Goal: Task Accomplishment & Management: Complete application form

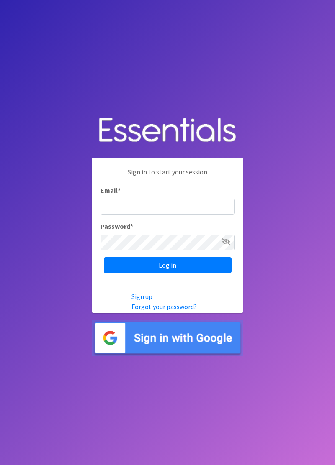
click at [173, 215] on input "Email *" at bounding box center [167, 207] width 134 height 16
type input "[EMAIL_ADDRESS][DOMAIN_NAME]"
click at [104, 257] on input "Log in" at bounding box center [168, 265] width 128 height 16
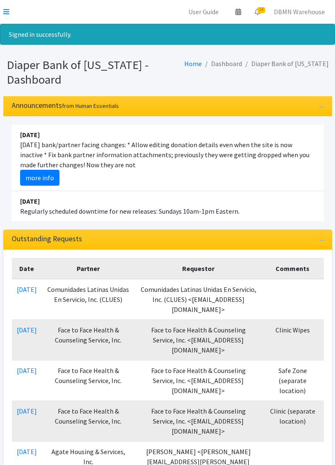
click at [7, 14] on icon at bounding box center [6, 11] width 6 height 7
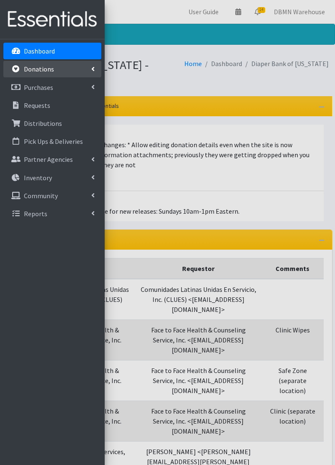
click at [13, 73] on link "Donations" at bounding box center [52, 69] width 98 height 17
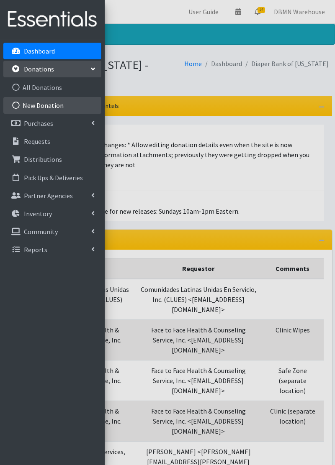
click at [49, 106] on link "New Donation" at bounding box center [52, 105] width 98 height 17
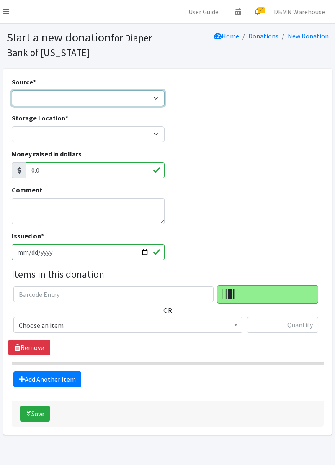
click at [107, 105] on select "Product Drive Manufacturer Donation Site Misc. Donation" at bounding box center [88, 98] width 153 height 16
select select "Misc. Donation"
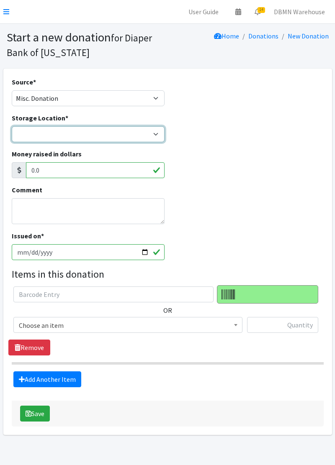
click at [67, 135] on select "Diaper Co-op Direct Shipment Wycliff" at bounding box center [88, 134] width 153 height 16
select select "434"
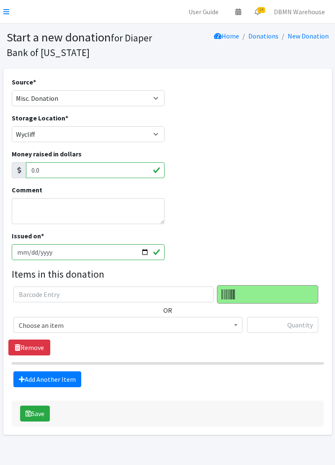
click at [105, 332] on span "Choose an item" at bounding box center [127, 325] width 229 height 16
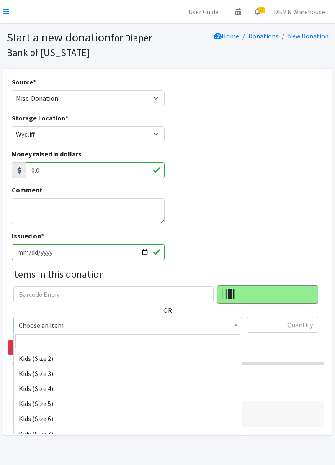
scroll to position [111, 0]
select select "11349"
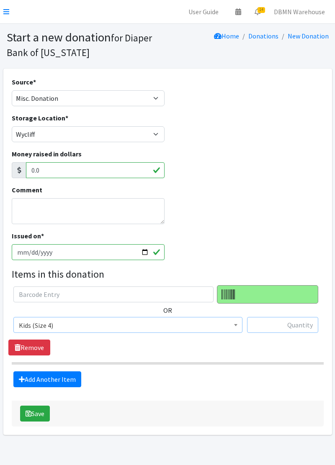
click at [296, 328] on input "text" at bounding box center [282, 325] width 71 height 16
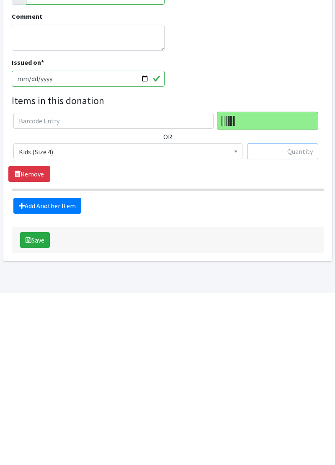
scroll to position [6, 0]
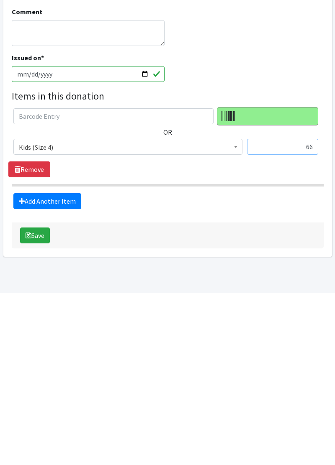
type input "66"
click at [66, 375] on link "Add Another Item" at bounding box center [47, 374] width 68 height 16
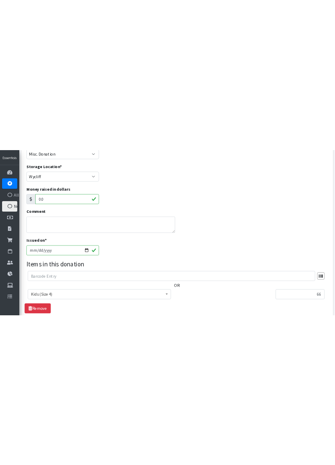
scroll to position [89, 0]
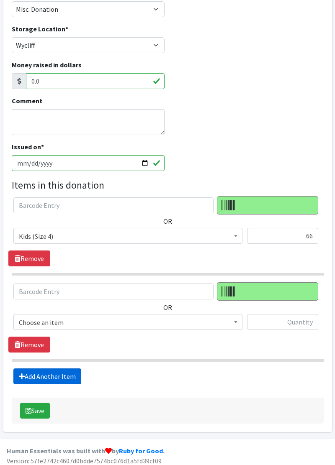
click at [37, 372] on link "Add Another Item" at bounding box center [47, 377] width 68 height 16
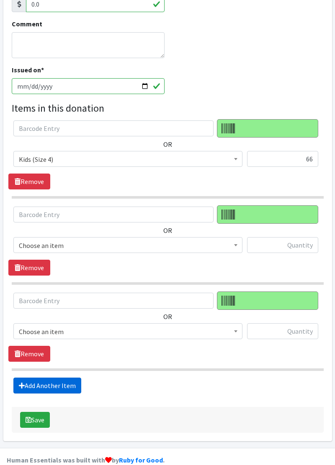
scroll to position [177, 0]
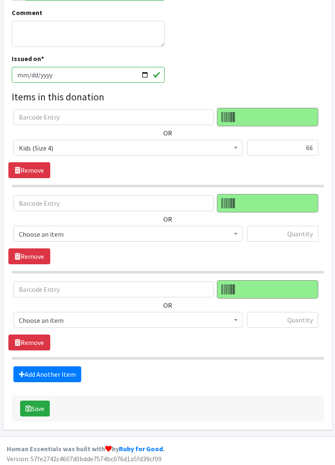
click at [27, 231] on span "Choose an item" at bounding box center [128, 234] width 218 height 12
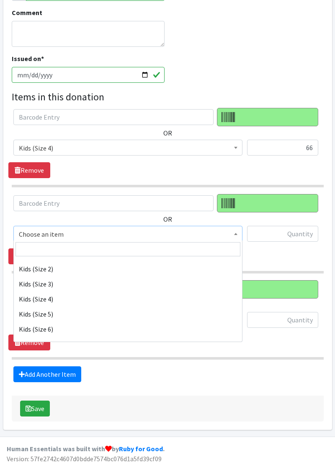
scroll to position [117, 0]
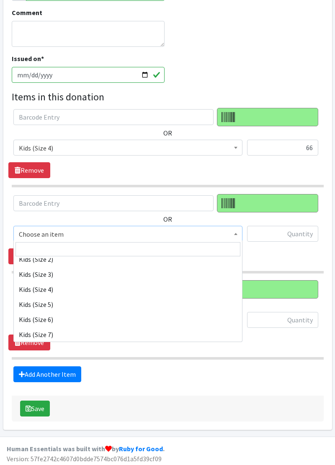
select select "11349"
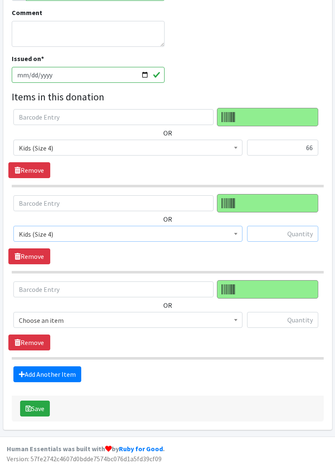
click at [279, 236] on input "text" at bounding box center [282, 234] width 71 height 16
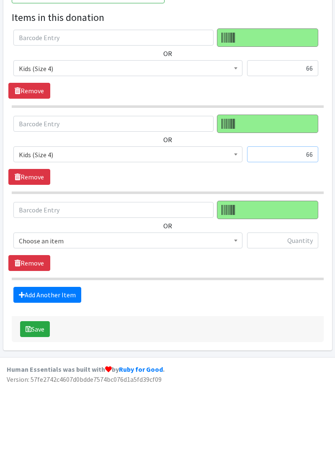
scroll to position [177, 0]
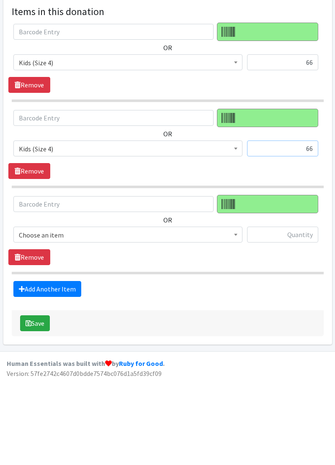
type input "66"
click at [30, 321] on span "Choose an item" at bounding box center [128, 321] width 218 height 12
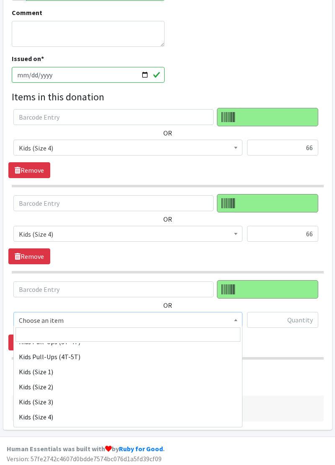
scroll to position [73, 0]
select select "11349"
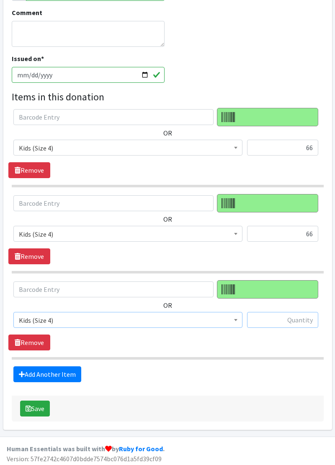
click at [274, 315] on input "text" at bounding box center [282, 320] width 71 height 16
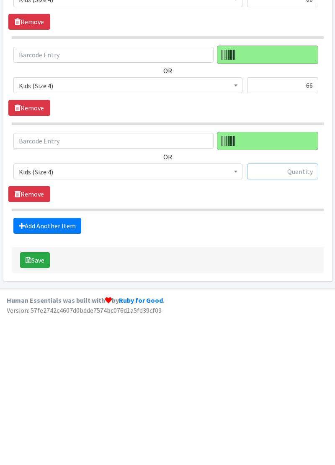
scroll to position [177, 0]
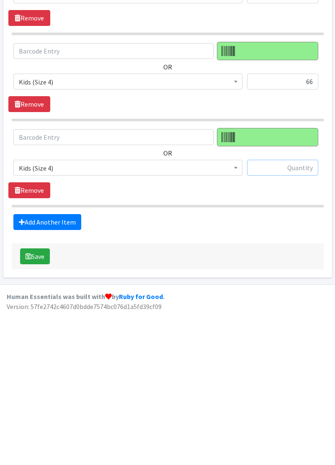
click at [300, 321] on input "text" at bounding box center [282, 320] width 71 height 16
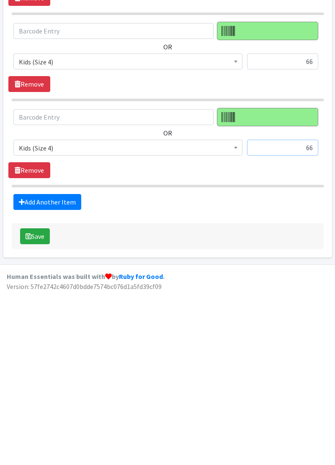
type input "66"
click at [60, 371] on link "Add Another Item" at bounding box center [47, 374] width 68 height 16
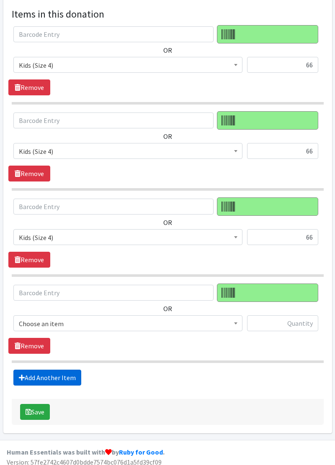
scroll to position [263, 0]
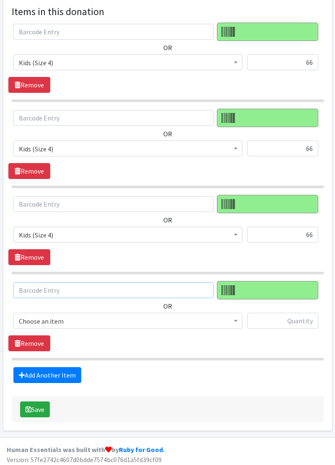
click at [34, 284] on input "text" at bounding box center [113, 290] width 200 height 16
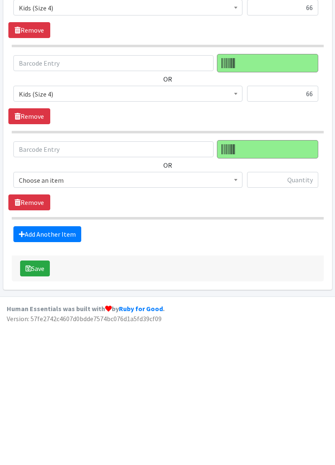
click at [31, 317] on span "Choose an item" at bounding box center [128, 321] width 218 height 12
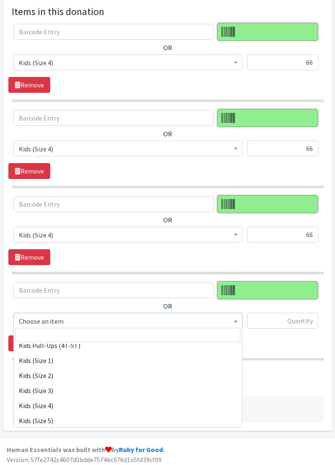
scroll to position [92, 0]
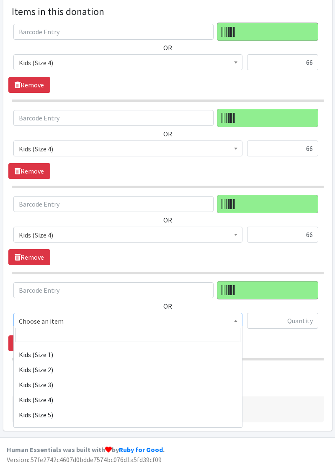
select select "11349"
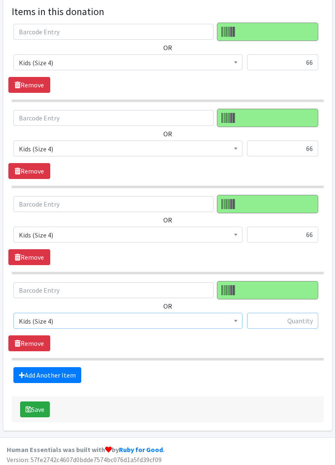
click at [279, 321] on input "text" at bounding box center [282, 321] width 71 height 16
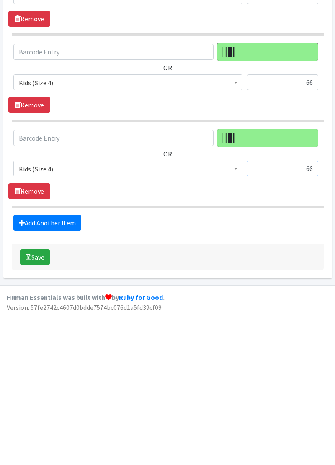
scroll to position [263, 0]
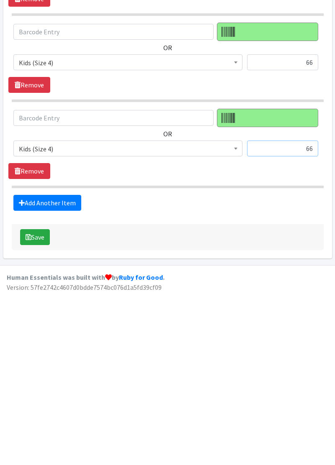
type input "66"
click at [33, 378] on link "Add Another Item" at bounding box center [47, 375] width 68 height 16
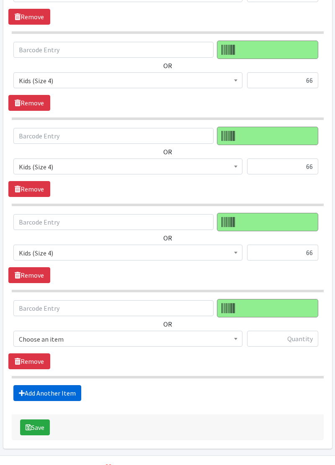
scroll to position [348, 0]
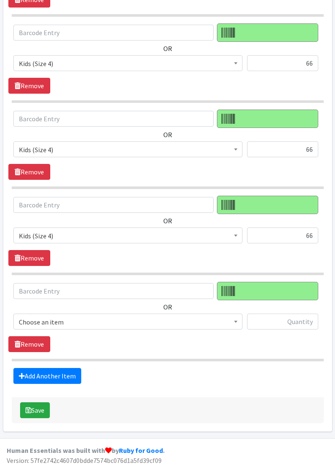
click at [28, 316] on span "Choose an item" at bounding box center [128, 322] width 218 height 12
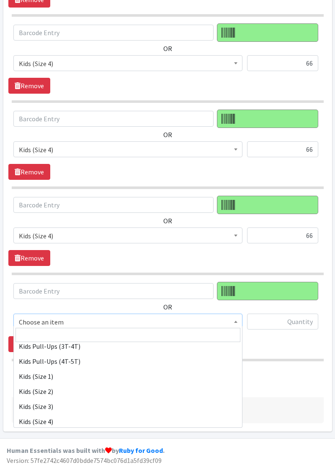
scroll to position [70, 0]
select select "11349"
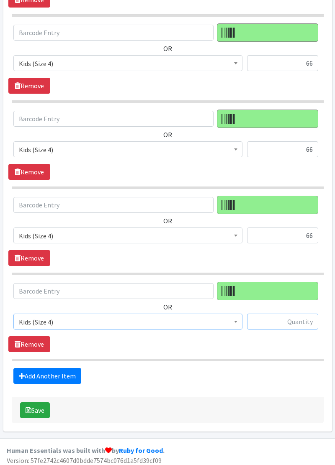
click at [282, 317] on input "text" at bounding box center [282, 322] width 71 height 16
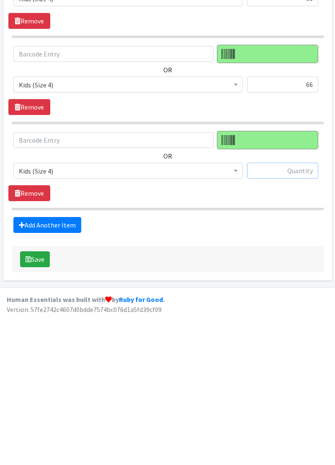
scroll to position [348, 0]
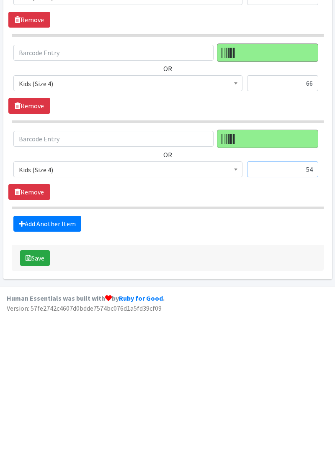
type input "54"
click at [34, 369] on link "Add Another Item" at bounding box center [47, 376] width 68 height 16
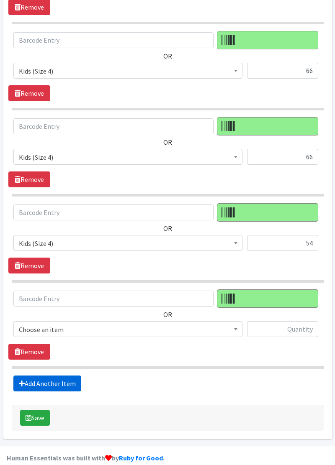
scroll to position [434, 0]
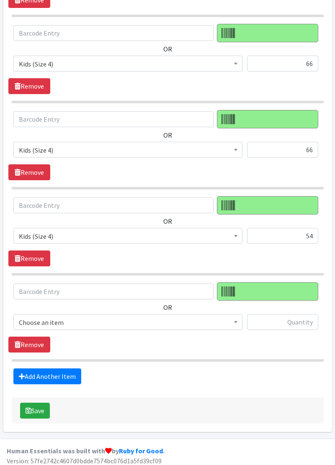
click at [26, 317] on span "Choose an item" at bounding box center [128, 323] width 218 height 12
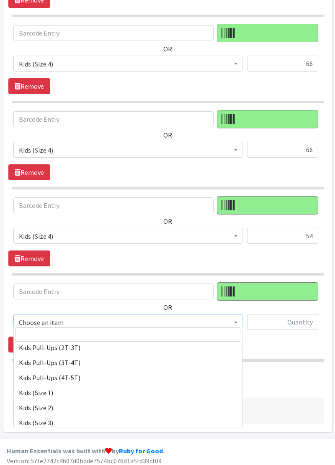
scroll to position [54, 0]
select select "11350"
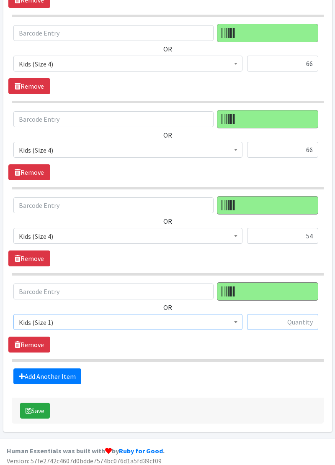
click at [290, 316] on input "text" at bounding box center [282, 322] width 71 height 16
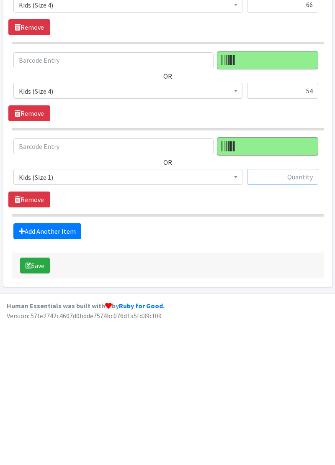
scroll to position [434, 0]
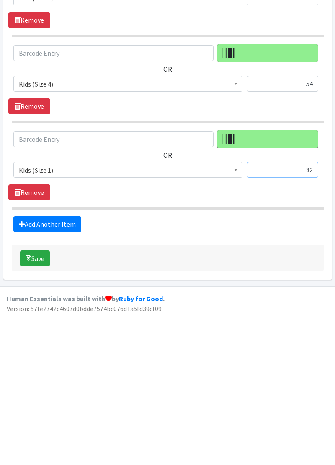
type input "82"
click at [38, 374] on link "Add Another Item" at bounding box center [47, 377] width 68 height 16
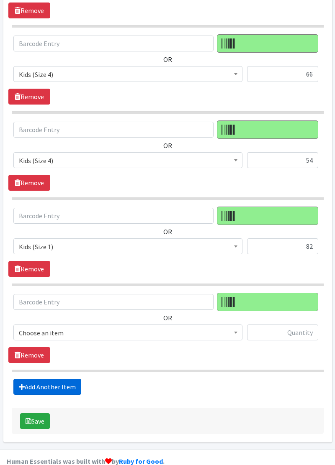
scroll to position [519, 0]
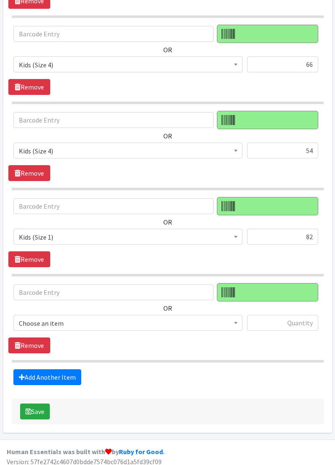
click at [27, 317] on span "Choose an item" at bounding box center [128, 323] width 218 height 12
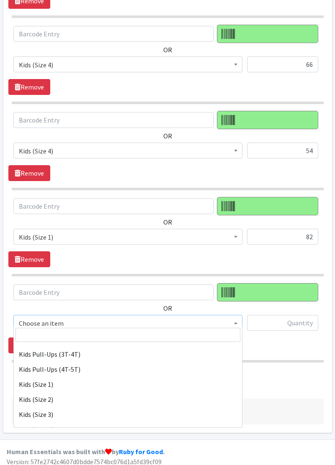
scroll to position [63, 0]
select select "11350"
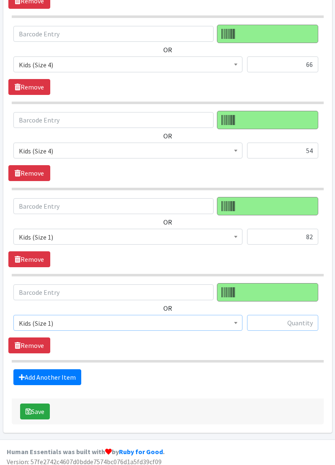
click at [277, 321] on input "text" at bounding box center [282, 323] width 71 height 16
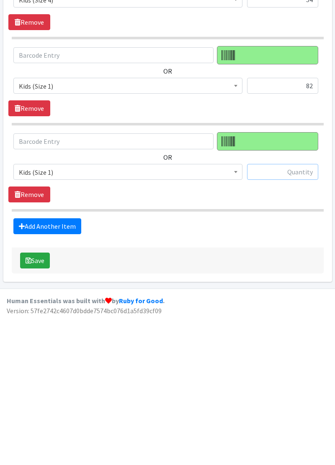
scroll to position [519, 0]
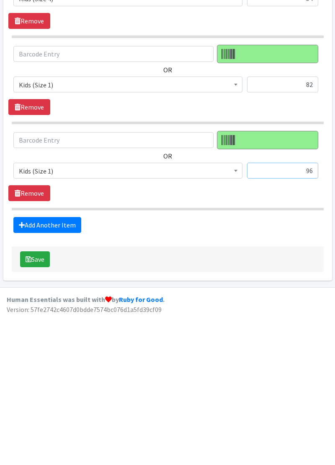
type input "96"
click at [37, 374] on link "Add Another Item" at bounding box center [47, 377] width 68 height 16
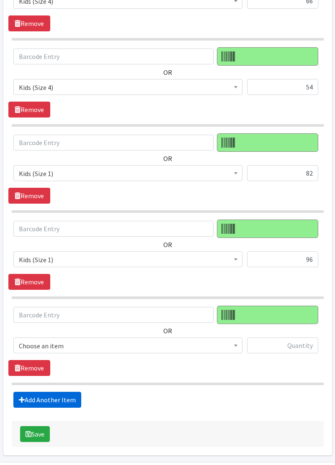
scroll to position [605, 0]
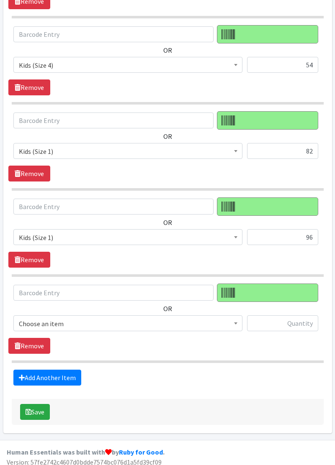
click at [34, 320] on span "Choose an item" at bounding box center [128, 324] width 218 height 12
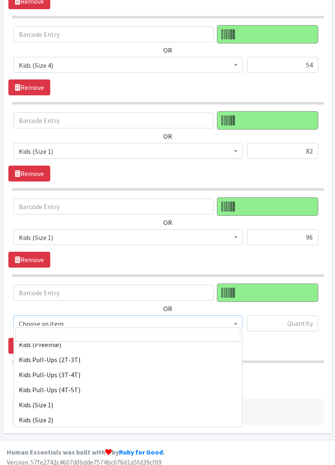
scroll to position [43, 0]
select select "11350"
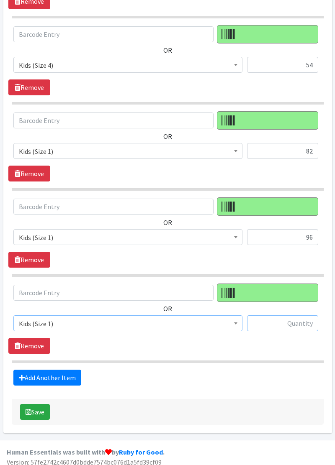
click at [300, 315] on input "text" at bounding box center [282, 323] width 71 height 16
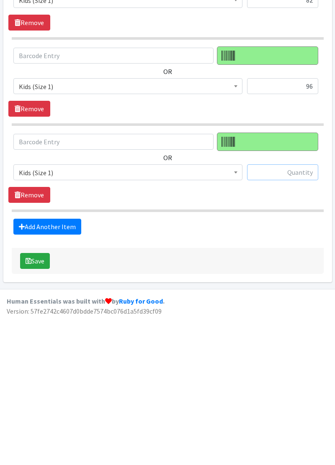
scroll to position [605, 0]
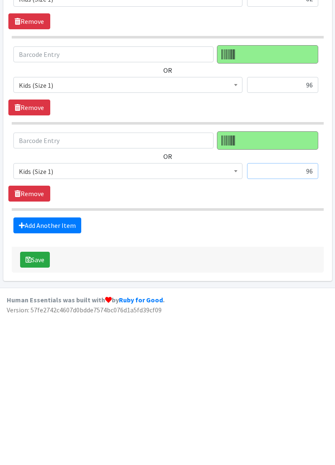
type input "96"
click at [37, 374] on link "Add Another Item" at bounding box center [47, 378] width 68 height 16
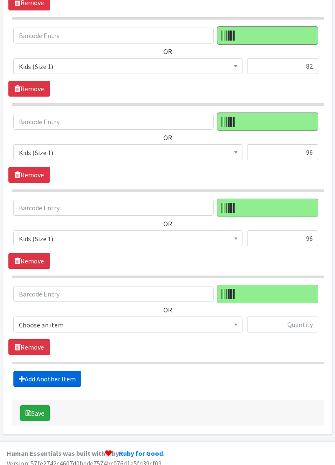
scroll to position [690, 0]
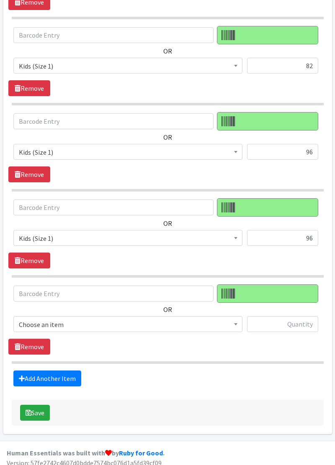
click at [34, 319] on span "Choose an item" at bounding box center [128, 325] width 218 height 12
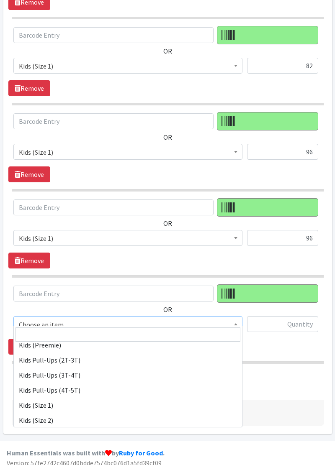
scroll to position [51, 0]
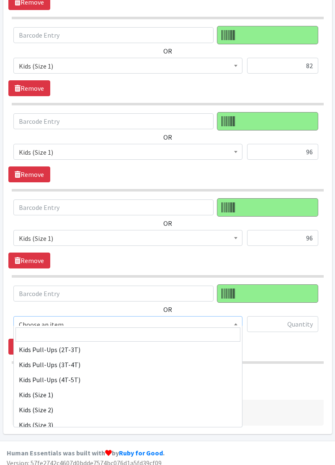
select select "11350"
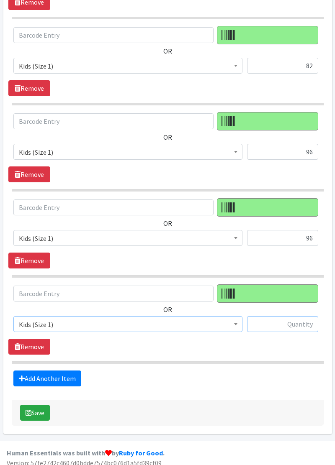
click at [287, 316] on input "text" at bounding box center [282, 324] width 71 height 16
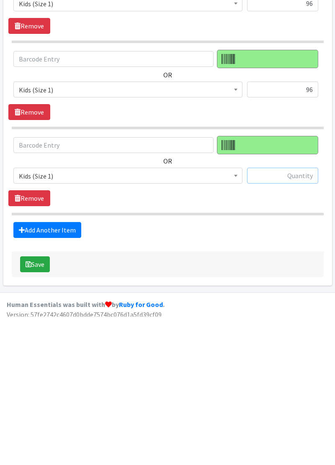
scroll to position [690, 0]
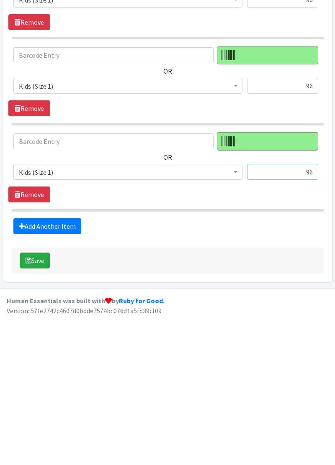
type input "96"
click at [35, 371] on link "Add Another Item" at bounding box center [47, 379] width 68 height 16
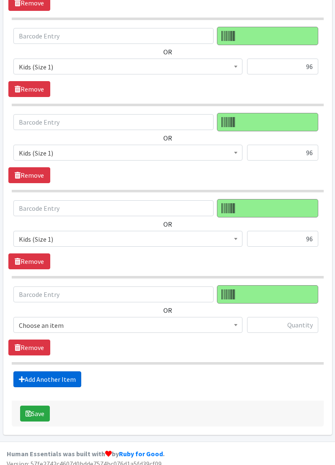
scroll to position [776, 0]
click at [34, 320] on span "Choose an item" at bounding box center [128, 326] width 218 height 12
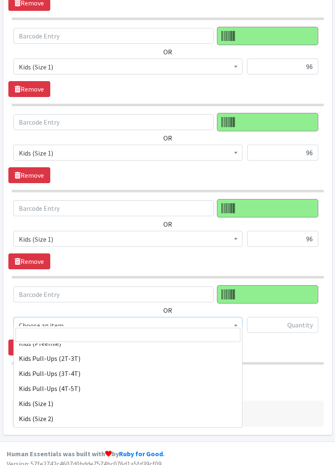
scroll to position [44, 0]
select select "11350"
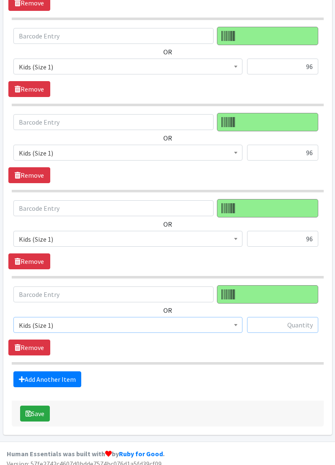
click at [288, 317] on input "text" at bounding box center [282, 325] width 71 height 16
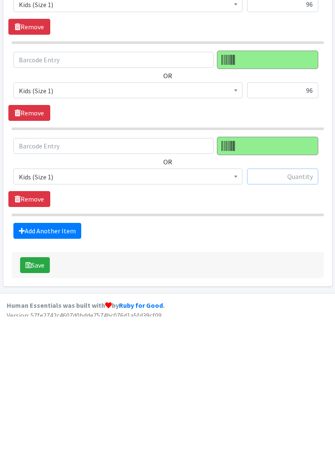
scroll to position [776, 0]
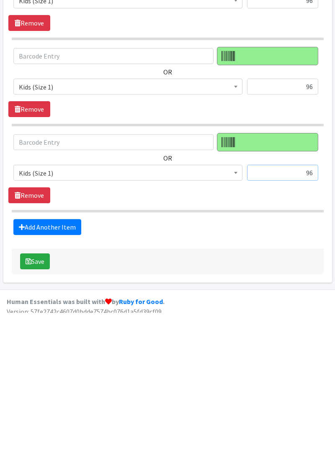
type input "96"
click at [34, 371] on link "Add Another Item" at bounding box center [47, 379] width 68 height 16
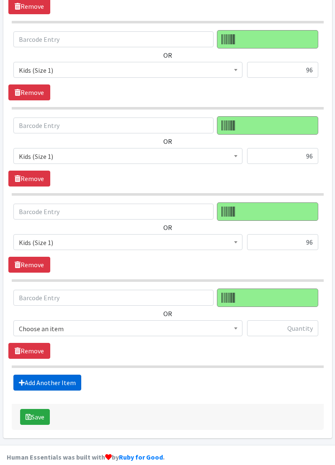
scroll to position [861, 0]
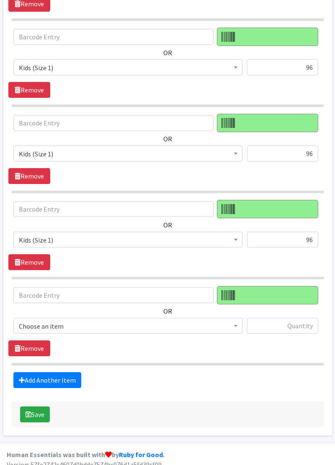
click at [34, 320] on span "Choose an item" at bounding box center [128, 326] width 218 height 12
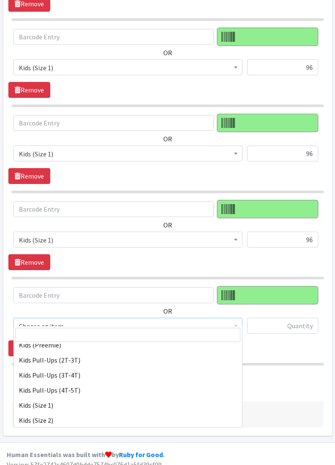
scroll to position [42, 0]
select select "11350"
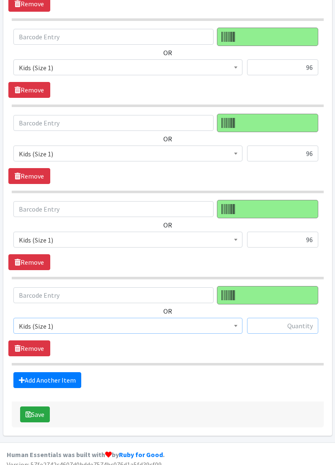
click at [287, 320] on input "text" at bounding box center [282, 326] width 71 height 16
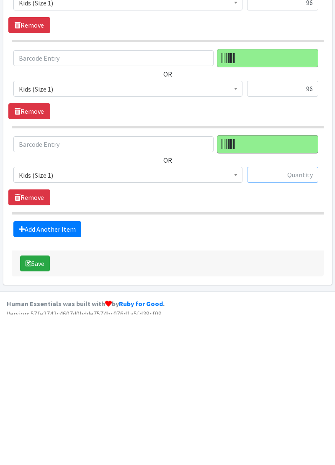
scroll to position [861, 0]
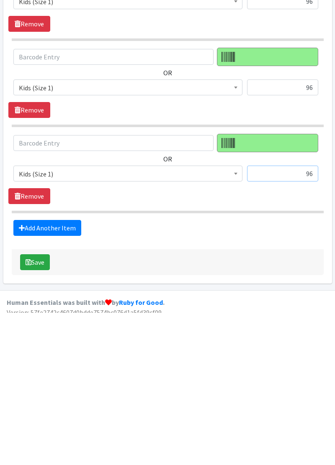
type input "96"
click at [34, 372] on link "Add Another Item" at bounding box center [47, 380] width 68 height 16
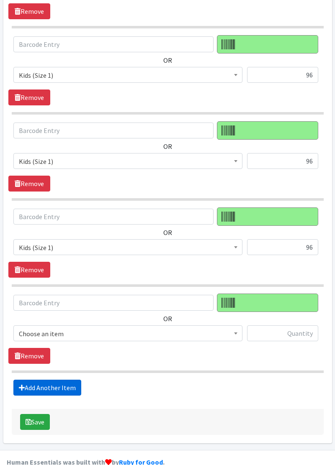
scroll to position [947, 0]
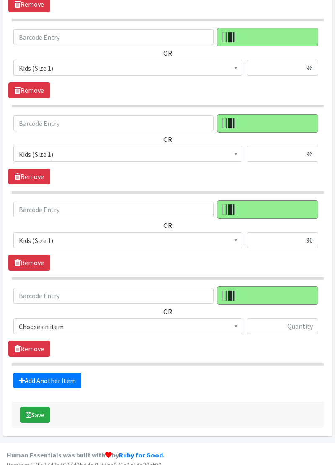
click at [33, 321] on span "Choose an item" at bounding box center [128, 327] width 218 height 12
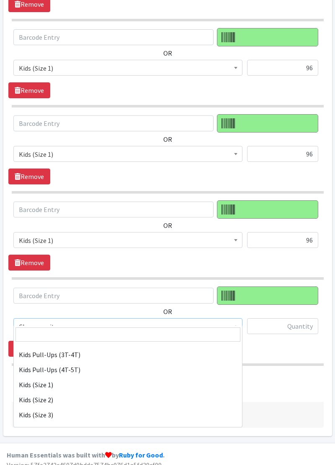
scroll to position [64, 0]
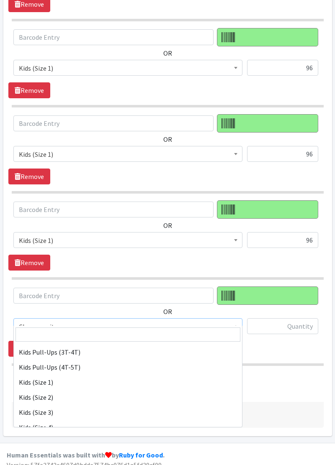
select select "11350"
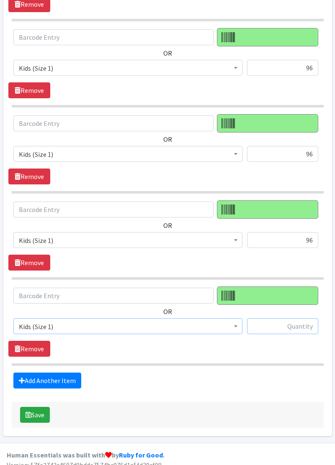
click at [289, 318] on input "text" at bounding box center [282, 326] width 71 height 16
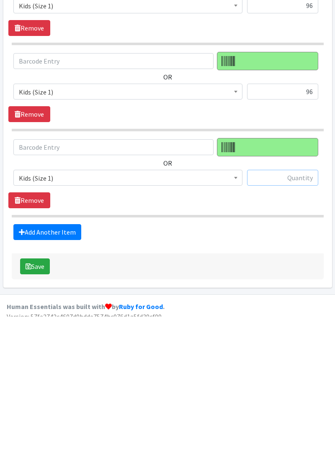
scroll to position [947, 0]
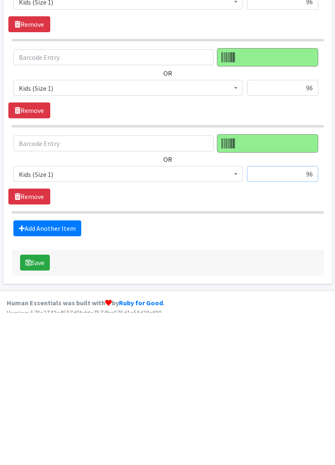
type input "96"
click at [34, 373] on link "Add Another Item" at bounding box center [47, 381] width 68 height 16
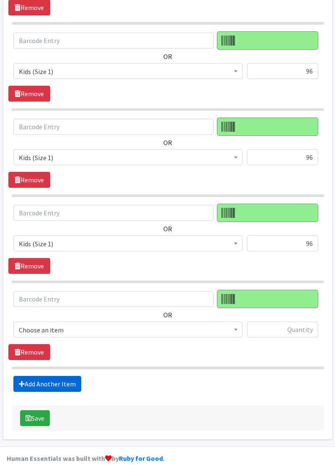
scroll to position [1032, 0]
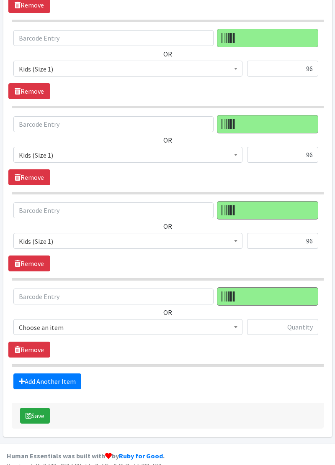
click at [35, 322] on span "Choose an item" at bounding box center [128, 328] width 218 height 12
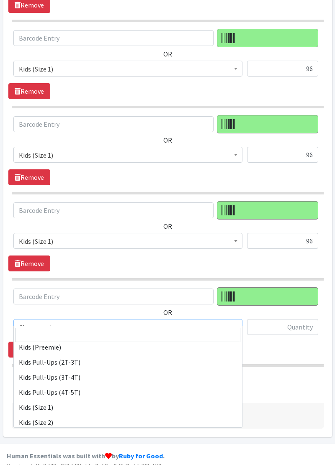
scroll to position [44, 0]
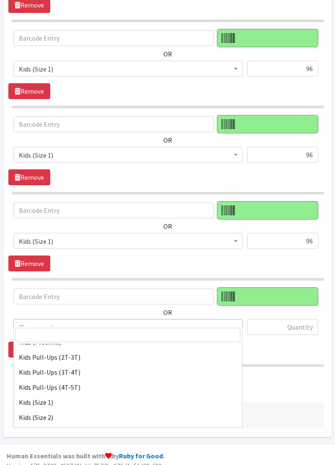
select select "11347"
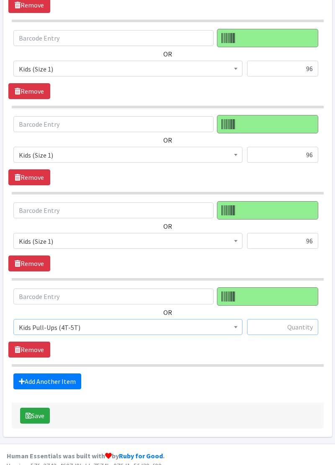
click at [293, 319] on input "text" at bounding box center [282, 327] width 71 height 16
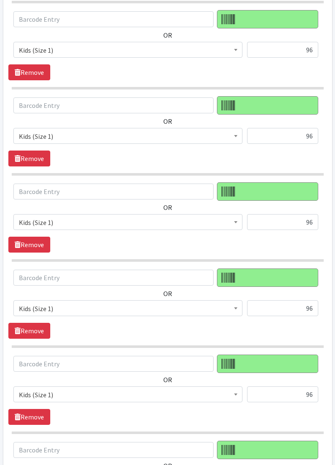
scroll to position [876, 0]
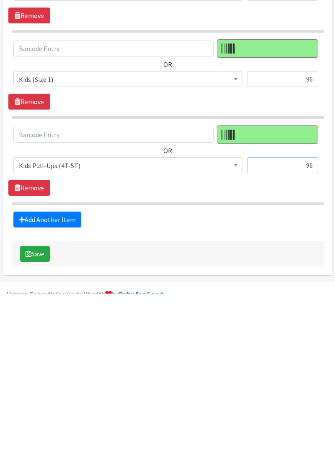
type input "96"
click at [41, 383] on link "Add Another Item" at bounding box center [47, 391] width 68 height 16
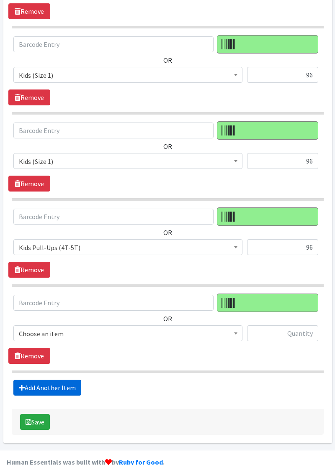
scroll to position [1118, 0]
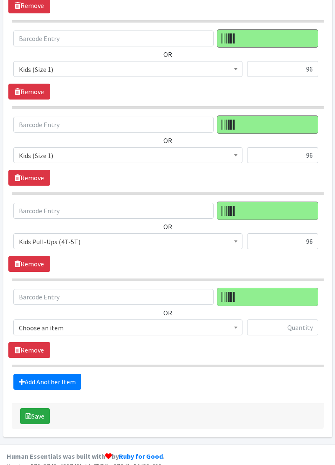
click at [34, 322] on span "Choose an item" at bounding box center [128, 328] width 218 height 12
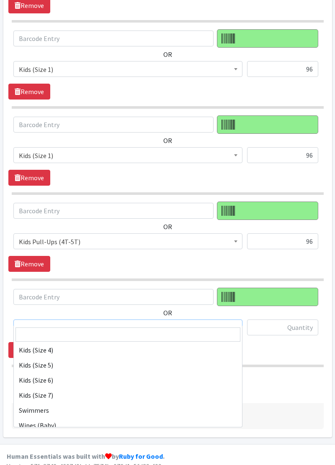
scroll to position [143, 0]
select select "14461"
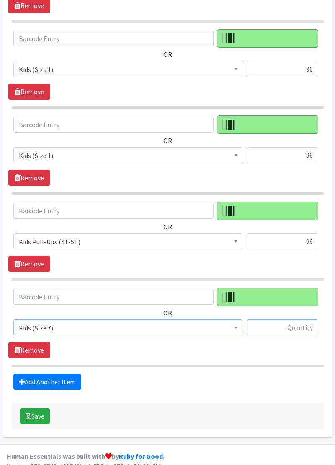
click at [305, 320] on input "text" at bounding box center [282, 328] width 71 height 16
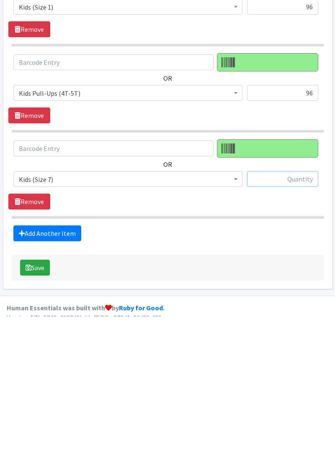
scroll to position [1118, 0]
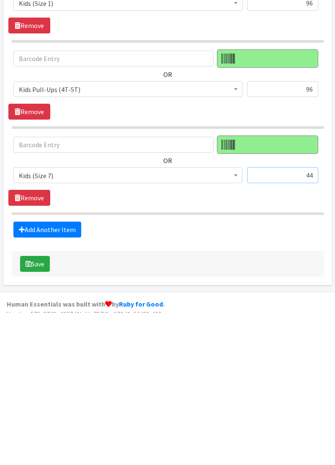
type input "44"
click at [46, 374] on link "Add Another Item" at bounding box center [47, 382] width 68 height 16
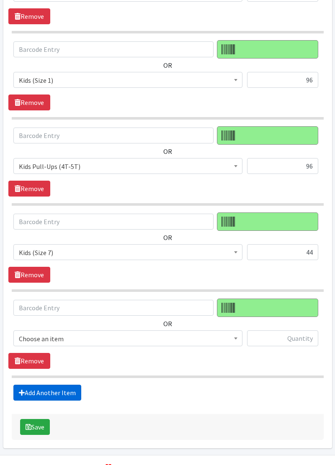
scroll to position [1203, 0]
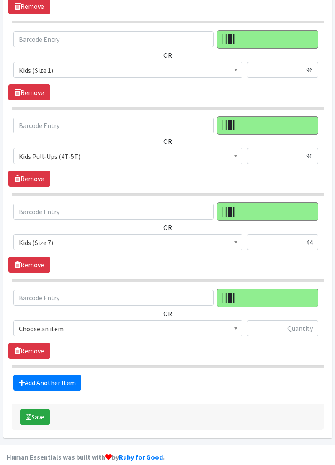
click at [33, 323] on span "Choose an item" at bounding box center [128, 329] width 218 height 12
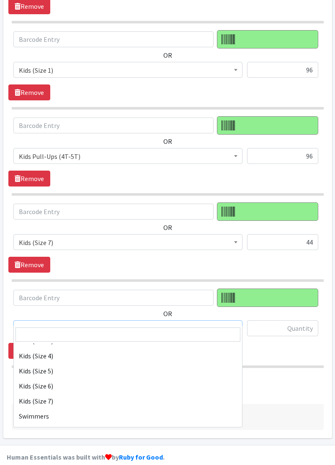
scroll to position [136, 0]
select select "11322"
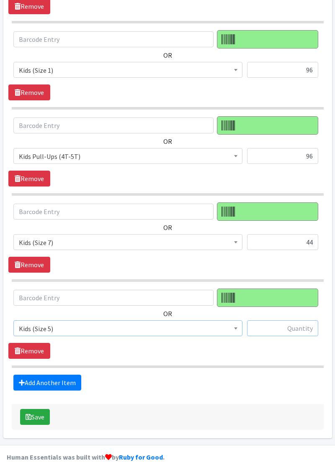
click at [289, 320] on input "text" at bounding box center [282, 328] width 71 height 16
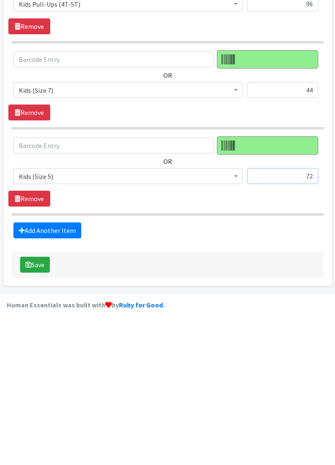
type input "72"
click at [29, 375] on link "Add Another Item" at bounding box center [47, 383] width 68 height 16
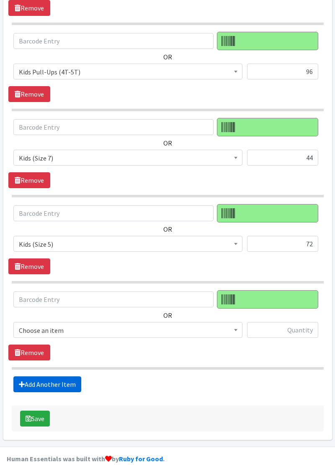
scroll to position [1288, 0]
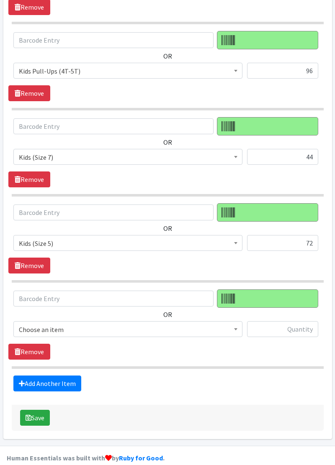
click at [26, 324] on span "Choose an item" at bounding box center [128, 330] width 218 height 12
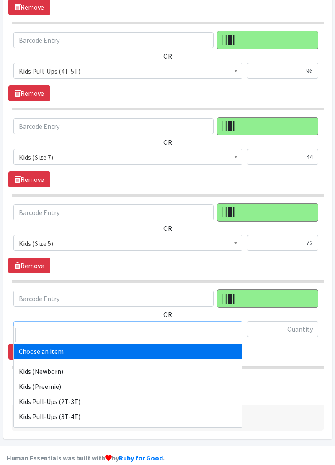
select select "11351"
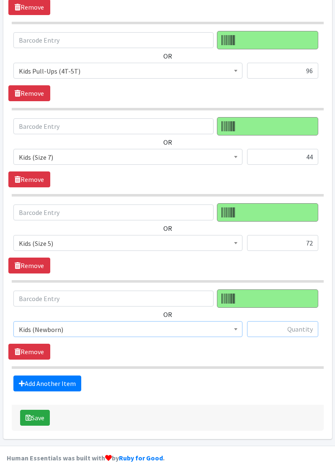
click at [287, 321] on input "text" at bounding box center [282, 329] width 71 height 16
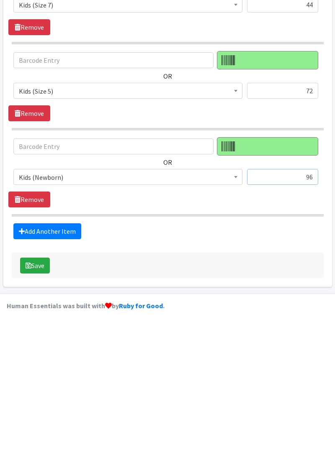
type input "96"
click at [44, 376] on link "Add Another Item" at bounding box center [47, 384] width 68 height 16
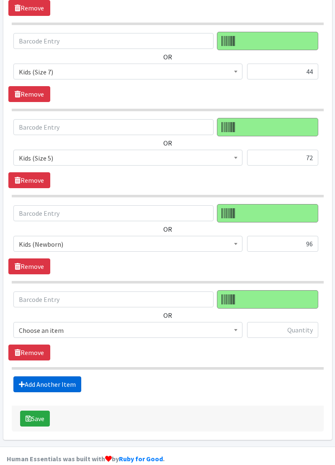
scroll to position [1374, 0]
click at [26, 325] on span "Choose an item" at bounding box center [128, 331] width 218 height 12
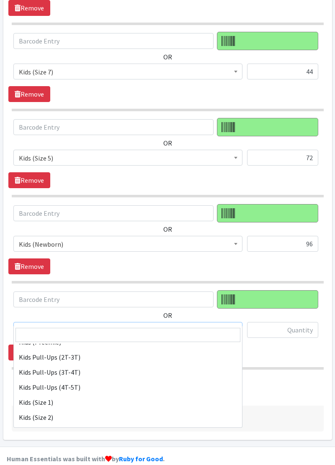
scroll to position [44, 0]
select select "11344"
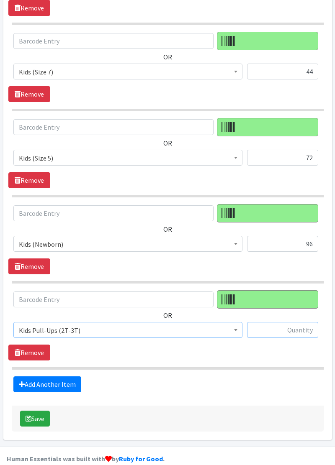
click at [285, 322] on input "text" at bounding box center [282, 330] width 71 height 16
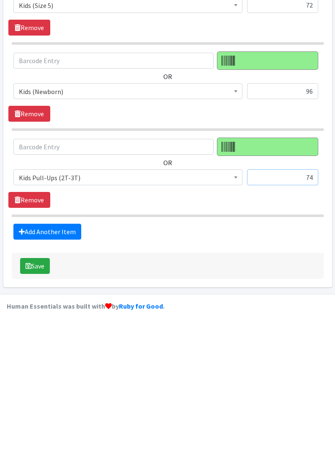
scroll to position [1374, 0]
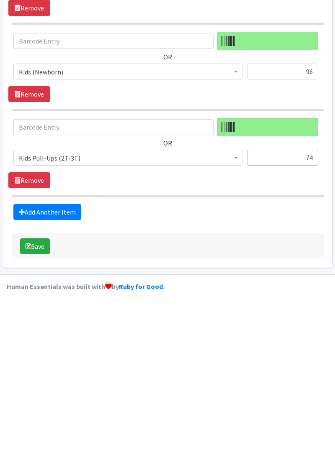
type input "74"
click at [36, 411] on button "Save" at bounding box center [35, 419] width 30 height 16
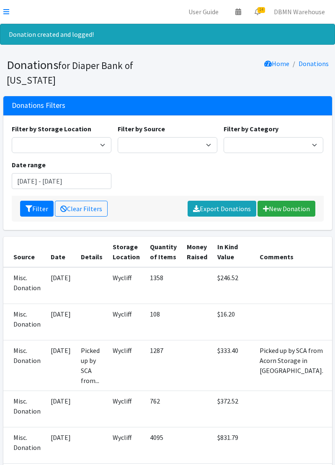
click at [8, 13] on icon at bounding box center [6, 11] width 6 height 7
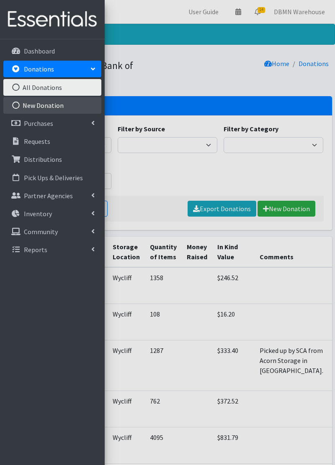
click at [27, 105] on link "New Donation" at bounding box center [52, 105] width 98 height 17
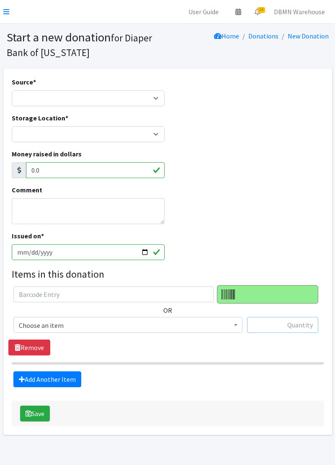
click at [289, 323] on input "text" at bounding box center [282, 325] width 71 height 16
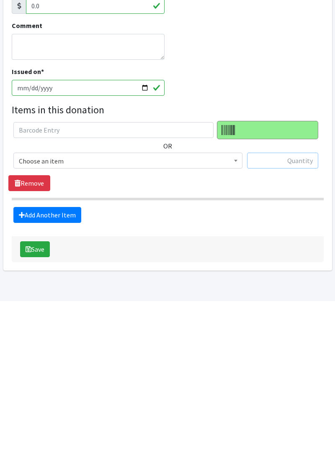
scroll to position [6, 0]
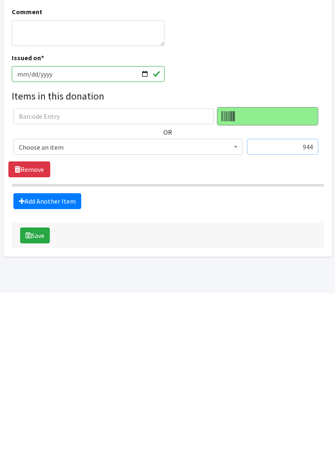
type input "944"
click at [31, 315] on span "Choose an item" at bounding box center [128, 320] width 218 height 12
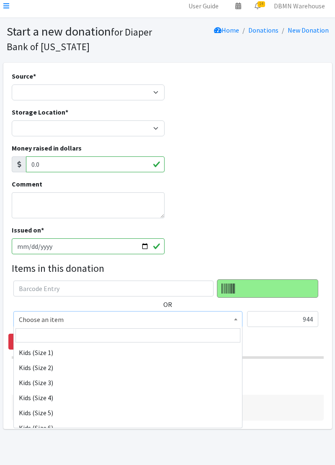
scroll to position [95, 0]
select select "11348"
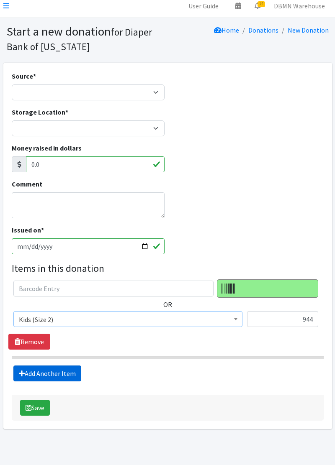
click at [35, 378] on link "Add Another Item" at bounding box center [47, 374] width 68 height 16
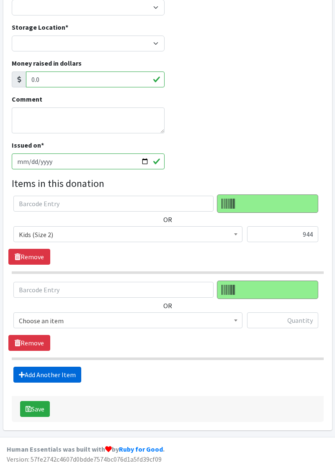
scroll to position [92, 0]
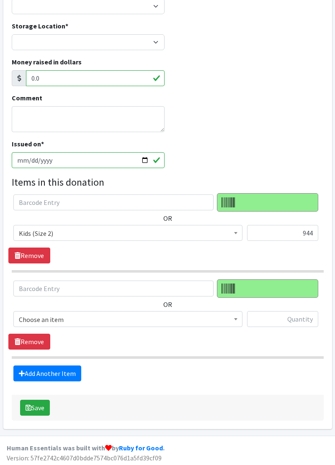
click at [32, 321] on span "Choose an item" at bounding box center [128, 320] width 218 height 12
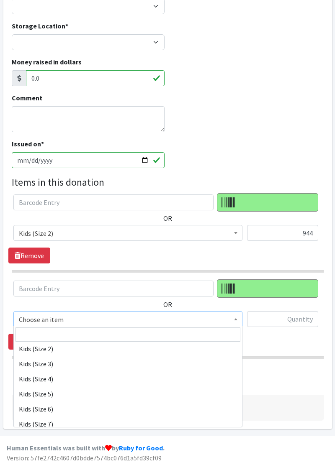
scroll to position [112, 0]
select select "11322"
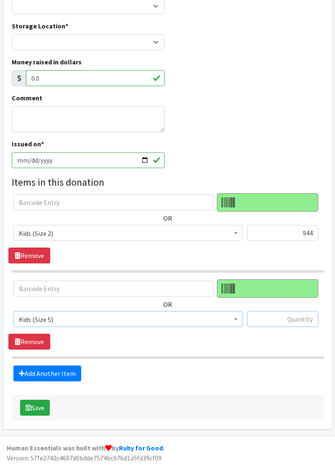
click at [289, 319] on input "text" at bounding box center [282, 319] width 71 height 16
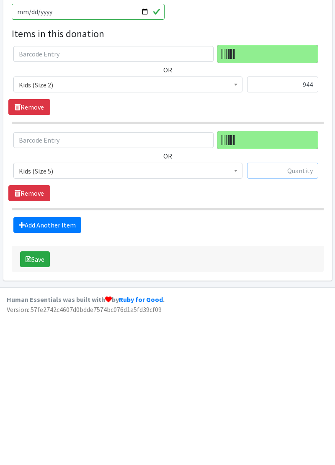
scroll to position [92, 0]
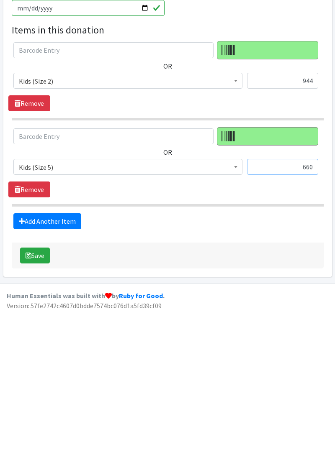
type input "660"
click at [34, 370] on link "Add Another Item" at bounding box center [47, 374] width 68 height 16
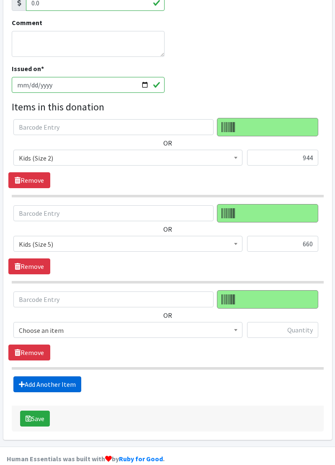
scroll to position [177, 0]
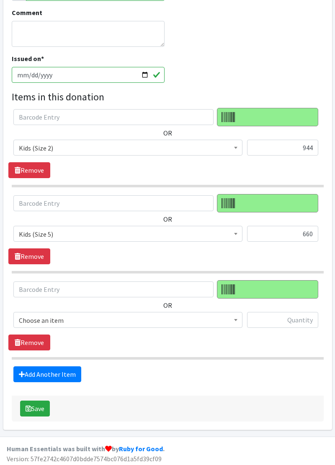
click at [31, 322] on span "Choose an item" at bounding box center [128, 321] width 218 height 12
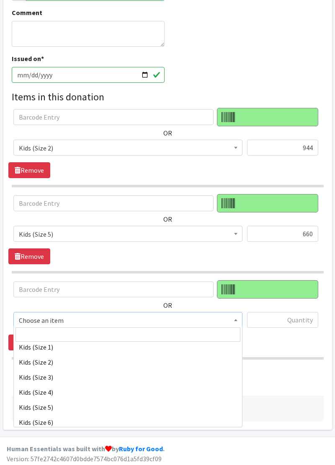
scroll to position [105, 0]
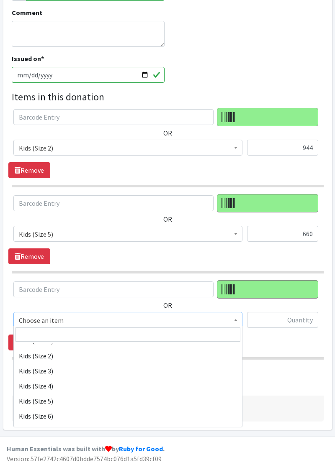
select select "11348"
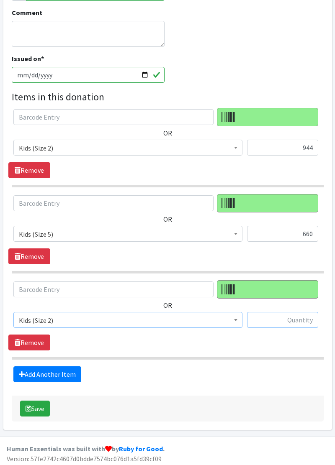
click at [265, 320] on input "text" at bounding box center [282, 320] width 71 height 16
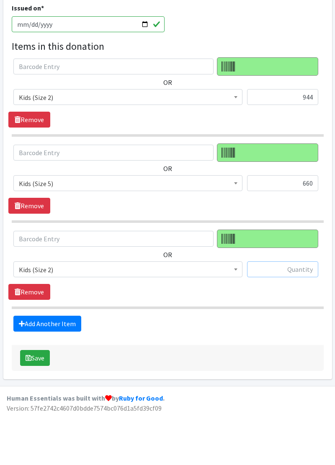
scroll to position [177, 0]
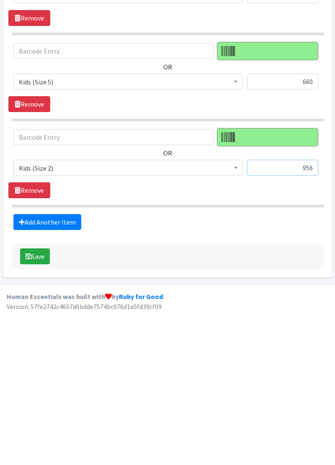
type input "956"
click at [41, 369] on link "Add Another Item" at bounding box center [47, 374] width 68 height 16
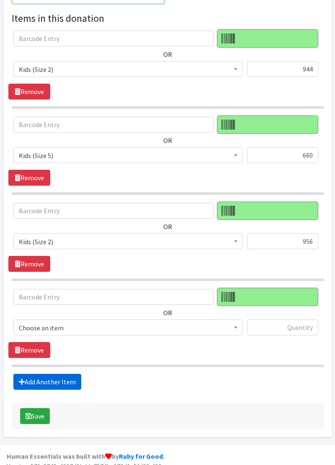
scroll to position [263, 0]
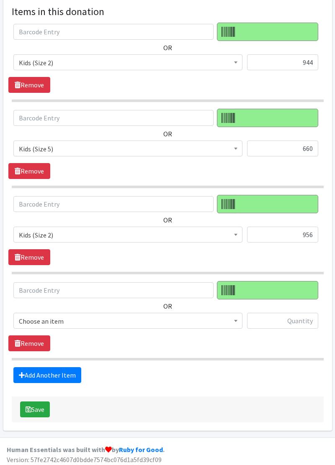
click at [29, 316] on span "Choose an item" at bounding box center [128, 321] width 218 height 12
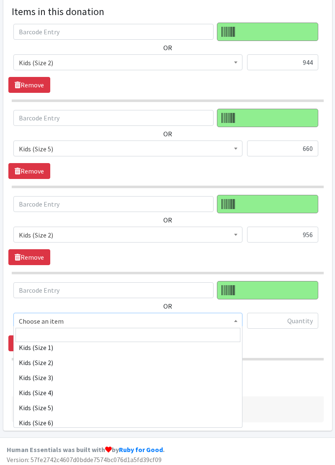
scroll to position [100, 0]
select select "11348"
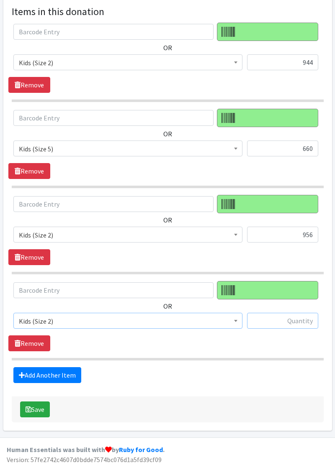
click at [278, 322] on input "text" at bounding box center [282, 321] width 71 height 16
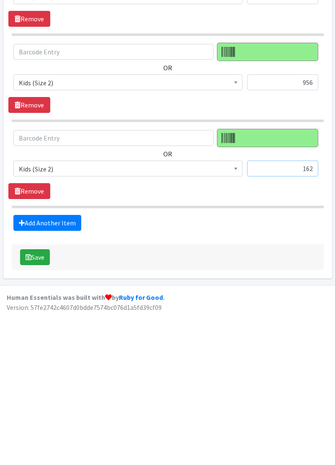
type input "162"
click at [28, 375] on link "Add Another Item" at bounding box center [47, 375] width 68 height 16
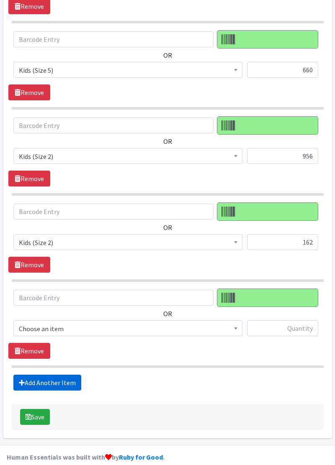
scroll to position [348, 0]
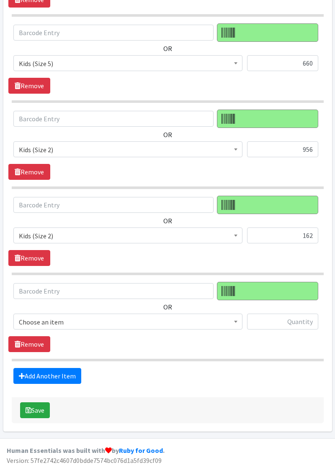
click at [23, 316] on span "Choose an item" at bounding box center [128, 322] width 218 height 12
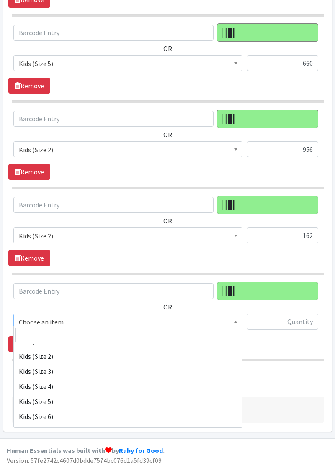
scroll to position [107, 0]
select select "11361"
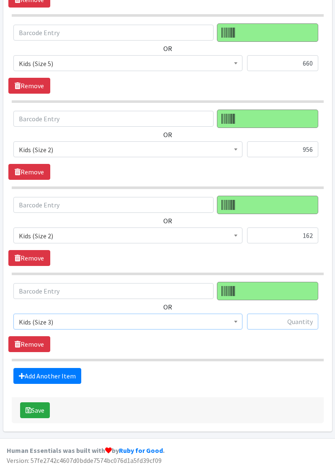
click at [300, 315] on input "text" at bounding box center [282, 322] width 71 height 16
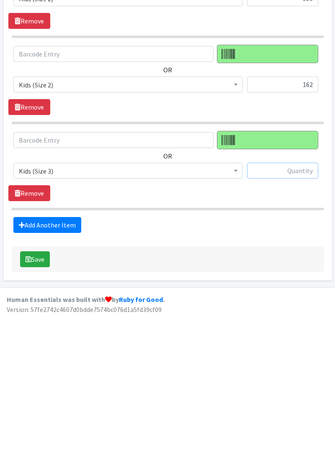
scroll to position [348, 0]
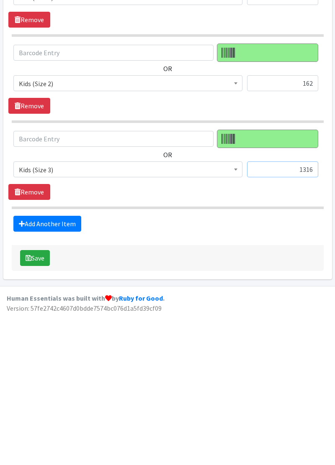
type input "1316"
click at [34, 370] on link "Add Another Item" at bounding box center [47, 376] width 68 height 16
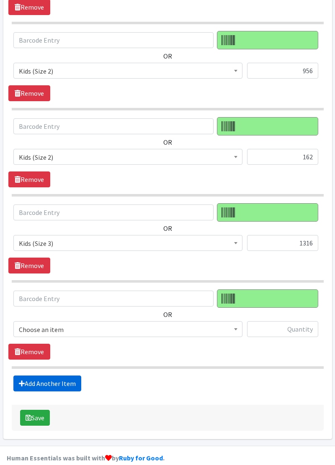
scroll to position [434, 0]
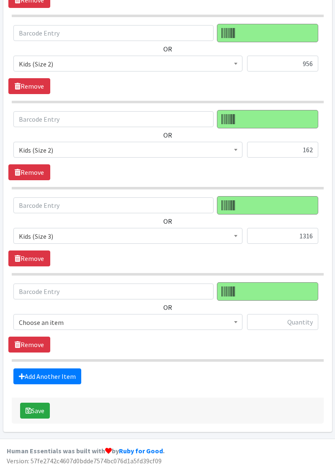
click at [25, 317] on span "Choose an item" at bounding box center [128, 323] width 218 height 12
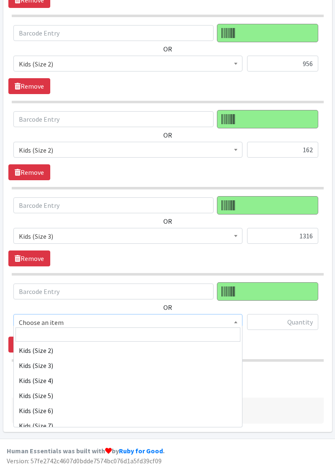
scroll to position [102, 0]
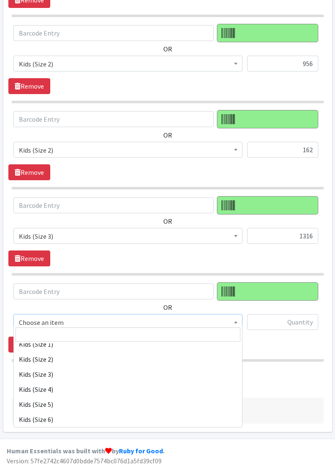
select select "11361"
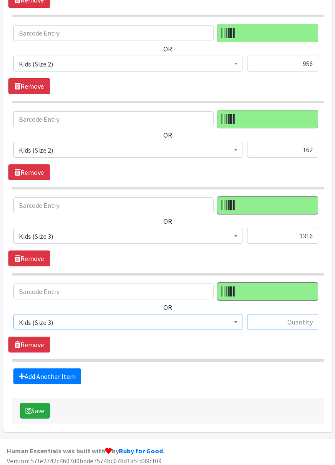
click at [291, 320] on input "text" at bounding box center [282, 322] width 71 height 16
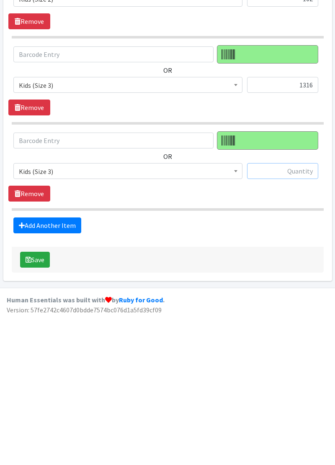
scroll to position [434, 0]
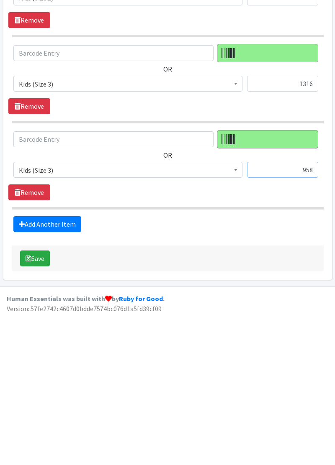
type input "958"
click at [31, 369] on link "Add Another Item" at bounding box center [47, 377] width 68 height 16
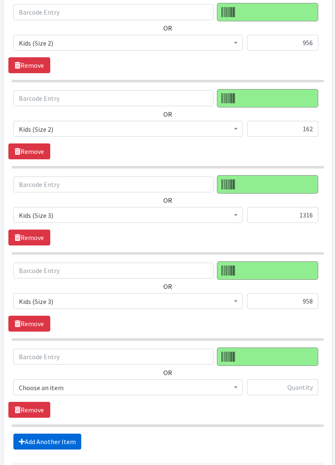
scroll to position [519, 0]
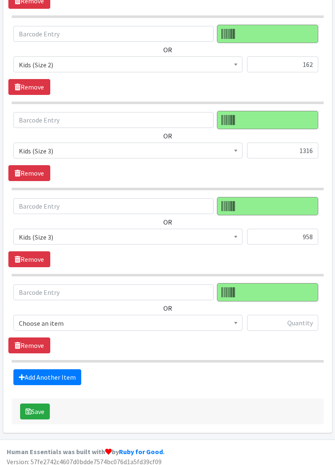
click at [34, 317] on span "Choose an item" at bounding box center [128, 323] width 218 height 12
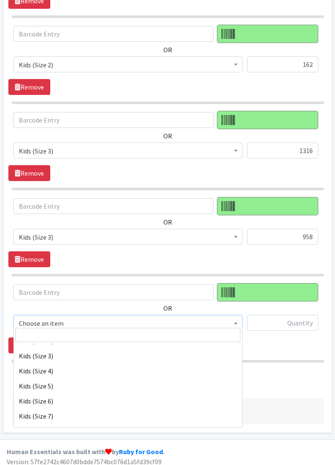
scroll to position [134, 0]
select select "14461"
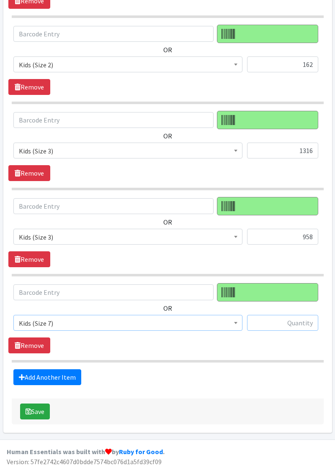
click at [289, 320] on input "text" at bounding box center [282, 323] width 71 height 16
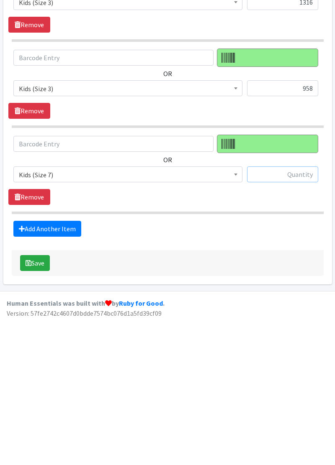
scroll to position [519, 0]
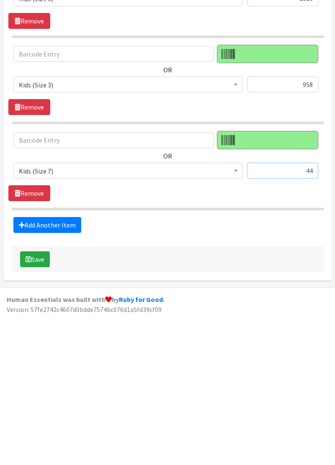
type input "44"
click at [24, 373] on link "Add Another Item" at bounding box center [47, 377] width 68 height 16
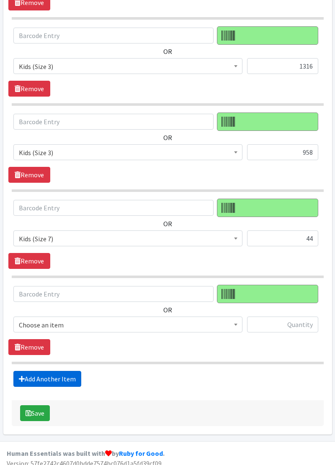
scroll to position [605, 0]
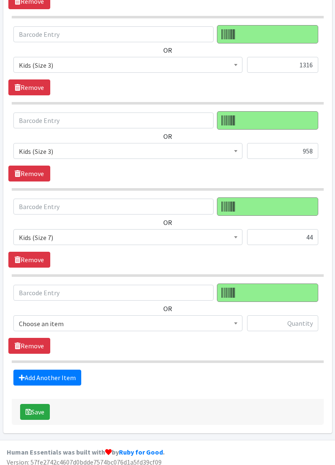
click at [33, 318] on span "Choose an item" at bounding box center [128, 324] width 218 height 12
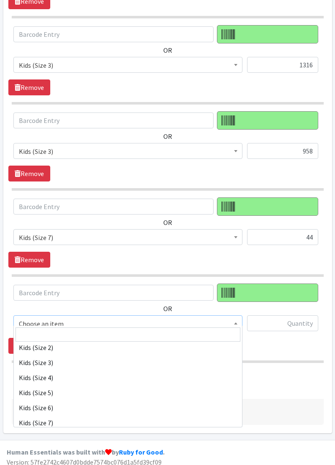
scroll to position [116, 0]
select select "11346"
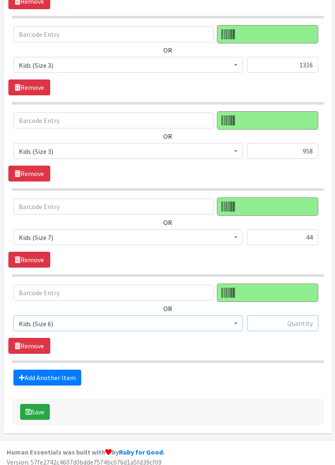
click at [285, 315] on input "text" at bounding box center [282, 323] width 71 height 16
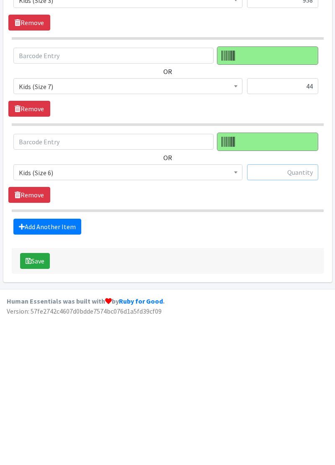
scroll to position [605, 0]
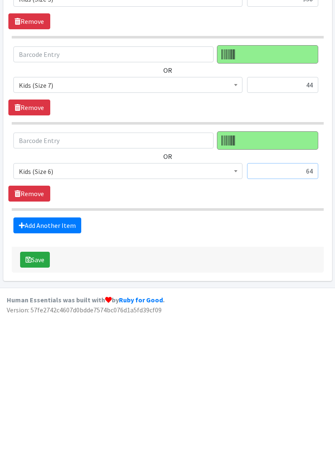
type input "64"
click at [35, 370] on link "Add Another Item" at bounding box center [47, 378] width 68 height 16
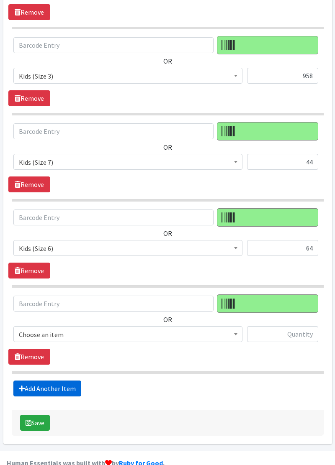
scroll to position [690, 0]
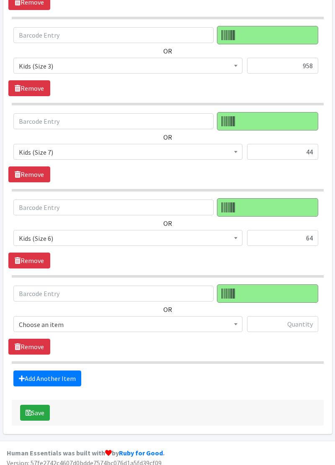
click at [30, 319] on span "Choose an item" at bounding box center [128, 325] width 218 height 12
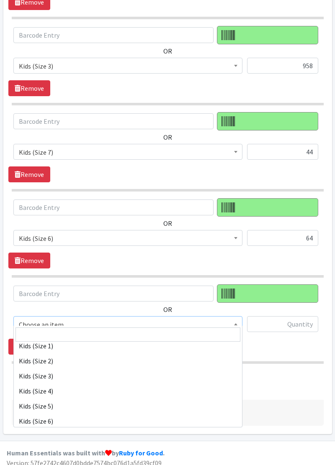
scroll to position [112, 0]
select select "11322"
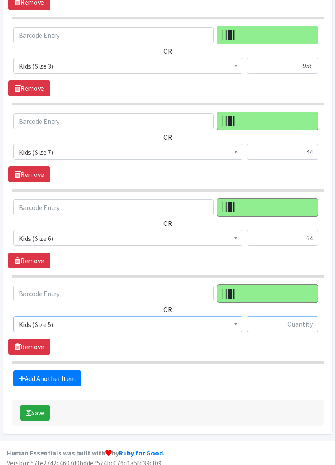
click at [285, 320] on input "text" at bounding box center [282, 324] width 71 height 16
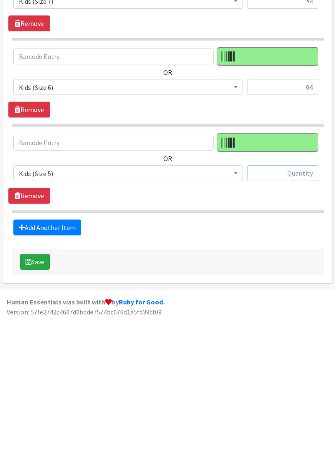
scroll to position [690, 0]
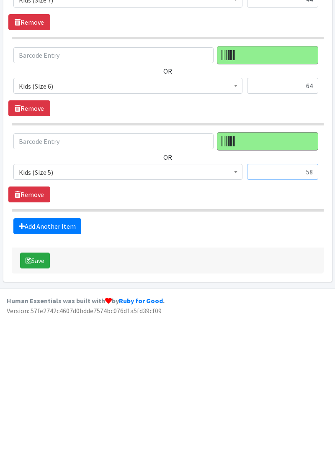
type input "58"
click at [24, 376] on link "Add Another Item" at bounding box center [47, 379] width 68 height 16
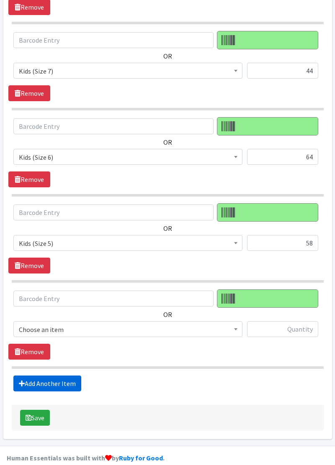
scroll to position [776, 0]
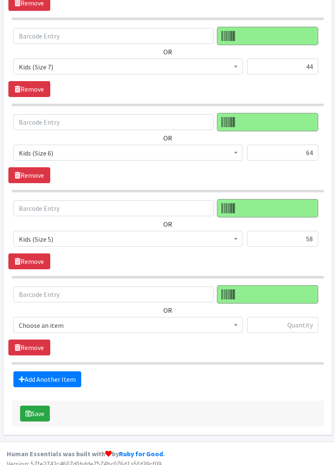
click at [28, 321] on span "Choose an item" at bounding box center [128, 326] width 218 height 12
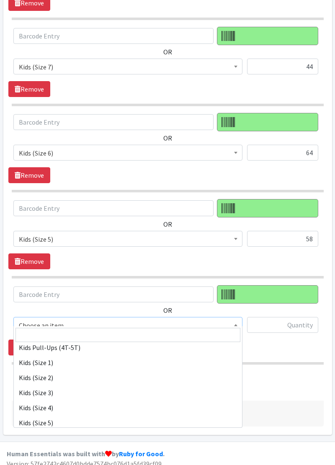
scroll to position [83, 0]
select select "11348"
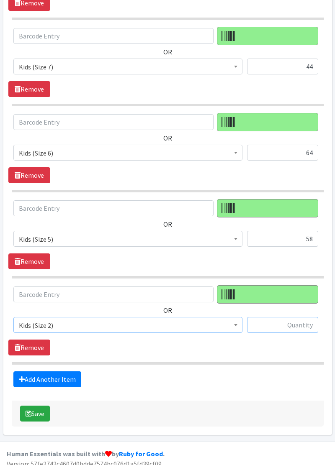
click at [268, 317] on input "text" at bounding box center [282, 325] width 71 height 16
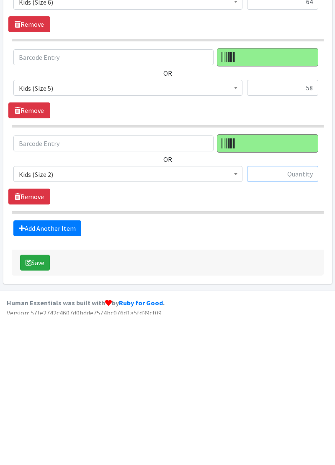
scroll to position [776, 0]
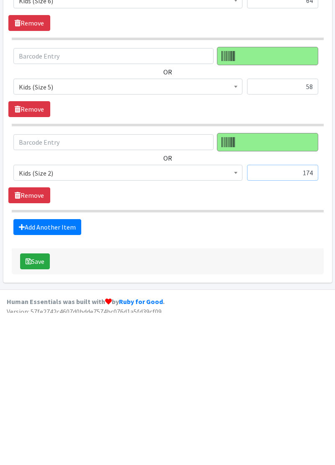
type input "174"
click at [34, 371] on link "Add Another Item" at bounding box center [47, 379] width 68 height 16
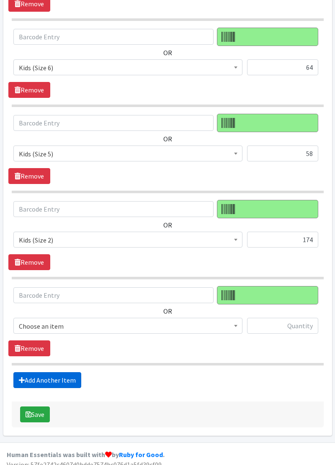
scroll to position [861, 0]
click at [33, 320] on span "Choose an item" at bounding box center [128, 326] width 218 height 12
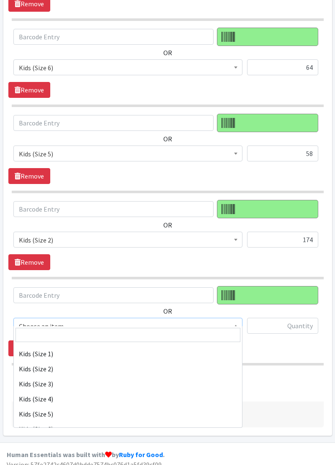
scroll to position [93, 0]
select select "11361"
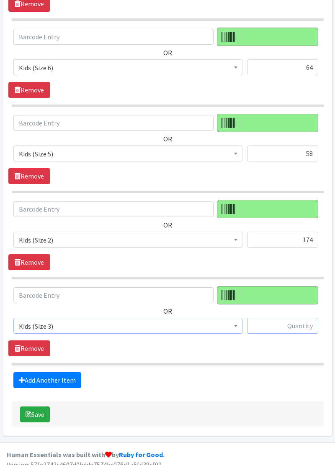
click at [293, 320] on input "text" at bounding box center [282, 326] width 71 height 16
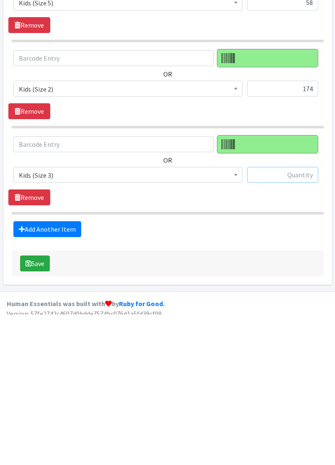
scroll to position [861, 0]
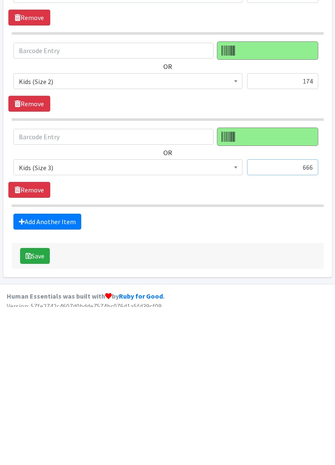
type input "666"
click at [34, 408] on button "Save" at bounding box center [35, 415] width 30 height 16
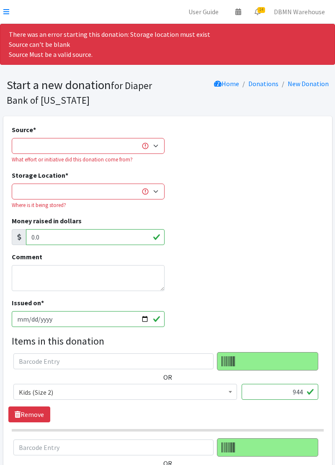
click at [7, 13] on icon at bounding box center [6, 11] width 6 height 7
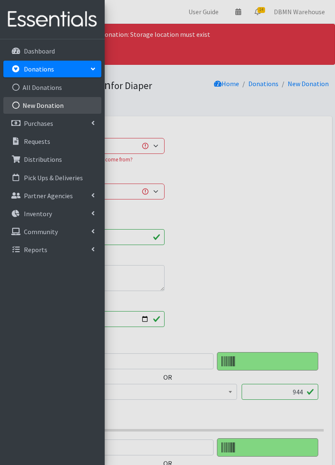
click at [28, 107] on link "New Donation" at bounding box center [52, 105] width 98 height 17
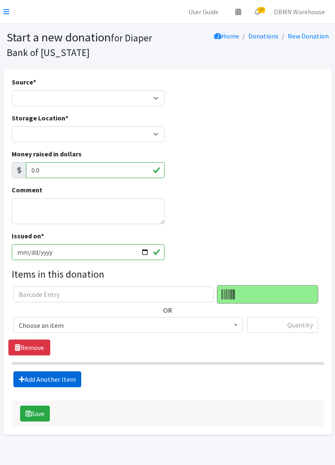
click at [34, 380] on link "Add Another Item" at bounding box center [47, 379] width 68 height 16
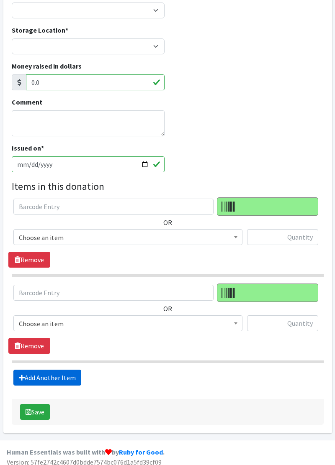
scroll to position [92, 0]
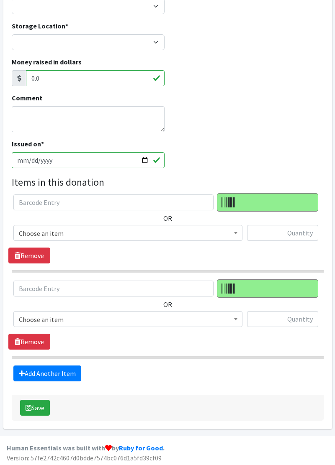
click at [28, 319] on span "Choose an item" at bounding box center [128, 320] width 218 height 12
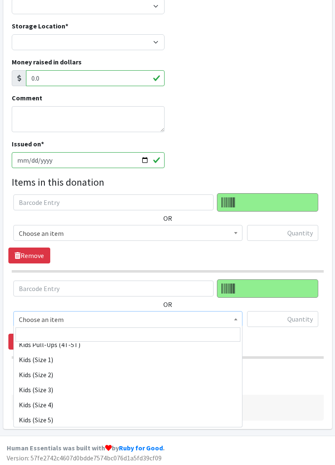
scroll to position [86, 0]
select select "11350"
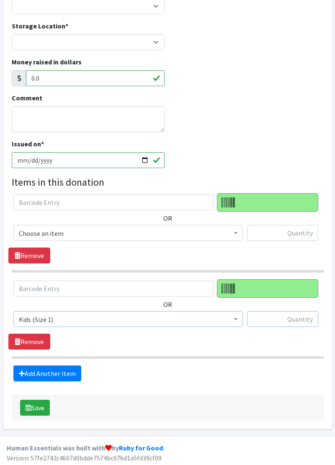
click at [274, 315] on input "text" at bounding box center [282, 319] width 71 height 16
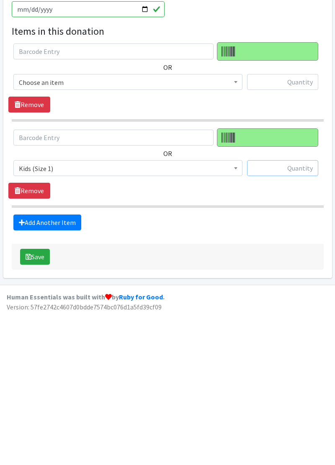
scroll to position [92, 0]
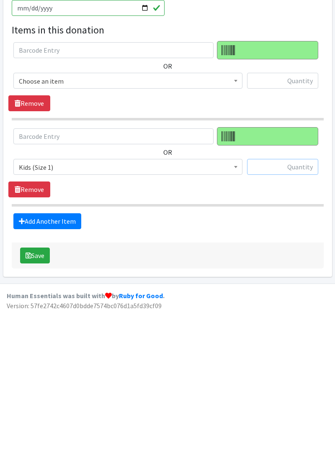
click at [284, 315] on input "text" at bounding box center [282, 319] width 71 height 16
type input "96"
click at [41, 369] on link "Add Another Item" at bounding box center [47, 374] width 68 height 16
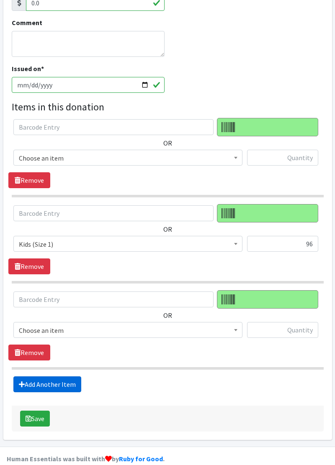
scroll to position [177, 0]
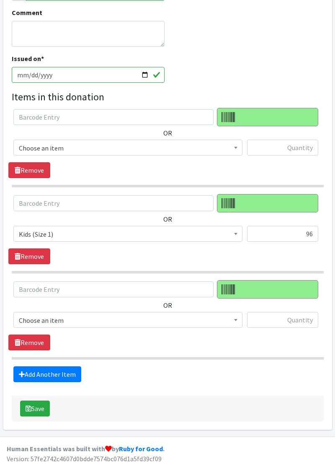
click at [33, 315] on span "Choose an item" at bounding box center [128, 321] width 218 height 12
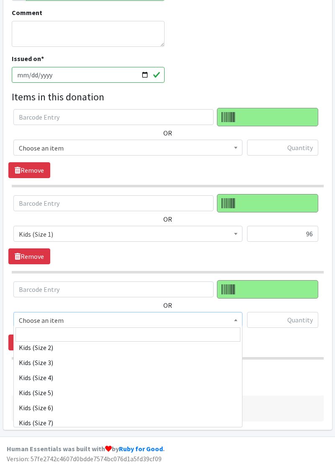
scroll to position [125, 0]
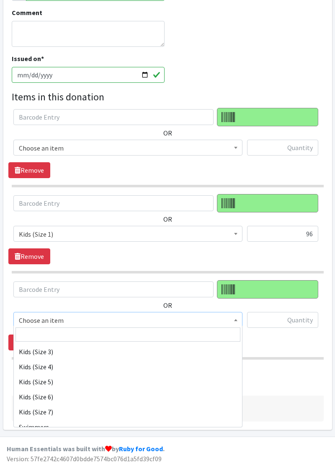
select select "11322"
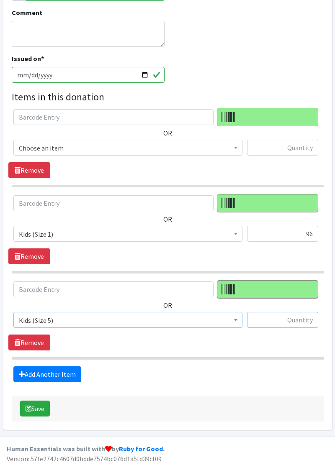
click at [285, 315] on input "text" at bounding box center [282, 320] width 71 height 16
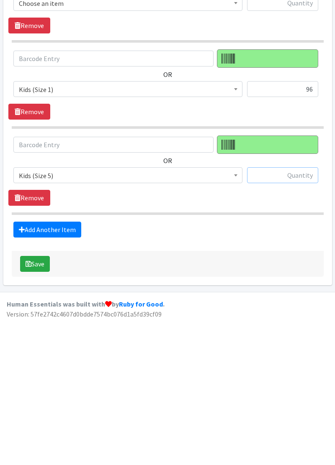
scroll to position [177, 0]
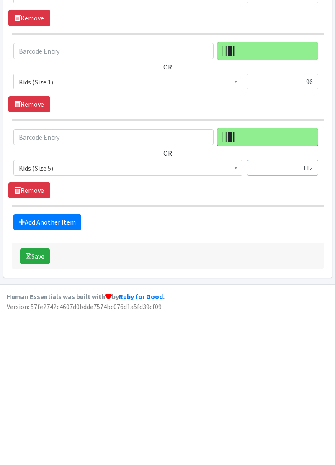
type input "112"
click at [35, 370] on link "Add Another Item" at bounding box center [47, 374] width 68 height 16
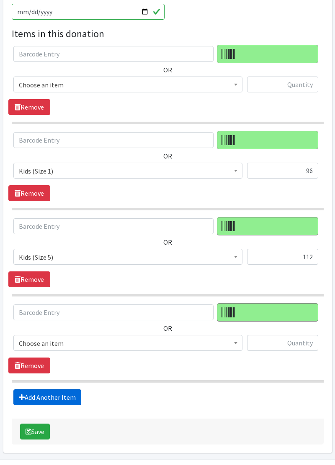
scroll to position [263, 0]
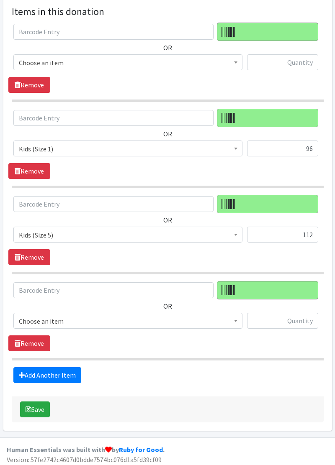
click at [24, 319] on span "Choose an item" at bounding box center [128, 321] width 218 height 12
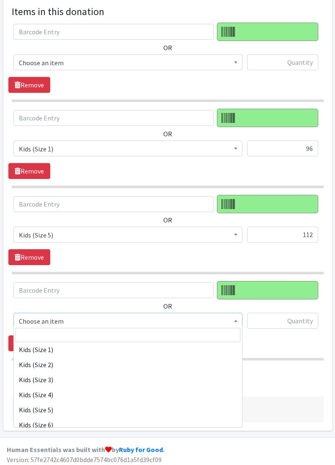
scroll to position [98, 0]
select select "11349"
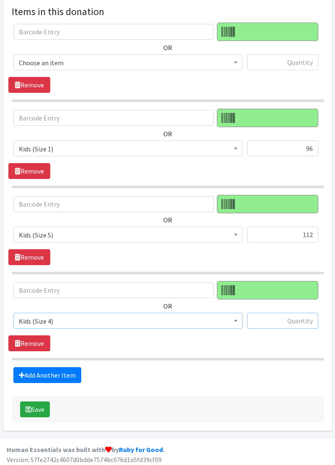
click at [290, 317] on input "text" at bounding box center [282, 321] width 71 height 16
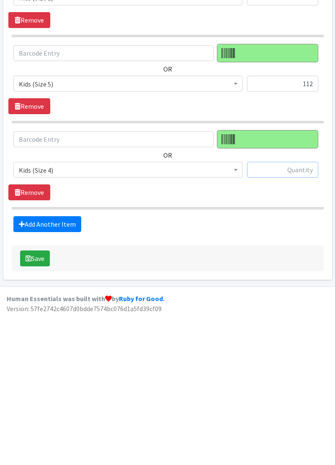
scroll to position [263, 0]
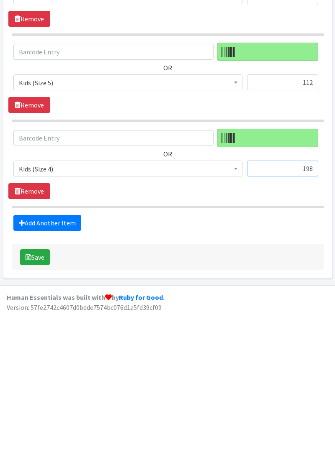
type input "198"
click at [33, 369] on link "Add Another Item" at bounding box center [47, 375] width 68 height 16
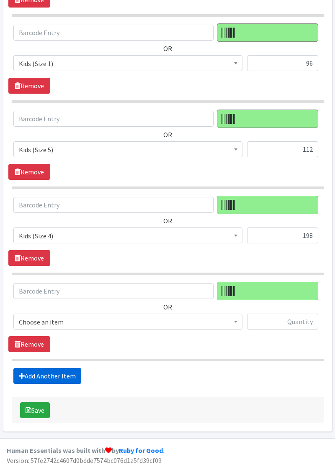
scroll to position [347, 0]
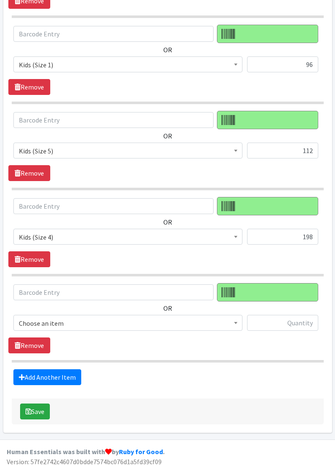
click at [34, 317] on span "Choose an item" at bounding box center [128, 323] width 218 height 12
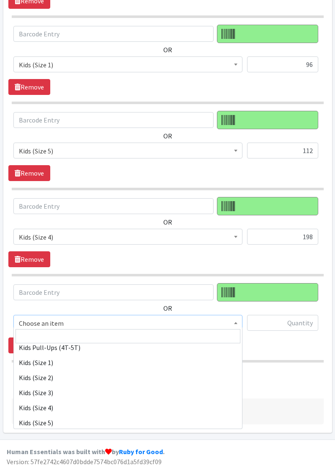
scroll to position [87, 0]
select select "11350"
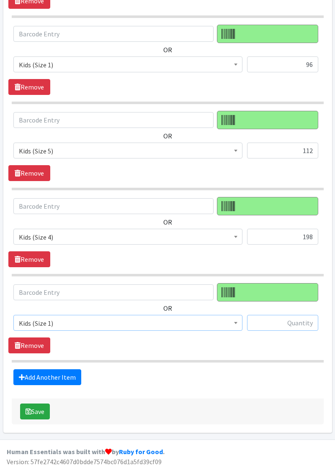
click at [291, 322] on input "text" at bounding box center [282, 323] width 71 height 16
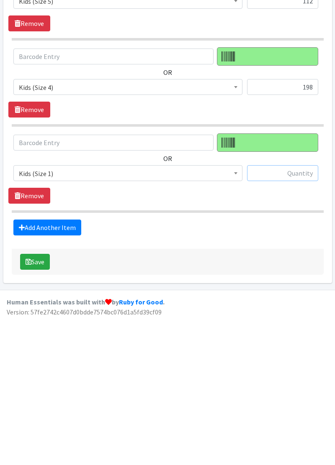
scroll to position [348, 0]
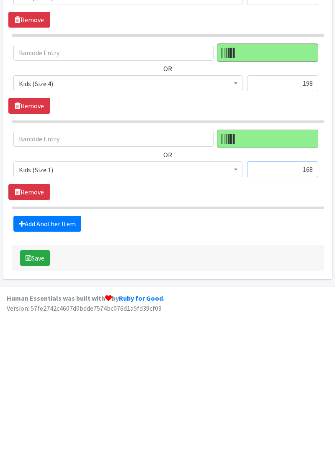
type input "168"
click at [31, 374] on link "Add Another Item" at bounding box center [47, 376] width 68 height 16
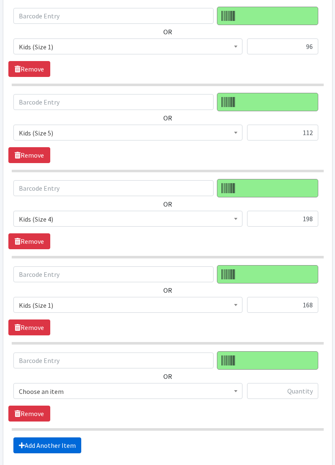
scroll to position [434, 0]
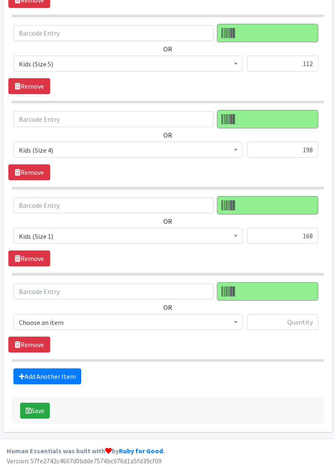
click at [34, 317] on span "Choose an item" at bounding box center [128, 323] width 218 height 12
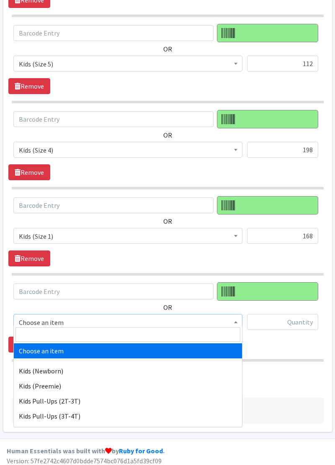
select select "11351"
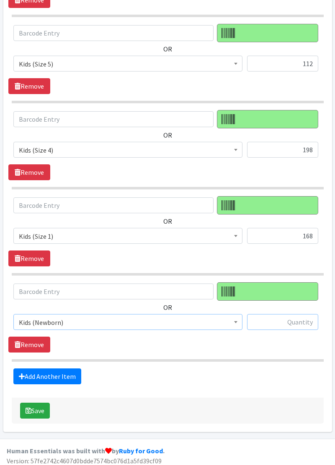
click at [284, 320] on input "text" at bounding box center [282, 322] width 71 height 16
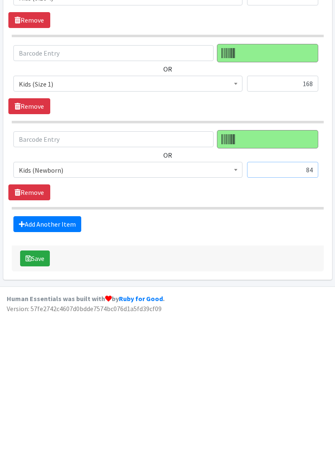
type input "84"
click at [40, 373] on link "Add Another Item" at bounding box center [47, 377] width 68 height 16
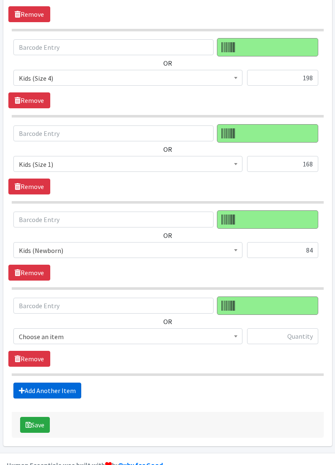
scroll to position [519, 0]
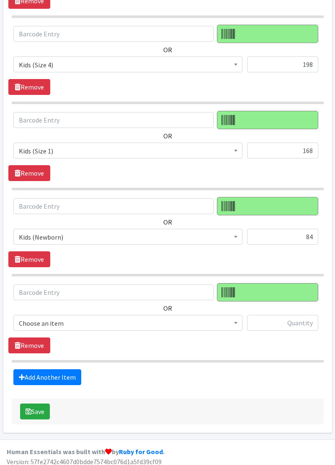
click at [35, 317] on span "Choose an item" at bounding box center [128, 323] width 218 height 12
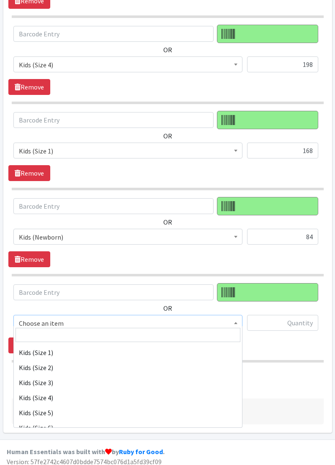
scroll to position [94, 0]
select select "11349"
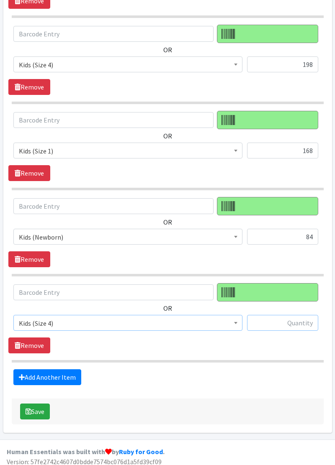
click at [284, 320] on input "text" at bounding box center [282, 323] width 71 height 16
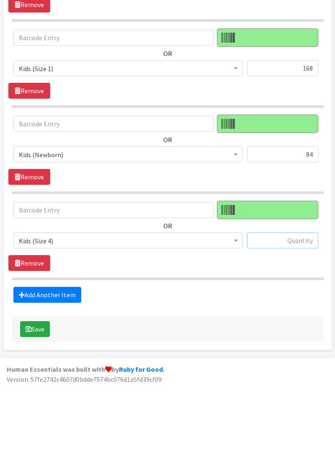
scroll to position [519, 0]
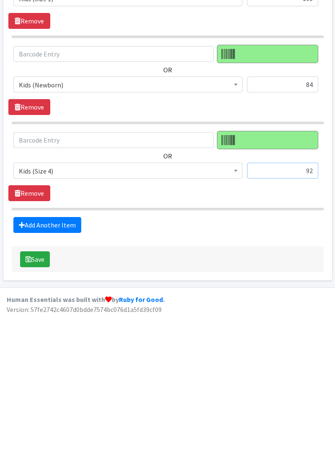
type input "92"
click at [24, 372] on link "Add Another Item" at bounding box center [47, 377] width 68 height 16
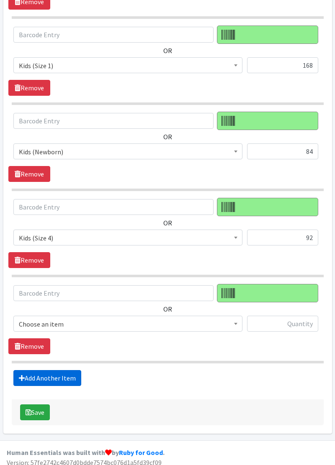
scroll to position [605, 0]
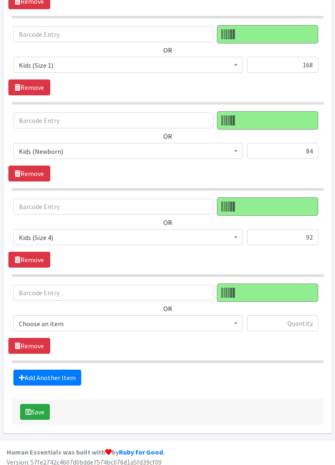
click at [33, 318] on span "Choose an item" at bounding box center [128, 324] width 218 height 12
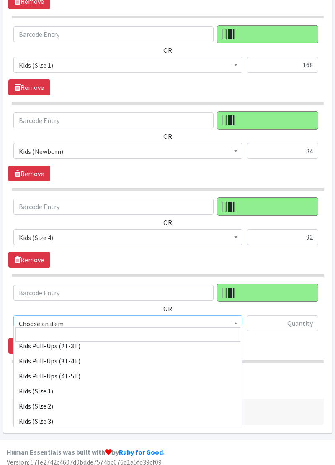
scroll to position [56, 0]
select select "11350"
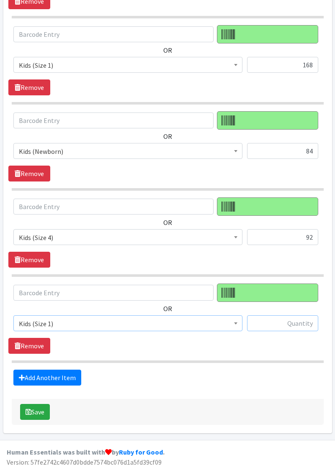
click at [284, 321] on input "text" at bounding box center [282, 323] width 71 height 16
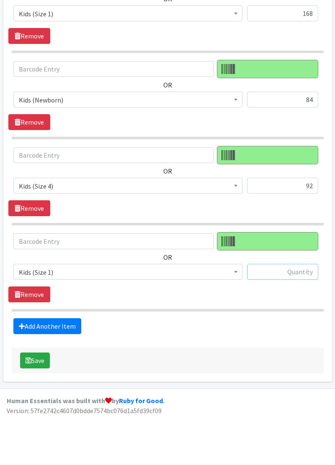
scroll to position [605, 0]
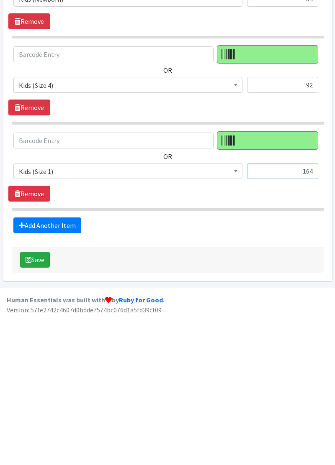
type input "164"
click at [44, 370] on link "Add Another Item" at bounding box center [47, 378] width 68 height 16
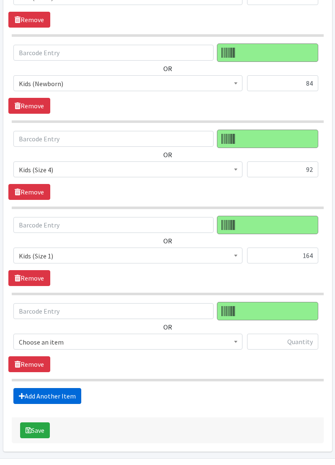
scroll to position [690, 0]
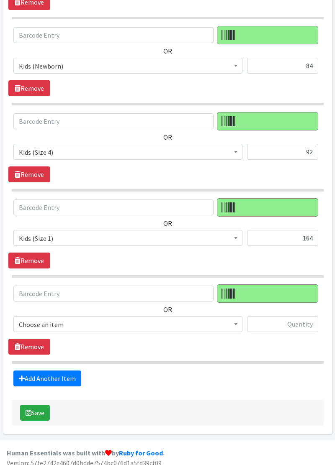
click at [23, 319] on span "Choose an item" at bounding box center [128, 325] width 218 height 12
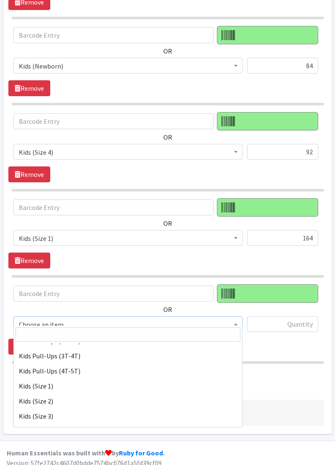
scroll to position [75, 0]
select select "11361"
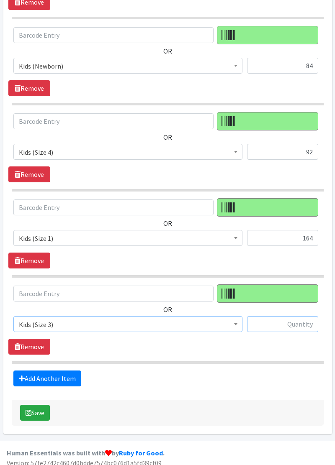
click at [279, 316] on input "text" at bounding box center [282, 324] width 71 height 16
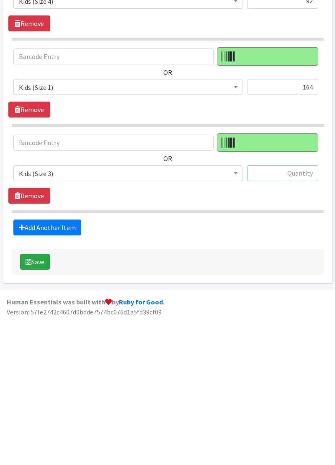
scroll to position [690, 0]
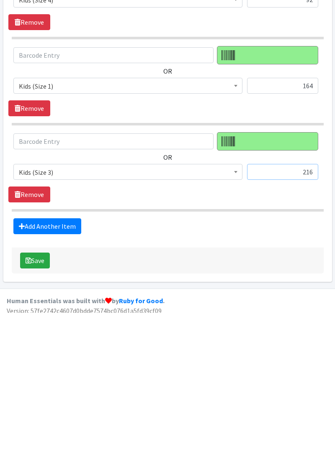
type input "216"
click at [35, 371] on link "Add Another Item" at bounding box center [47, 379] width 68 height 16
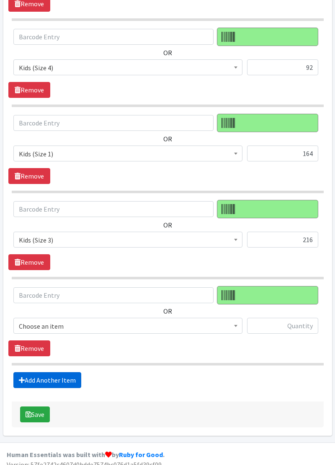
scroll to position [776, 0]
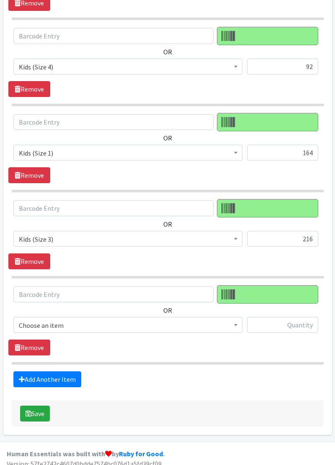
click at [39, 323] on span "Choose an item" at bounding box center [128, 326] width 218 height 12
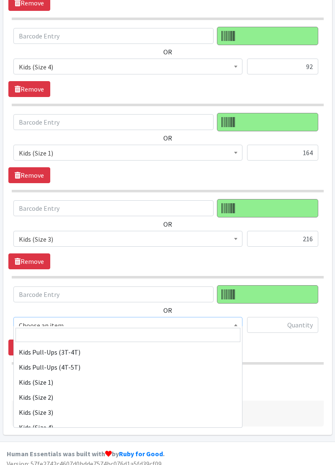
scroll to position [65, 0]
select select "11361"
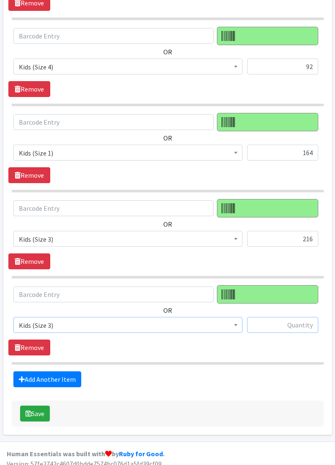
click at [286, 321] on input "text" at bounding box center [282, 325] width 71 height 16
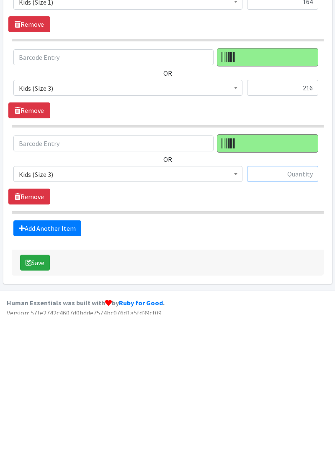
scroll to position [776, 0]
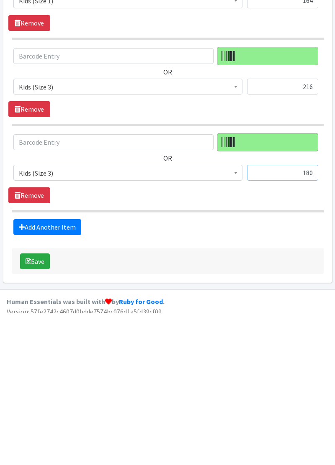
type input "180"
click at [34, 371] on link "Add Another Item" at bounding box center [47, 379] width 68 height 16
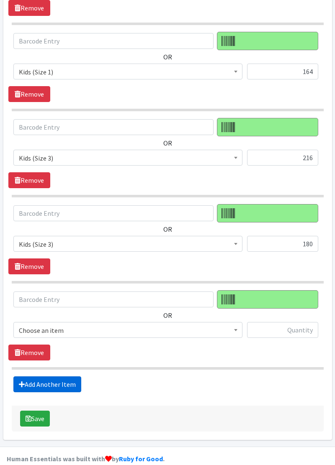
scroll to position [861, 0]
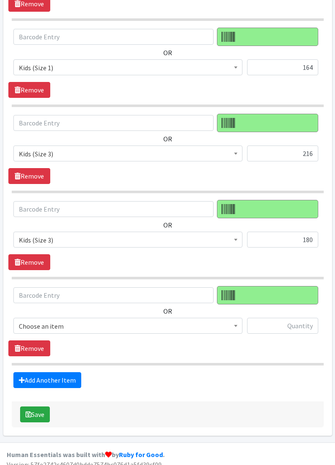
click at [35, 320] on span "Choose an item" at bounding box center [128, 326] width 218 height 12
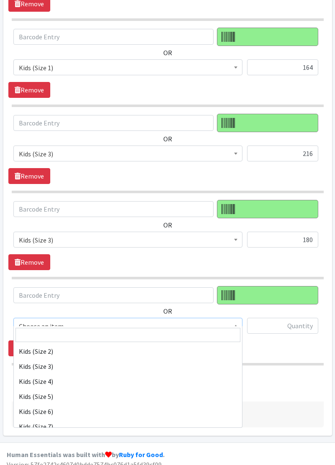
scroll to position [113, 0]
select select "11349"
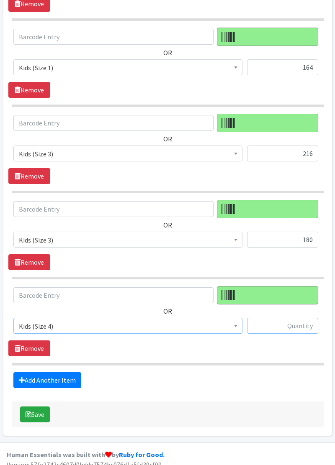
click at [293, 318] on input "text" at bounding box center [282, 326] width 71 height 16
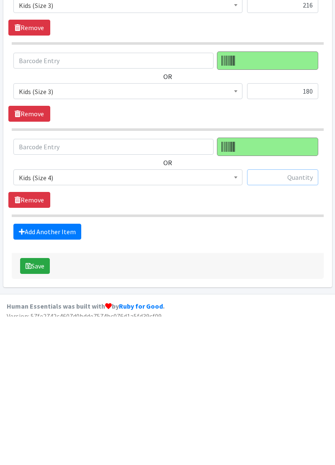
scroll to position [861, 0]
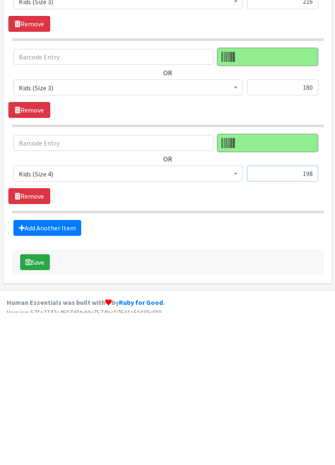
type input "198"
click at [33, 372] on link "Add Another Item" at bounding box center [47, 380] width 68 height 16
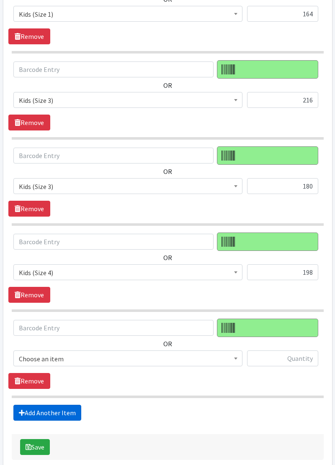
scroll to position [947, 0]
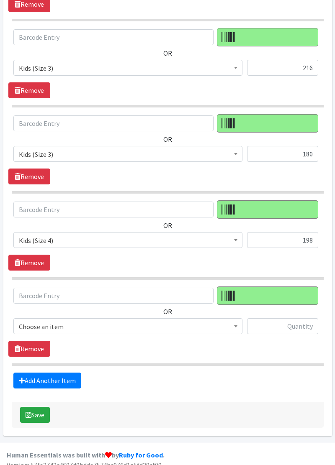
click at [27, 321] on span "Choose an item" at bounding box center [128, 327] width 218 height 12
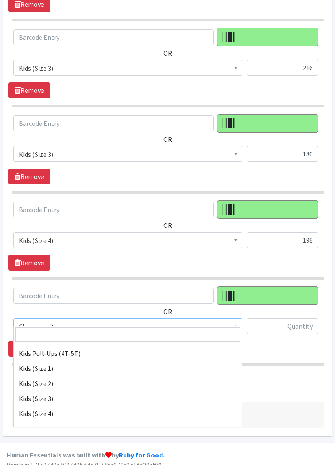
scroll to position [86, 0]
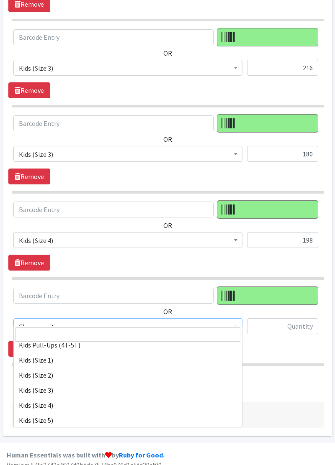
select select "11349"
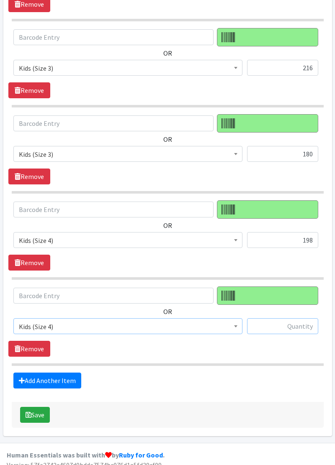
click at [287, 320] on input "text" at bounding box center [282, 326] width 71 height 16
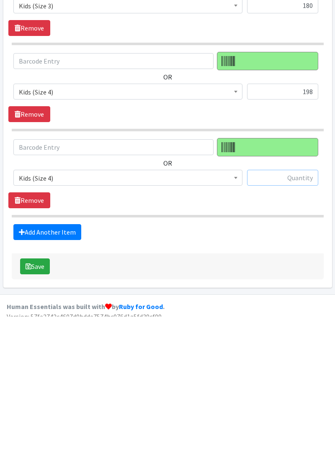
scroll to position [947, 0]
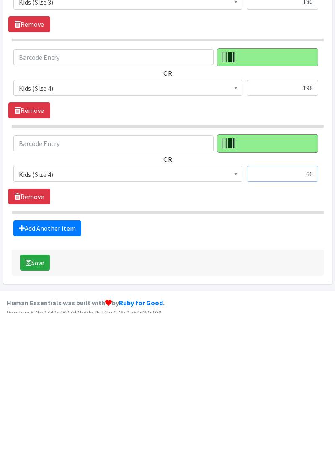
type input "66"
click at [33, 373] on link "Add Another Item" at bounding box center [47, 381] width 68 height 16
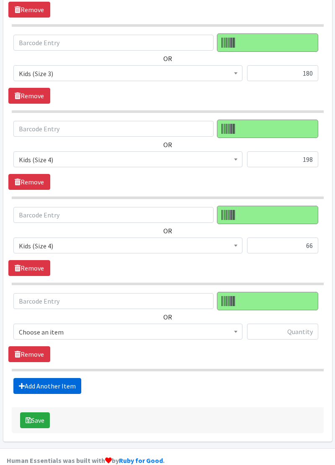
scroll to position [1032, 0]
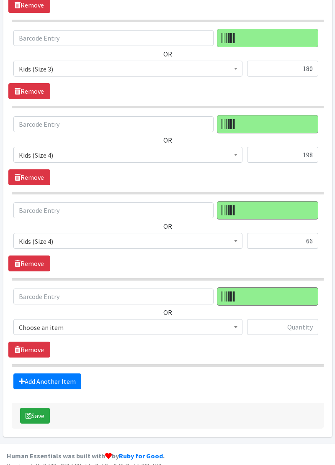
click at [28, 322] on span "Choose an item" at bounding box center [128, 328] width 218 height 12
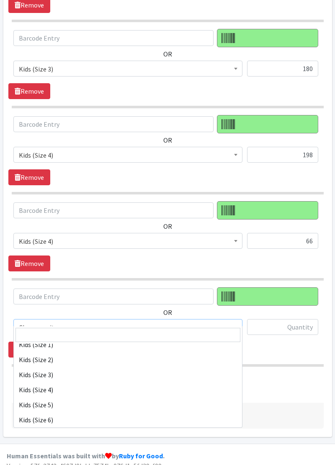
scroll to position [101, 0]
select select "11349"
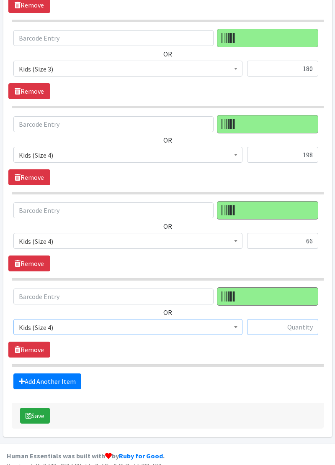
click at [278, 321] on input "text" at bounding box center [282, 327] width 71 height 16
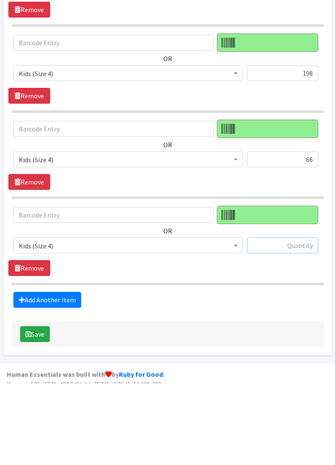
scroll to position [1032, 0]
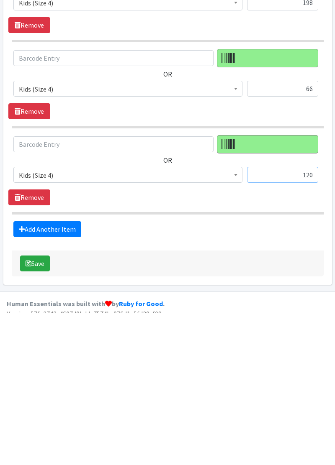
type input "120"
click at [34, 374] on link "Add Another Item" at bounding box center [47, 382] width 68 height 16
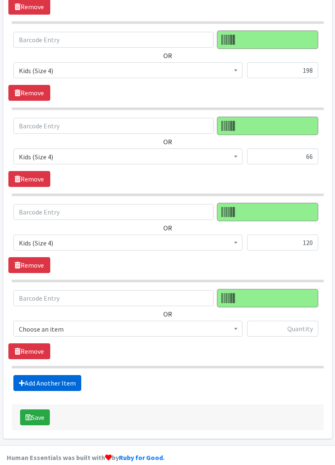
scroll to position [1118, 0]
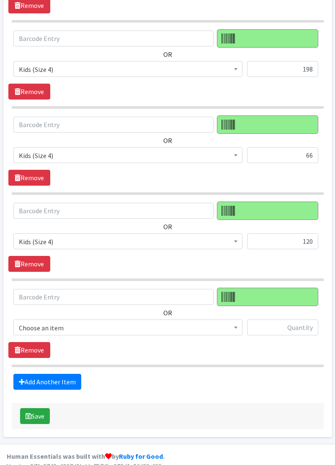
click at [23, 322] on span "Choose an item" at bounding box center [128, 328] width 218 height 12
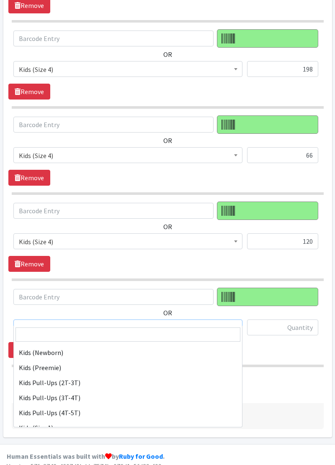
scroll to position [19, 0]
select select "11340"
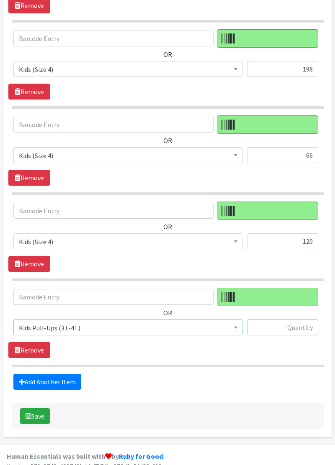
click at [281, 320] on input "text" at bounding box center [282, 328] width 71 height 16
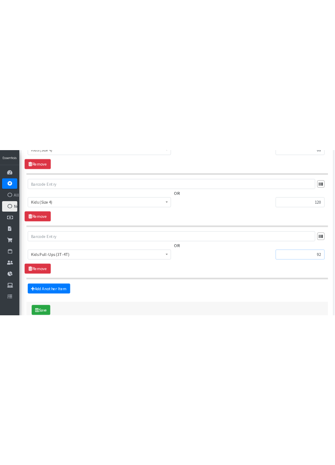
scroll to position [1115, 0]
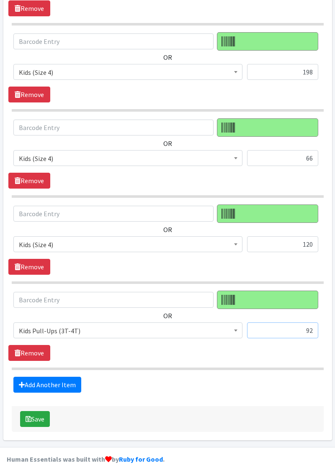
type input "92"
click at [30, 377] on link "Add Another Item" at bounding box center [47, 385] width 68 height 16
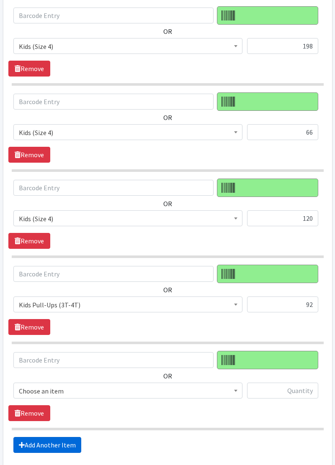
scroll to position [1203, 0]
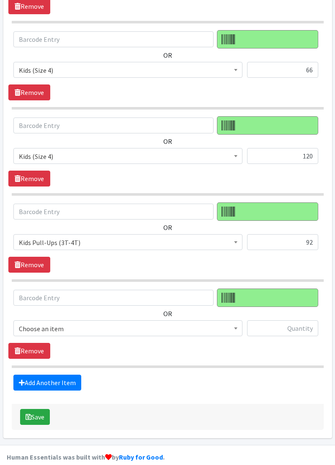
click at [28, 323] on span "Choose an item" at bounding box center [128, 329] width 218 height 12
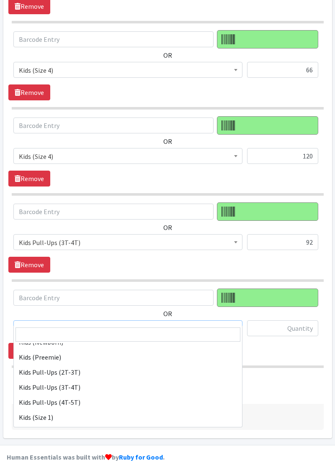
scroll to position [32, 0]
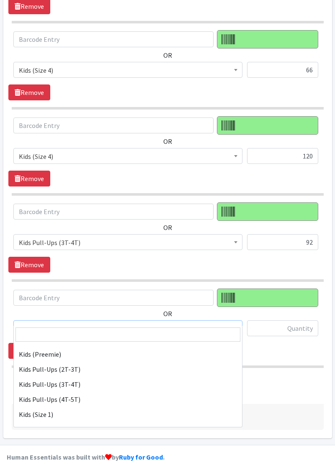
select select "11347"
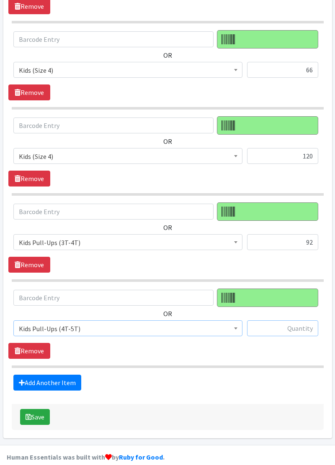
click at [300, 320] on input "text" at bounding box center [282, 328] width 71 height 16
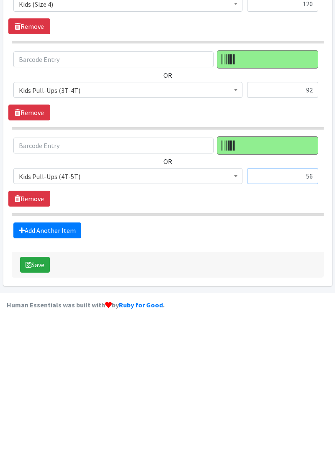
type input "56"
click at [33, 375] on link "Add Another Item" at bounding box center [47, 383] width 68 height 16
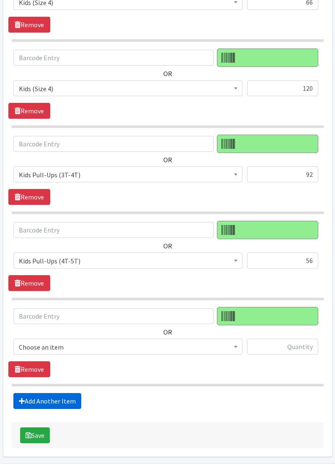
scroll to position [1288, 0]
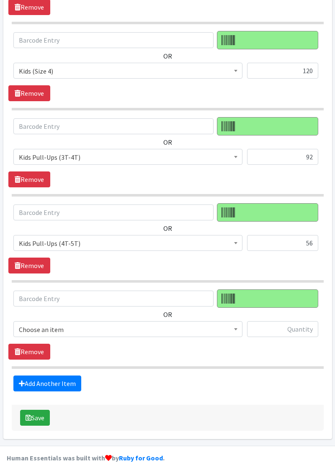
click at [19, 324] on span "Choose an item" at bounding box center [128, 330] width 218 height 12
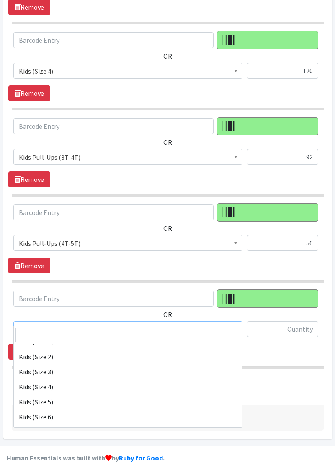
scroll to position [110, 0]
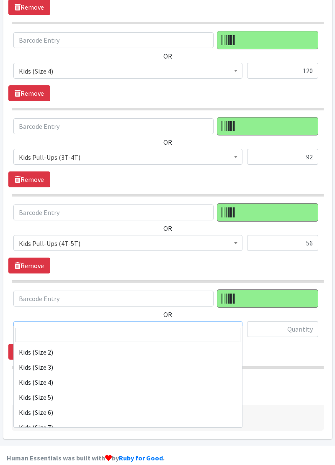
select select "11349"
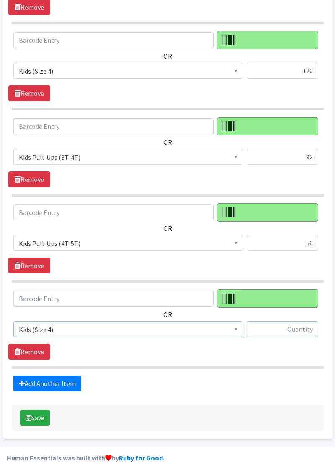
click at [300, 321] on input "text" at bounding box center [282, 329] width 71 height 16
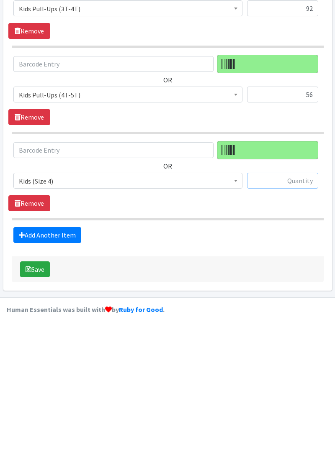
scroll to position [1288, 0]
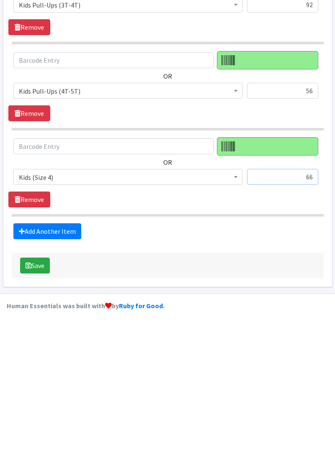
type input "66"
click at [34, 376] on link "Add Another Item" at bounding box center [47, 384] width 68 height 16
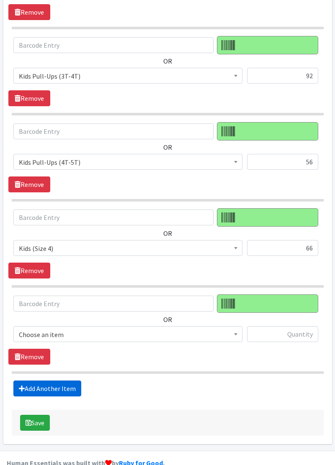
scroll to position [1374, 0]
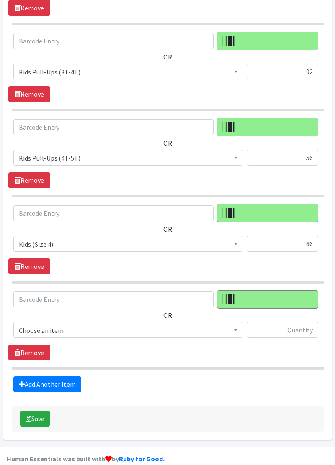
click at [34, 325] on span "Choose an item" at bounding box center [128, 331] width 218 height 12
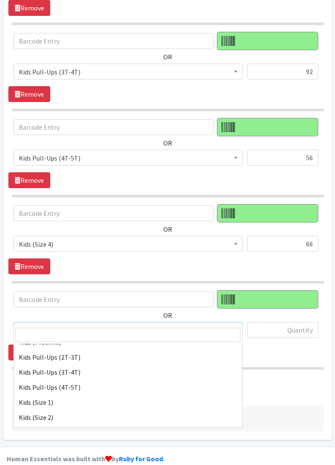
scroll to position [52, 0]
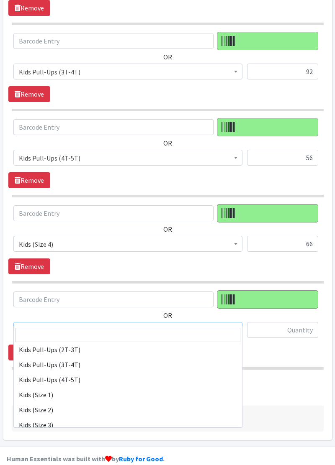
select select "11350"
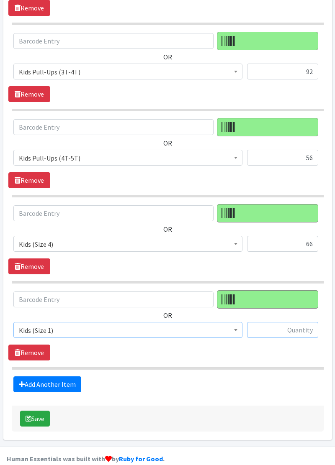
click at [287, 322] on input "text" at bounding box center [282, 330] width 71 height 16
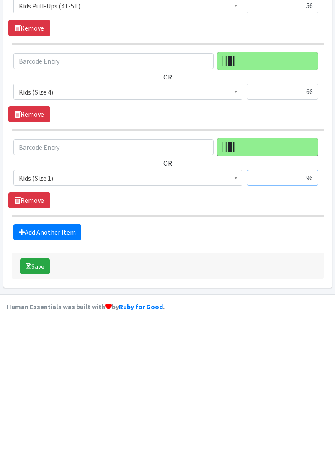
type input "96"
click at [43, 376] on link "Add Another Item" at bounding box center [47, 384] width 68 height 16
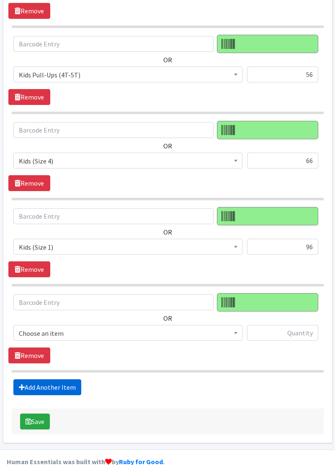
scroll to position [1459, 0]
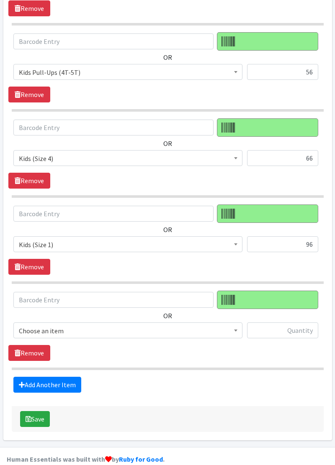
click at [24, 325] on span "Choose an item" at bounding box center [128, 331] width 218 height 12
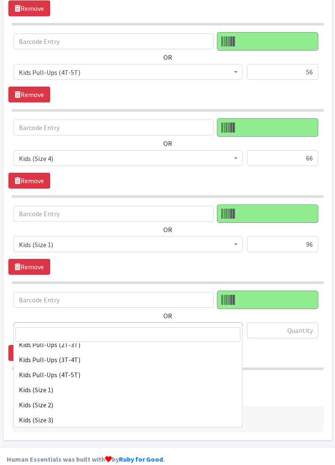
scroll to position [59, 0]
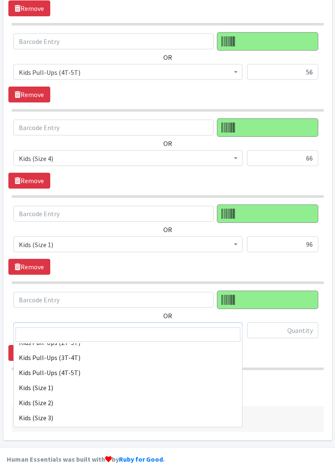
select select "11350"
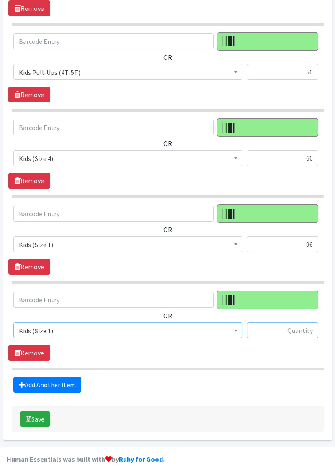
click at [286, 323] on input "text" at bounding box center [282, 331] width 71 height 16
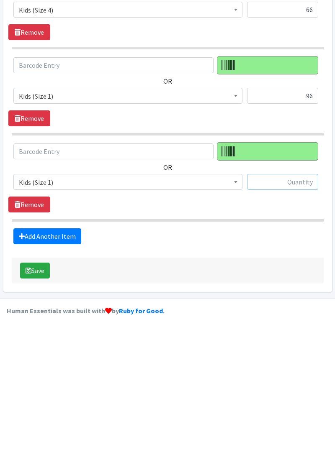
scroll to position [1459, 0]
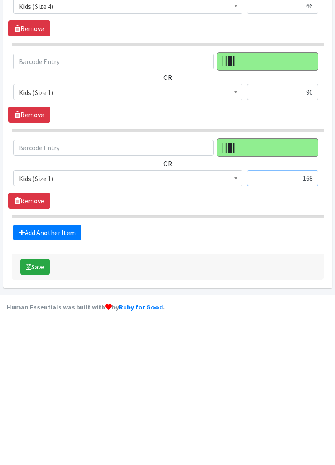
type input "168"
click at [34, 377] on link "Add Another Item" at bounding box center [47, 385] width 68 height 16
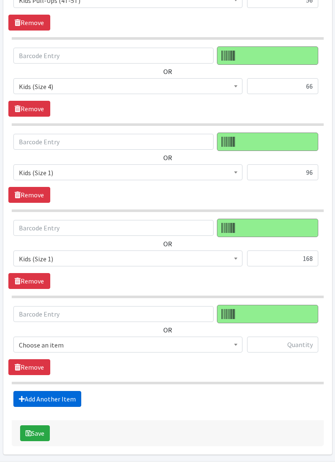
scroll to position [1545, 0]
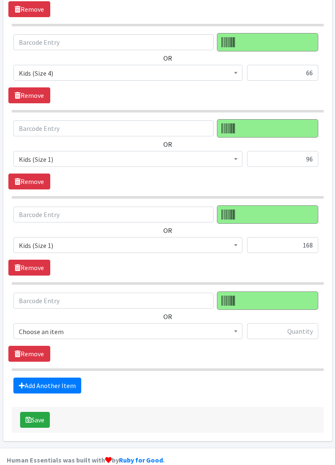
click at [28, 326] on span "Choose an item" at bounding box center [128, 332] width 218 height 12
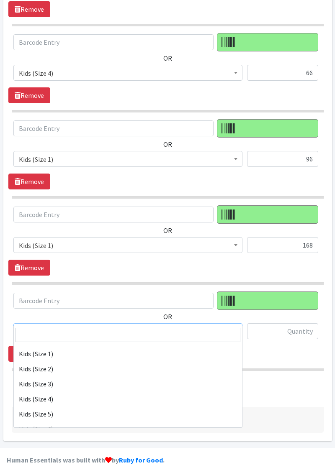
scroll to position [95, 0]
select select "11361"
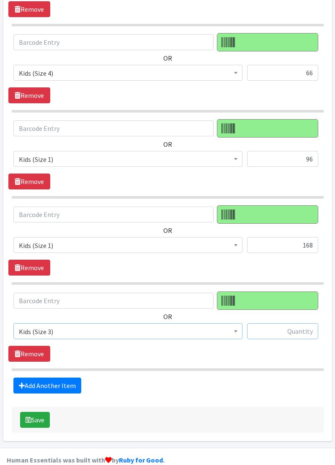
click at [287, 323] on input "text" at bounding box center [282, 331] width 71 height 16
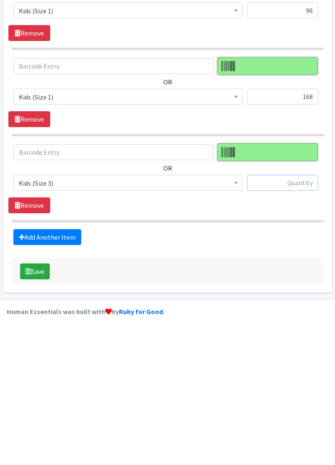
scroll to position [1545, 0]
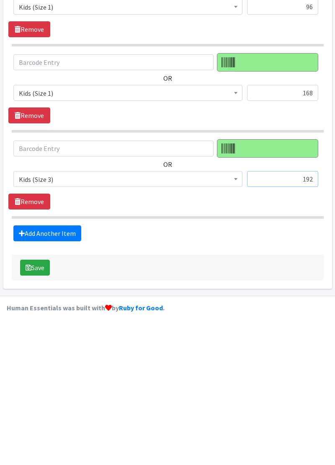
type input "192"
click at [41, 378] on link "Add Another Item" at bounding box center [47, 386] width 68 height 16
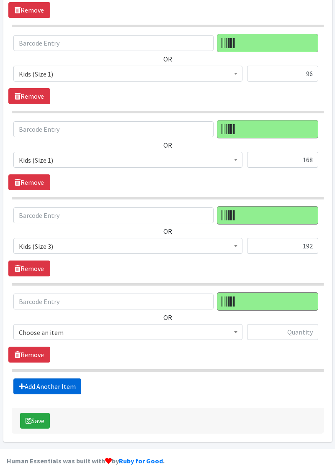
scroll to position [1631, 0]
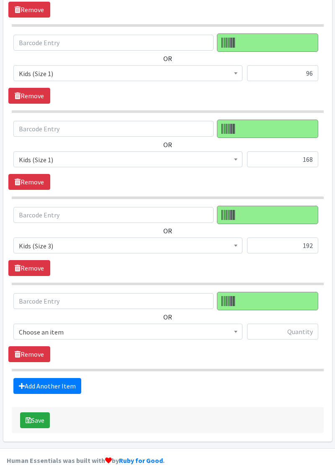
click at [36, 326] on span "Choose an item" at bounding box center [128, 332] width 218 height 12
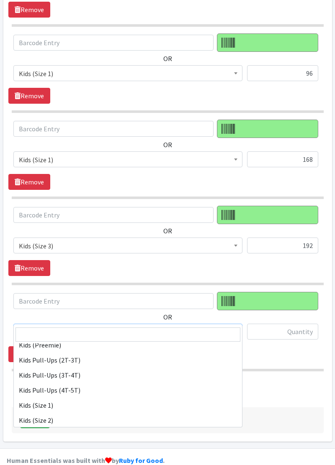
scroll to position [49, 0]
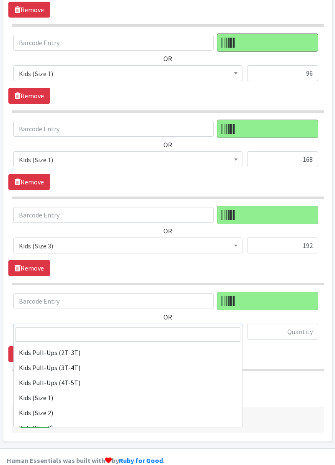
select select "11350"
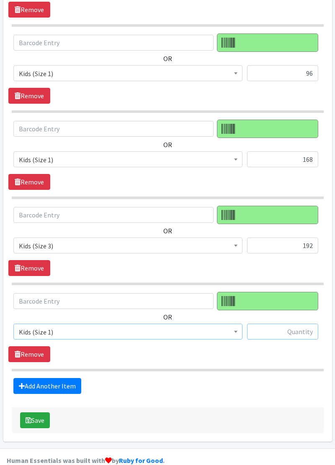
click at [294, 324] on input "text" at bounding box center [282, 332] width 71 height 16
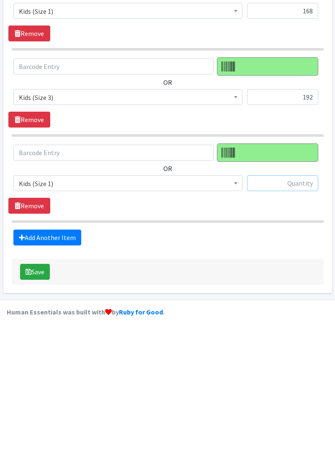
scroll to position [1631, 0]
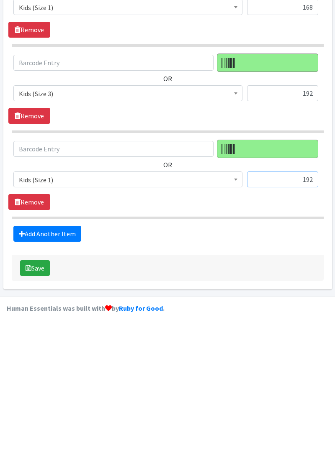
type input "192"
click at [34, 378] on link "Add Another Item" at bounding box center [47, 386] width 68 height 16
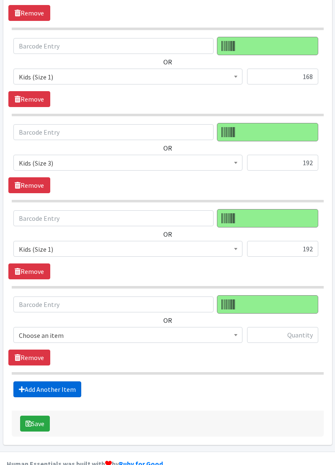
scroll to position [1716, 0]
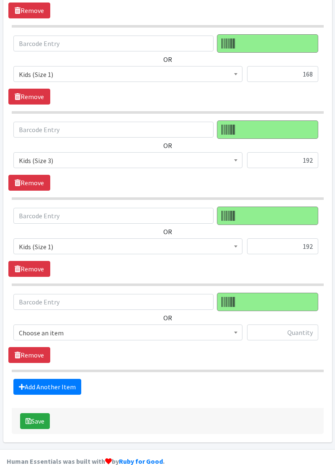
click at [25, 327] on span "Choose an item" at bounding box center [128, 333] width 218 height 12
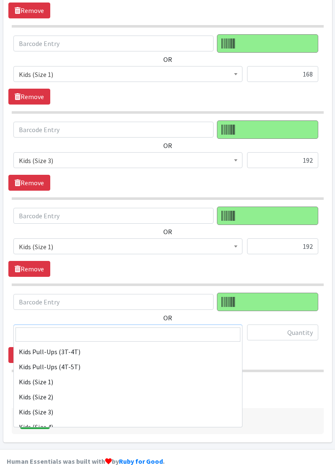
scroll to position [66, 0]
select select "11350"
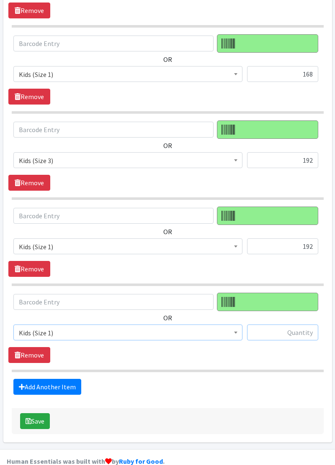
click at [289, 325] on input "text" at bounding box center [282, 333] width 71 height 16
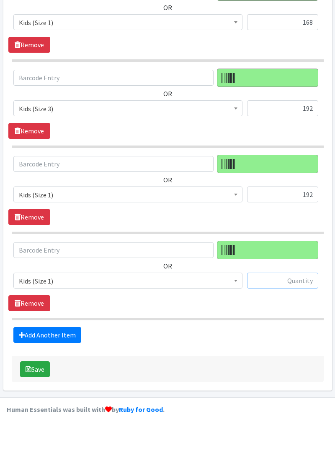
scroll to position [1716, 0]
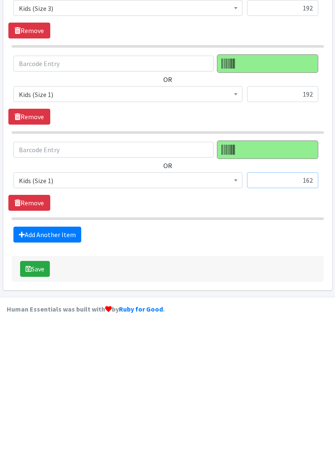
type input "162"
click at [34, 379] on link "Add Another Item" at bounding box center [47, 387] width 68 height 16
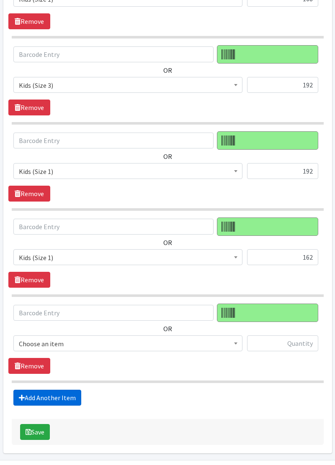
scroll to position [1801, 0]
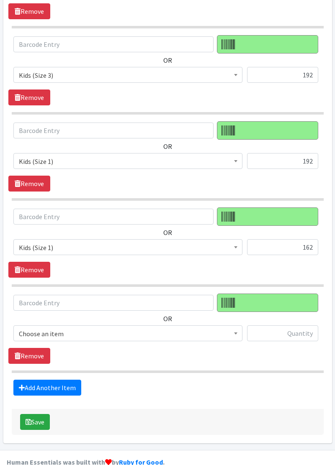
click at [27, 328] on span "Choose an item" at bounding box center [128, 334] width 218 height 12
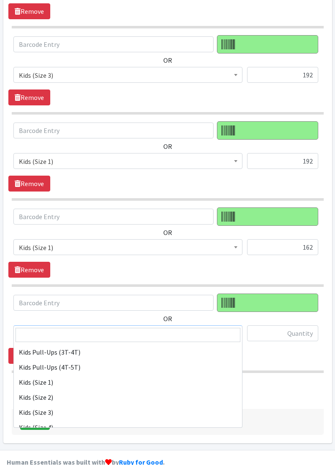
scroll to position [65, 0]
select select "11350"
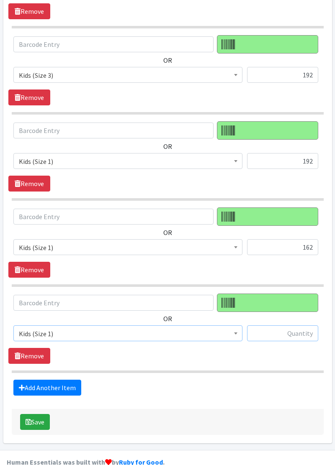
click at [292, 325] on input "text" at bounding box center [282, 333] width 71 height 16
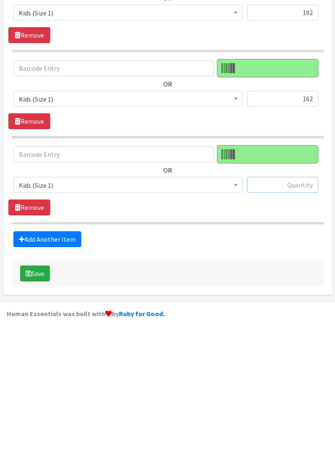
scroll to position [1801, 0]
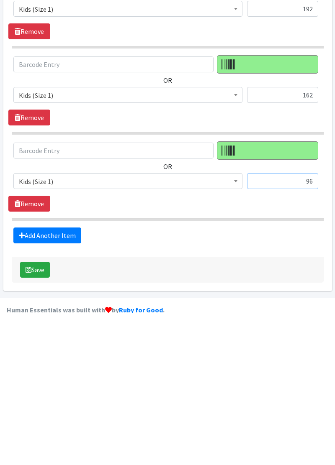
type input "96"
click at [28, 380] on link "Add Another Item" at bounding box center [47, 388] width 68 height 16
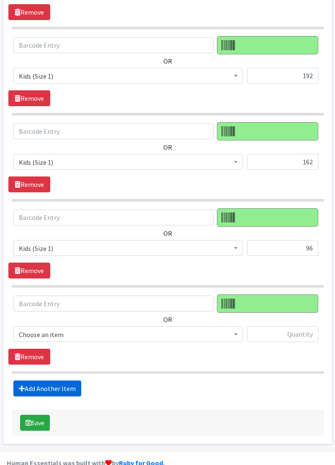
scroll to position [1887, 0]
click at [34, 329] on span "Choose an item" at bounding box center [128, 335] width 218 height 12
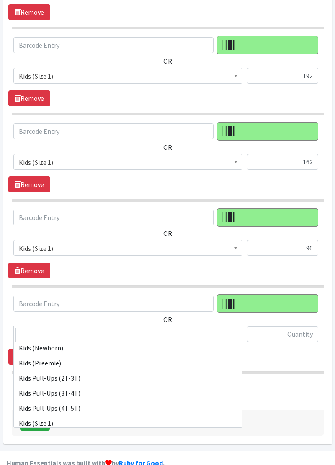
scroll to position [47, 0]
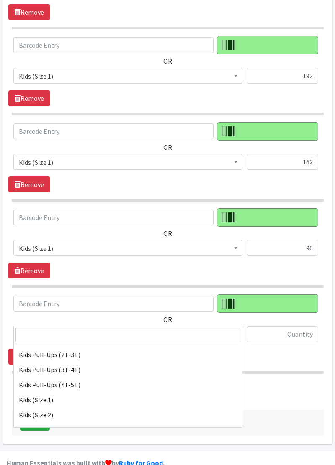
select select "11350"
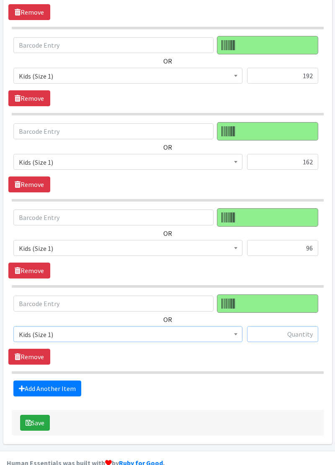
click at [282, 326] on input "text" at bounding box center [282, 334] width 71 height 16
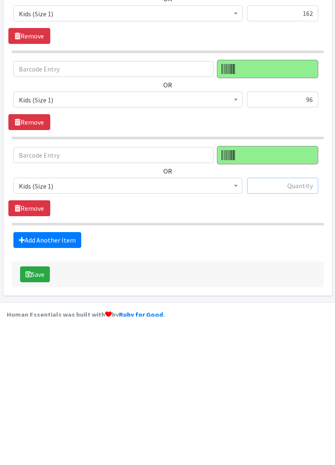
scroll to position [1887, 0]
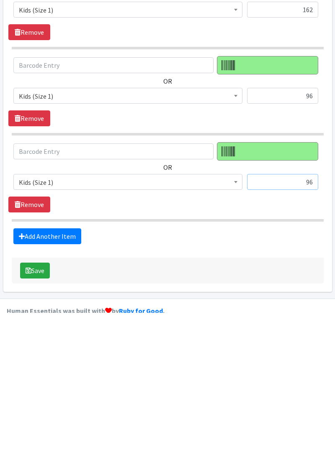
type input "96"
click at [23, 385] on icon at bounding box center [22, 388] width 6 height 7
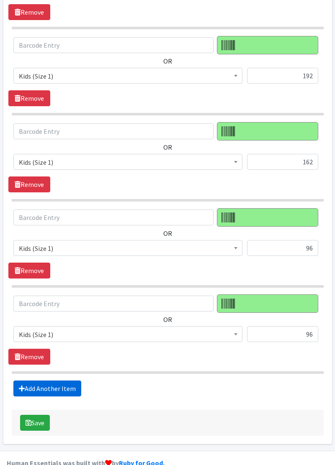
click at [33, 381] on link "Add Another Item" at bounding box center [47, 389] width 68 height 16
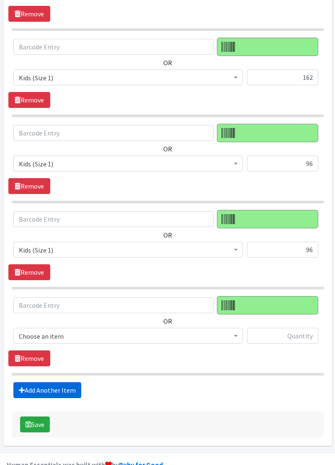
scroll to position [1972, 0]
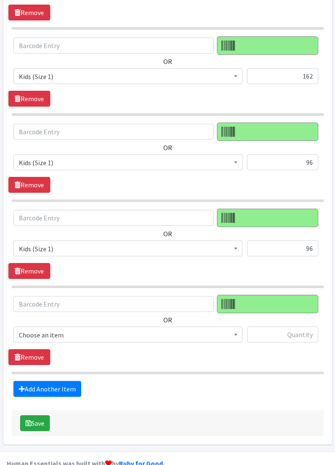
click at [28, 329] on span "Choose an item" at bounding box center [128, 335] width 218 height 12
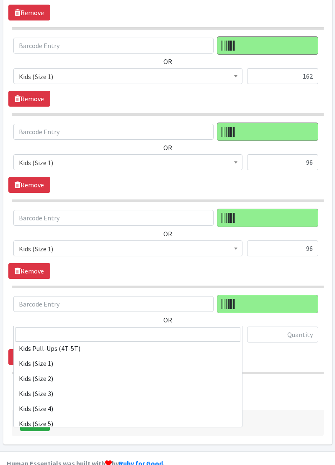
scroll to position [84, 0]
select select "11350"
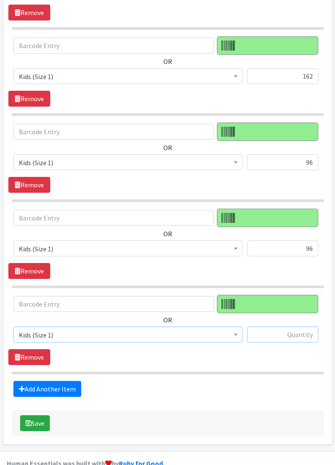
click at [286, 327] on input "text" at bounding box center [282, 335] width 71 height 16
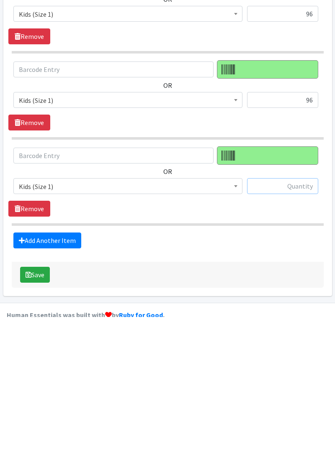
scroll to position [1972, 0]
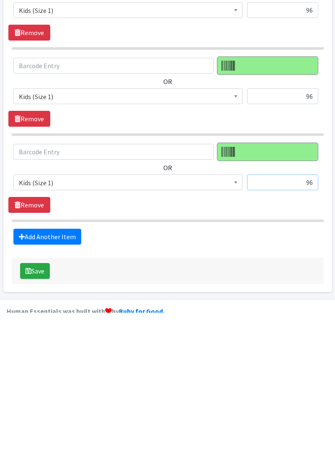
type input "96"
click at [33, 381] on link "Add Another Item" at bounding box center [47, 389] width 68 height 16
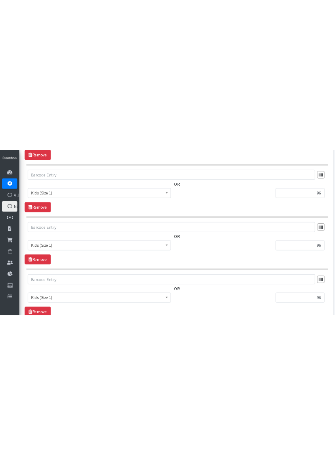
scroll to position [2055, 0]
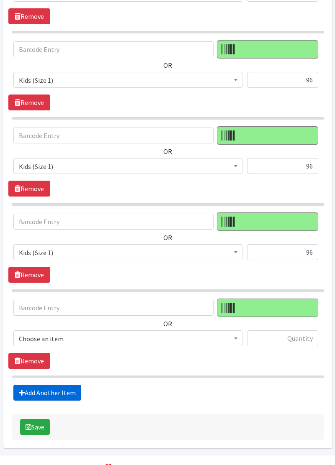
click at [29, 385] on link "Add Another Item" at bounding box center [47, 393] width 68 height 16
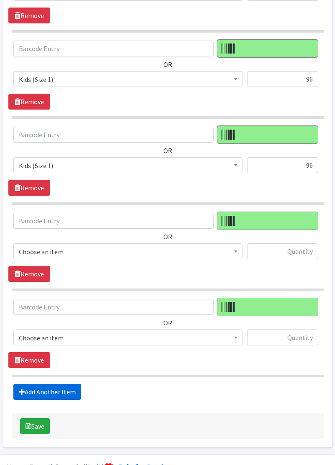
scroll to position [2143, 0]
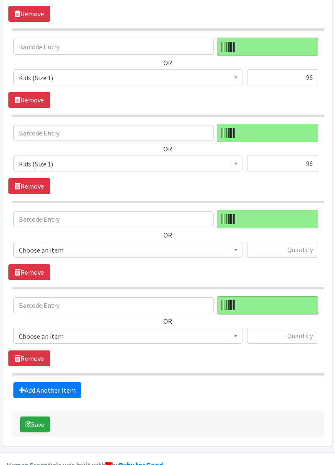
click at [34, 330] on span "Choose an item" at bounding box center [128, 336] width 218 height 12
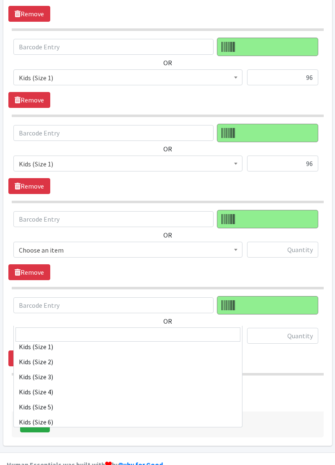
scroll to position [100, 0]
select select "11349"
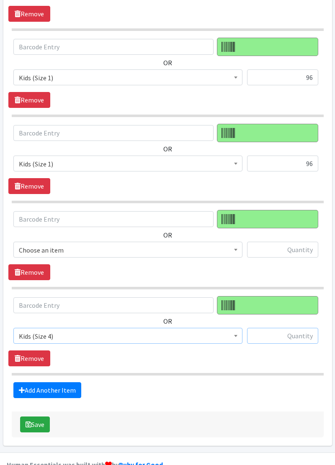
click at [283, 328] on input "text" at bounding box center [282, 336] width 71 height 16
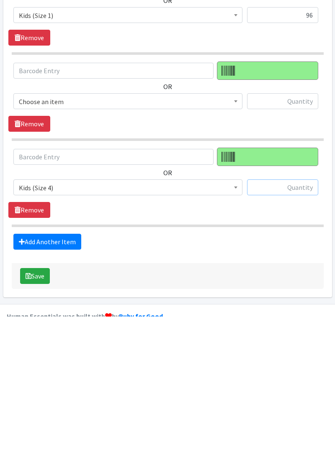
scroll to position [2143, 0]
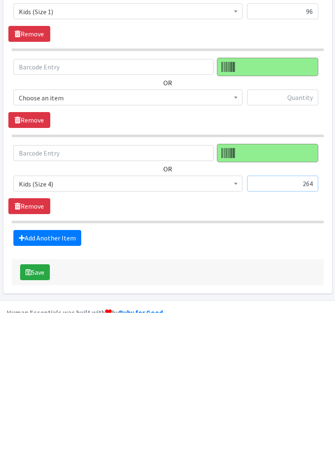
type input "264"
click at [33, 382] on link "Add Another Item" at bounding box center [47, 390] width 68 height 16
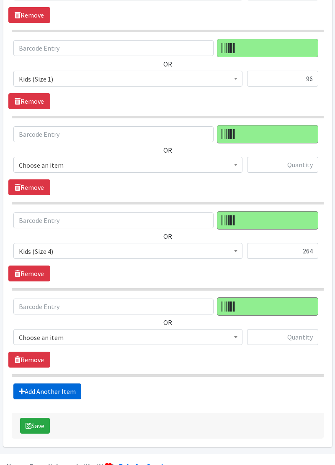
scroll to position [2229, 0]
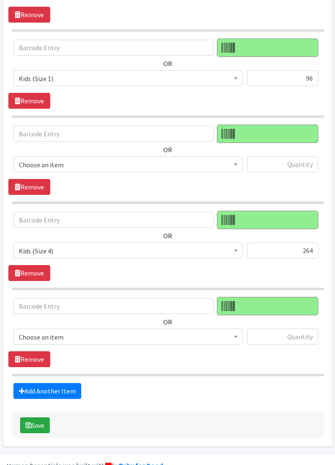
click at [34, 331] on span "Choose an item" at bounding box center [128, 337] width 218 height 12
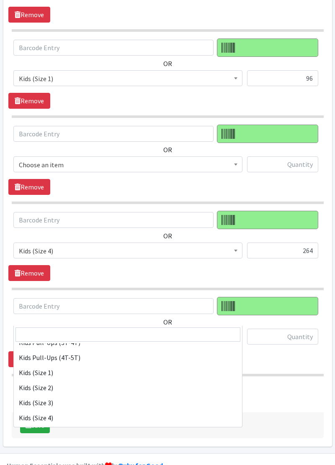
scroll to position [75, 0]
select select "11349"
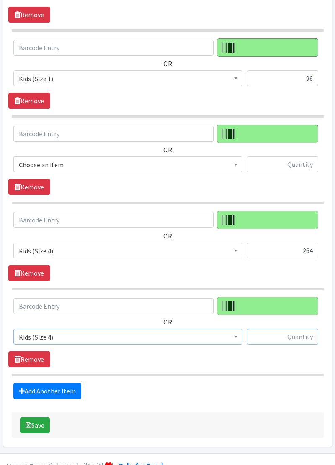
click at [289, 329] on input "text" at bounding box center [282, 337] width 71 height 16
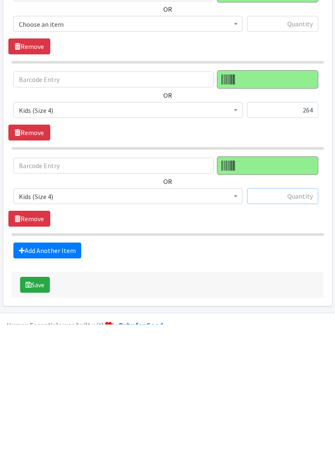
scroll to position [2229, 0]
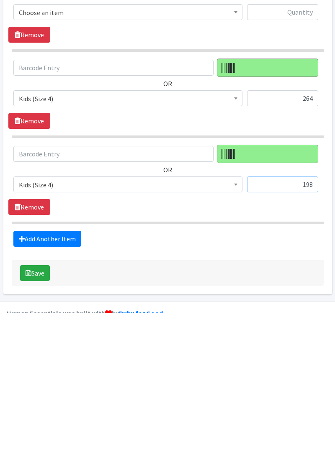
type input "198"
click at [33, 383] on link "Add Another Item" at bounding box center [47, 391] width 68 height 16
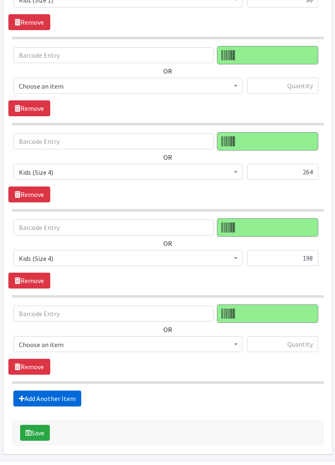
scroll to position [2314, 0]
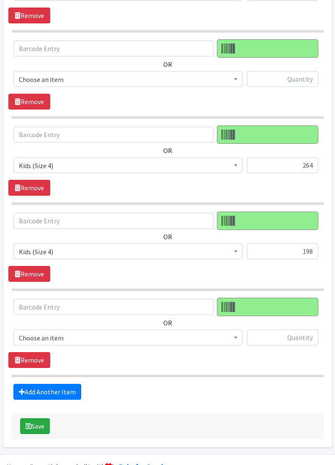
click at [23, 332] on span "Choose an item" at bounding box center [128, 338] width 218 height 12
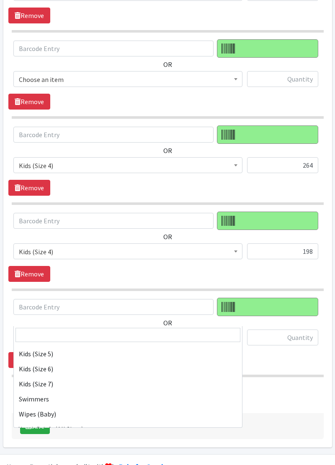
scroll to position [162, 0]
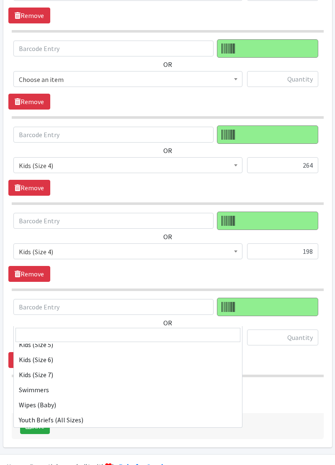
select select "14781"
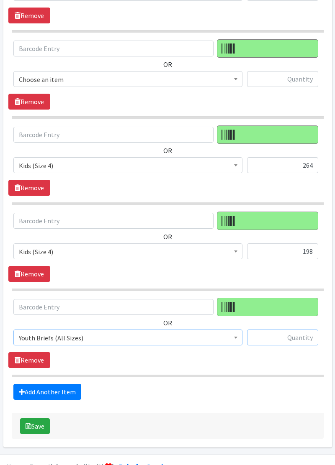
click at [290, 330] on input "text" at bounding box center [282, 338] width 71 height 16
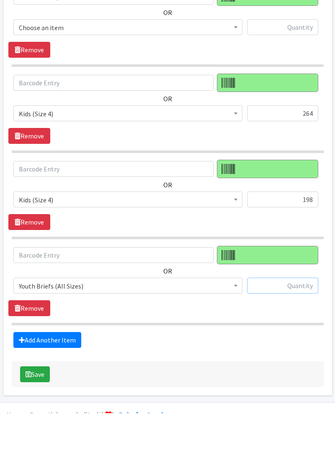
scroll to position [2314, 0]
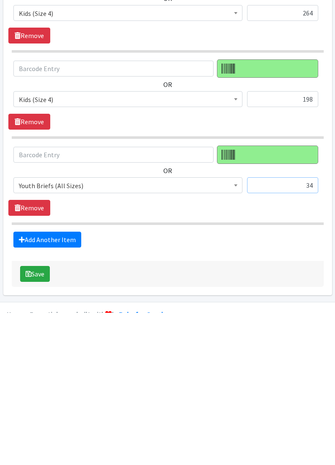
type input "34"
click at [33, 384] on link "Add Another Item" at bounding box center [47, 392] width 68 height 16
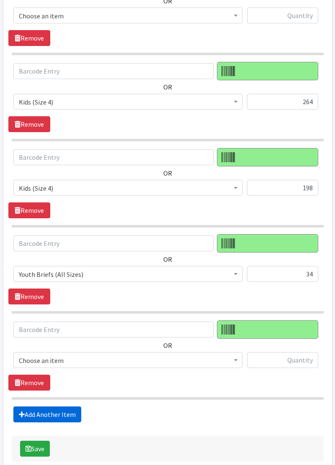
scroll to position [2399, 0]
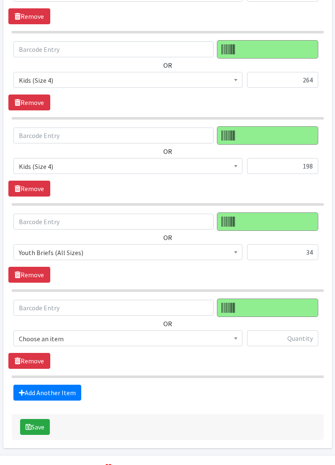
click at [87, 333] on span "Choose an item" at bounding box center [128, 339] width 218 height 12
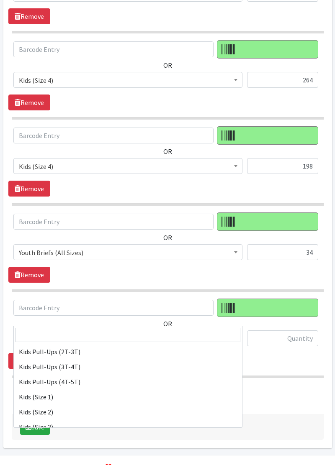
scroll to position [56, 0]
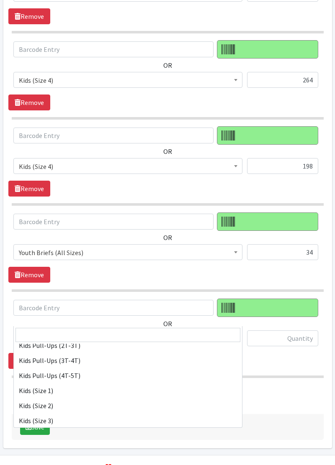
select select "11348"
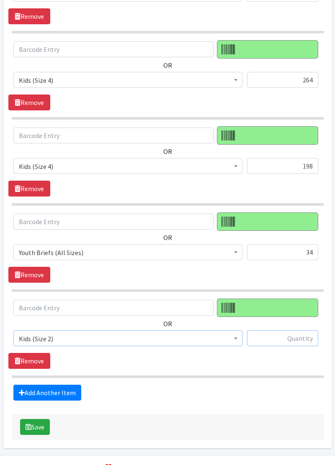
click at [296, 330] on input "text" at bounding box center [282, 338] width 71 height 16
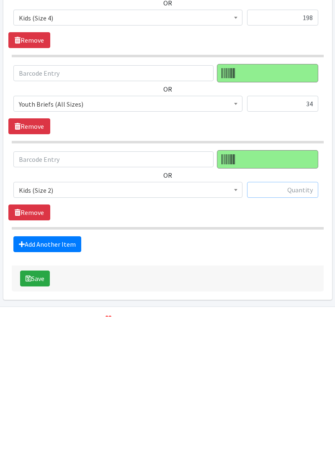
scroll to position [2399, 0]
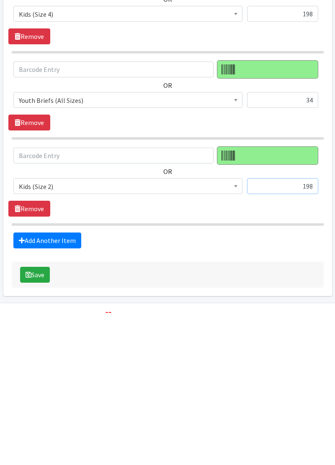
type input "198"
click at [37, 419] on button "Save" at bounding box center [35, 427] width 30 height 16
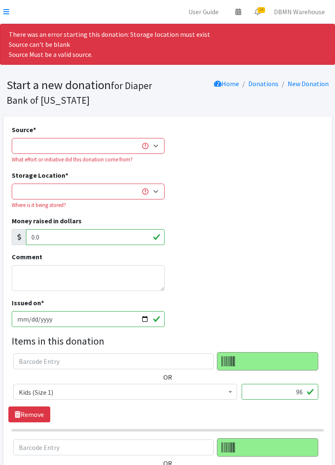
click at [8, 8] on icon at bounding box center [6, 11] width 6 height 7
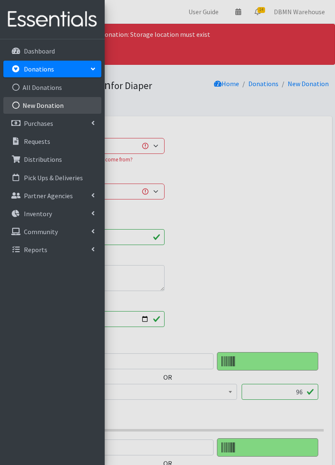
click at [26, 108] on link "New Donation" at bounding box center [52, 105] width 98 height 17
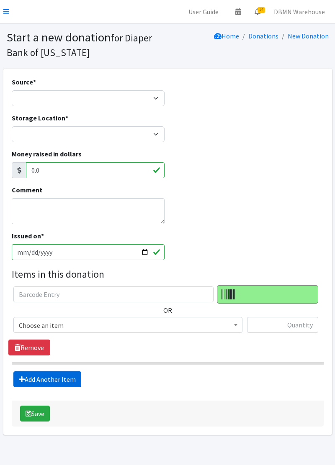
click at [60, 379] on link "Add Another Item" at bounding box center [47, 379] width 68 height 16
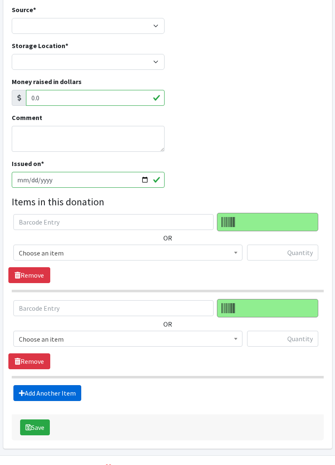
scroll to position [92, 0]
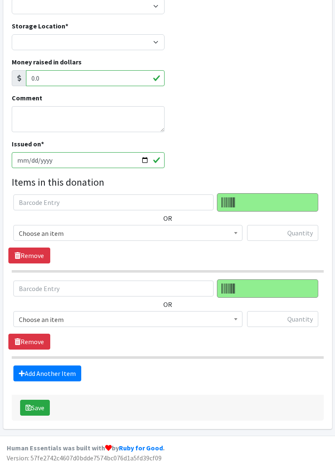
click at [218, 325] on span "Choose an item" at bounding box center [127, 319] width 229 height 16
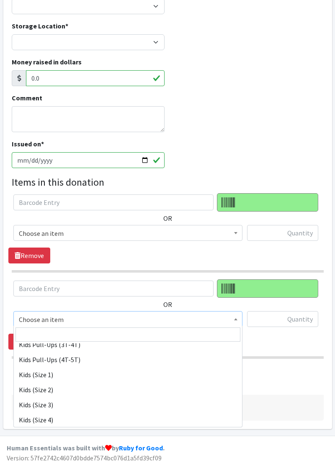
scroll to position [86, 0]
select select "11349"
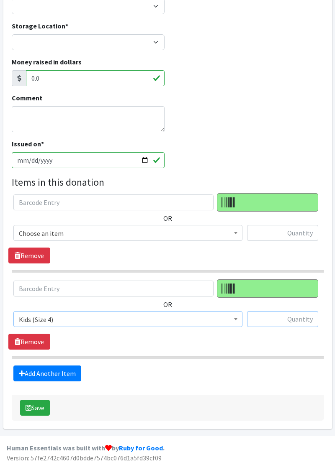
click at [282, 320] on input "text" at bounding box center [282, 319] width 71 height 16
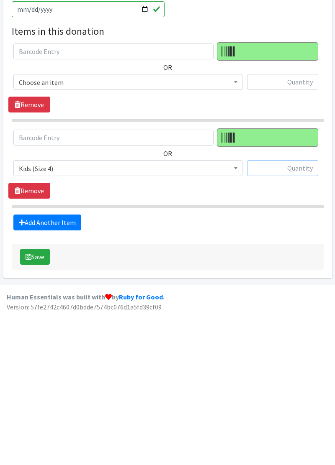
scroll to position [92, 0]
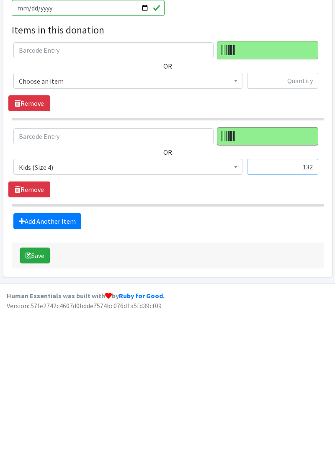
type input "132"
click at [70, 374] on link "Add Another Item" at bounding box center [47, 374] width 68 height 16
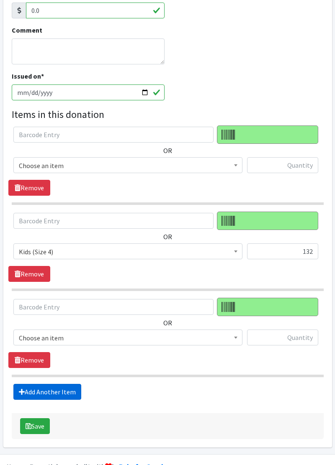
scroll to position [177, 0]
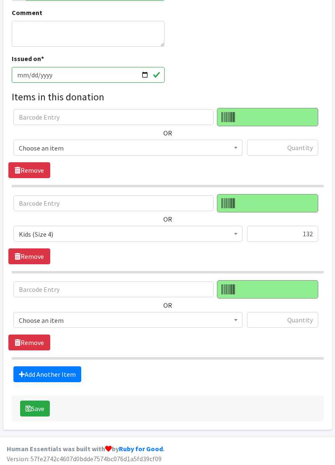
click at [136, 320] on span "Choose an item" at bounding box center [128, 321] width 218 height 12
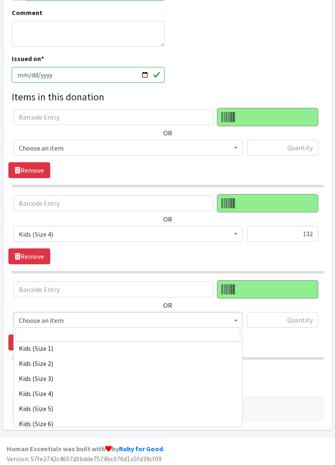
scroll to position [97, 0]
select select "11349"
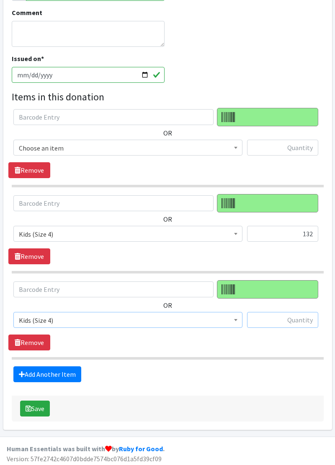
click at [269, 319] on input "text" at bounding box center [282, 320] width 71 height 16
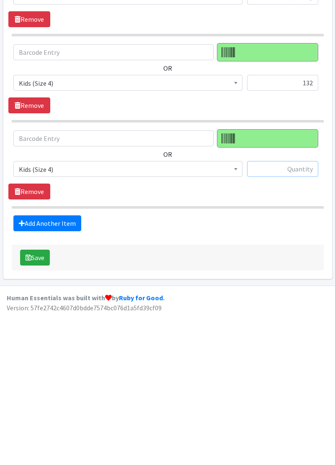
scroll to position [177, 0]
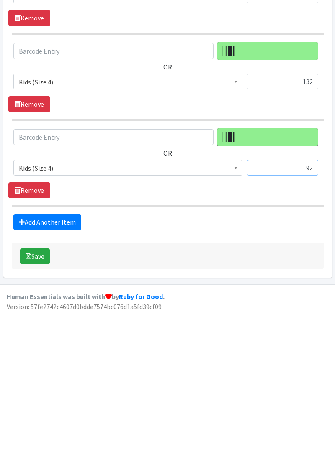
type input "92"
click at [61, 370] on link "Add Another Item" at bounding box center [47, 374] width 68 height 16
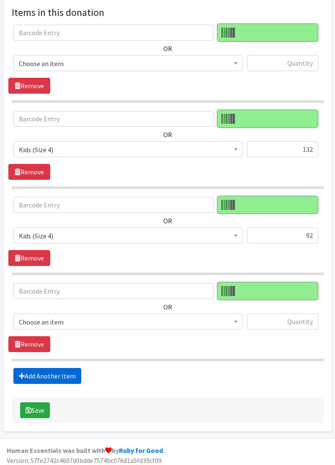
scroll to position [263, 0]
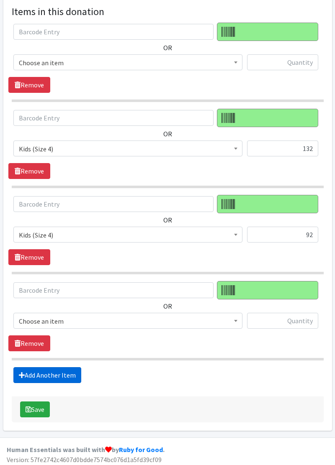
click at [56, 377] on link "Add Another Item" at bounding box center [47, 375] width 68 height 16
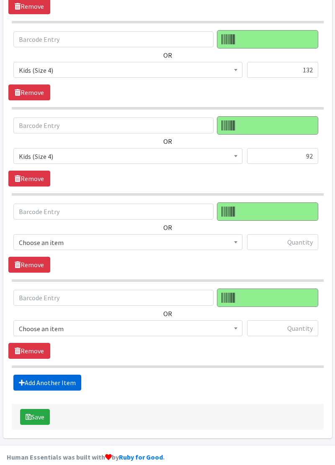
scroll to position [348, 0]
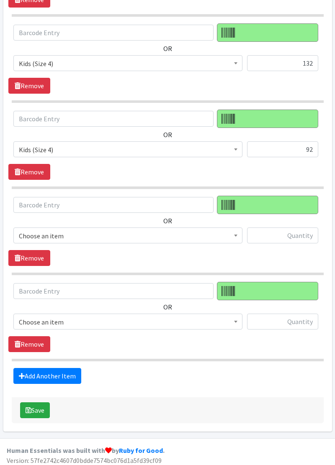
click at [87, 316] on span "Choose an item" at bounding box center [128, 322] width 218 height 12
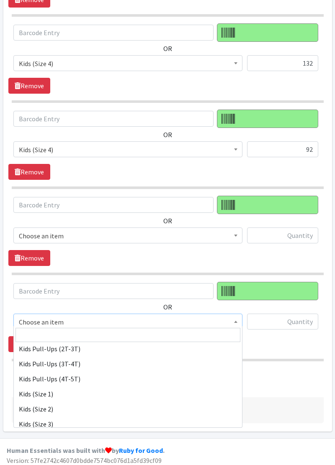
scroll to position [54, 0]
select select "11350"
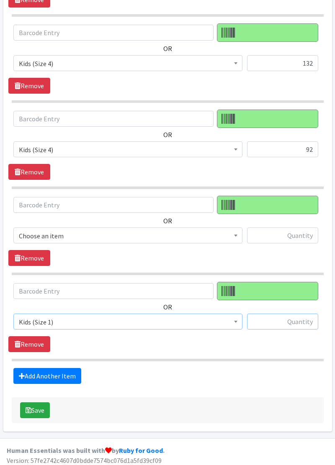
click at [265, 321] on input "text" at bounding box center [282, 322] width 71 height 16
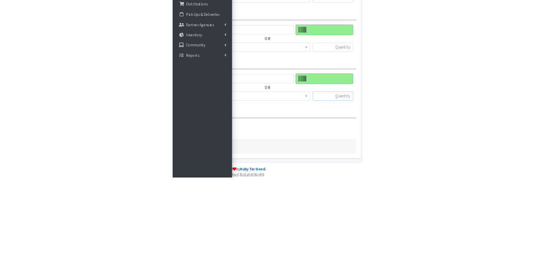
scroll to position [479, 0]
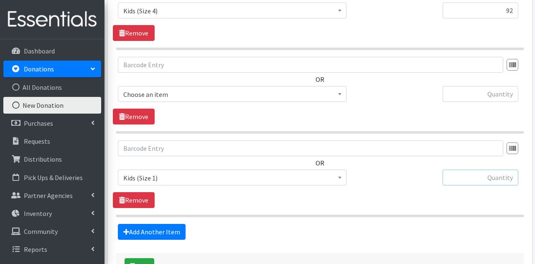
click at [334, 176] on input "text" at bounding box center [481, 178] width 76 height 16
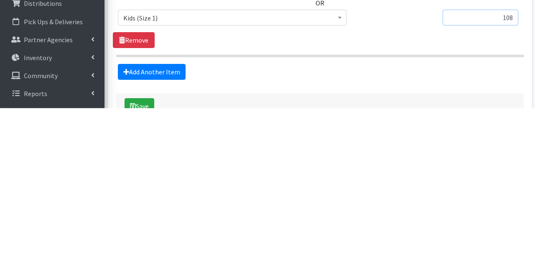
type input "108"
click at [170, 232] on link "Add Another Item" at bounding box center [152, 228] width 68 height 16
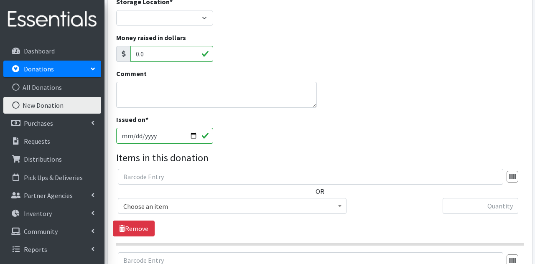
scroll to position [114, 0]
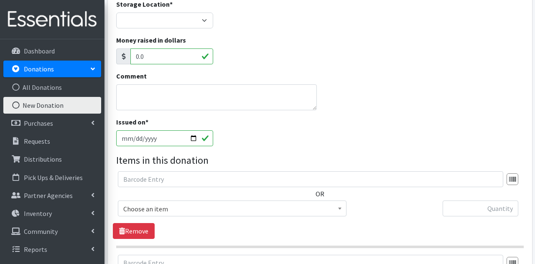
click at [172, 209] on span "Choose an item" at bounding box center [232, 209] width 218 height 12
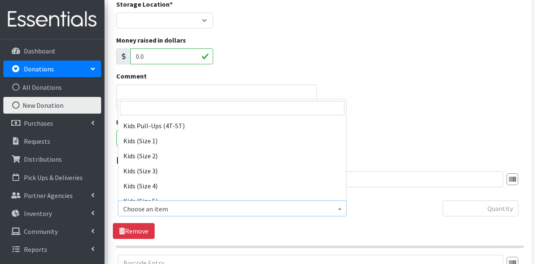
scroll to position [92, 0]
select select "11349"
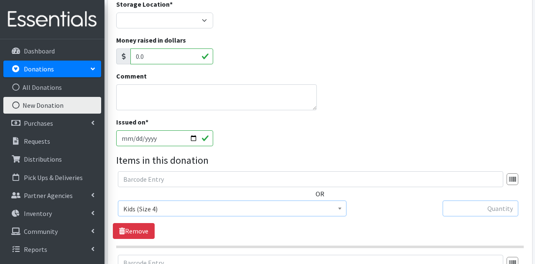
click at [334, 209] on input "text" at bounding box center [481, 209] width 76 height 16
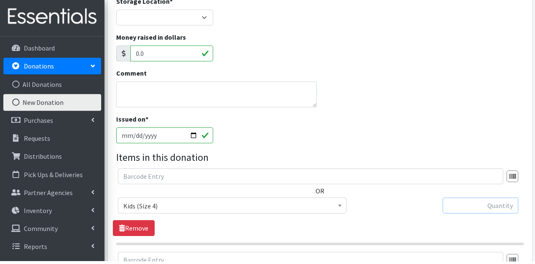
scroll to position [113, 0]
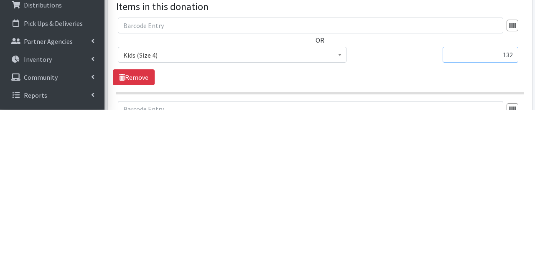
type input "132"
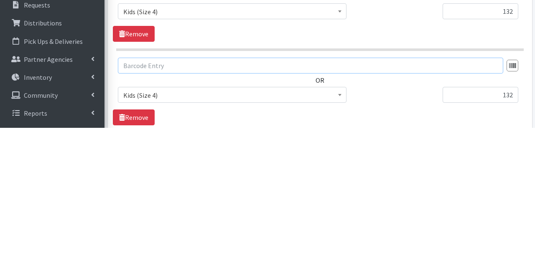
scroll to position [176, 0]
click at [169, 227] on span "Kids (Size 4)" at bounding box center [232, 231] width 218 height 12
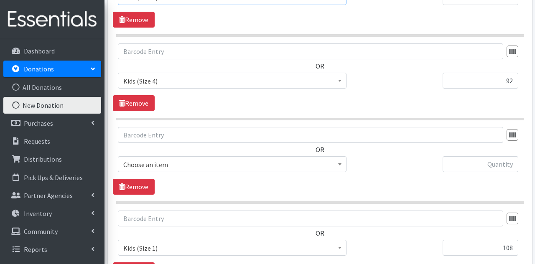
scroll to position [410, 0]
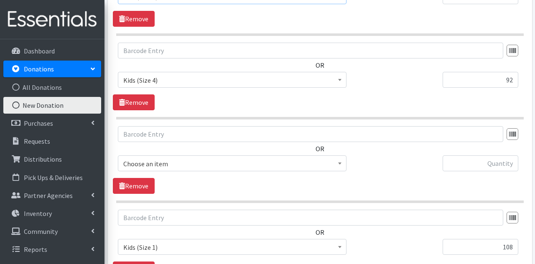
click at [202, 166] on span "Choose an item" at bounding box center [232, 164] width 218 height 12
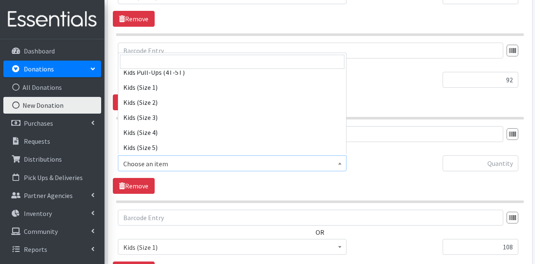
scroll to position [90, 0]
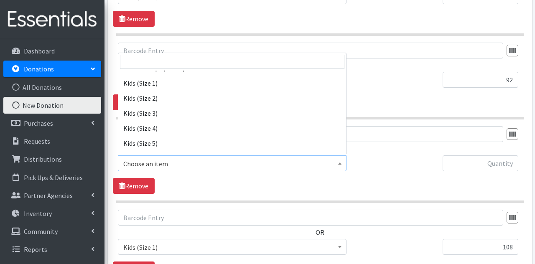
select select "11349"
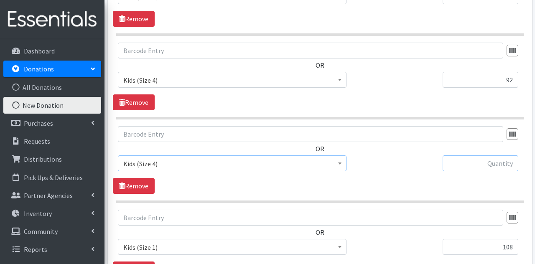
click at [334, 161] on input "text" at bounding box center [481, 164] width 76 height 16
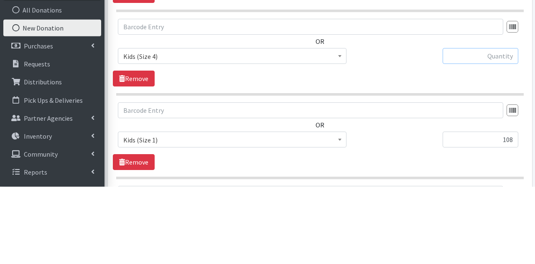
scroll to position [440, 0]
type input "148"
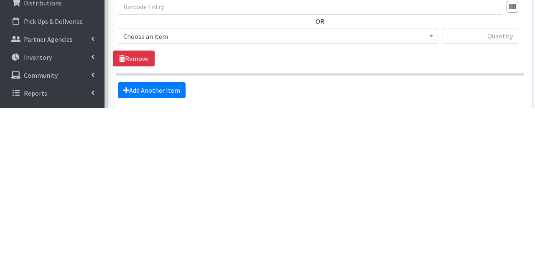
scroll to position [552, 0]
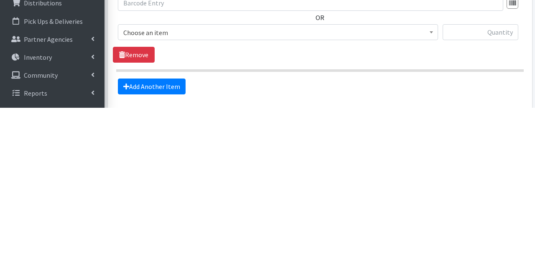
click at [216, 192] on span "Choose an item" at bounding box center [278, 189] width 320 height 16
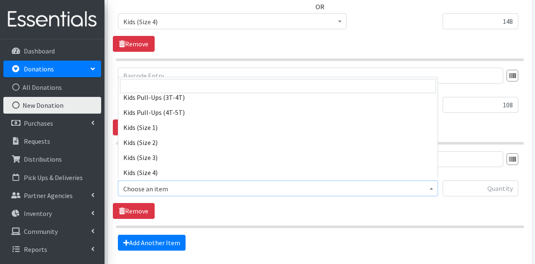
scroll to position [78, 0]
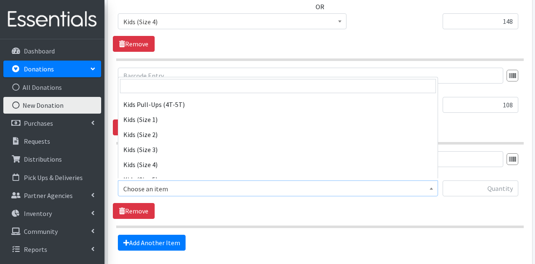
select select "11349"
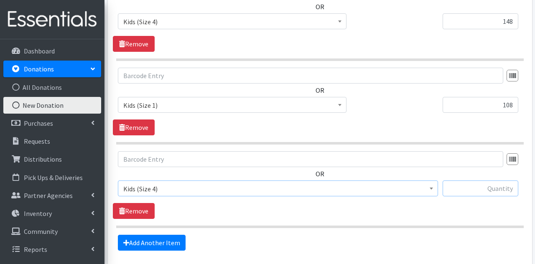
click at [334, 187] on input "text" at bounding box center [481, 189] width 76 height 16
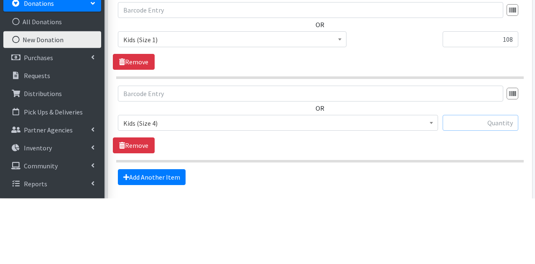
scroll to position [552, 0]
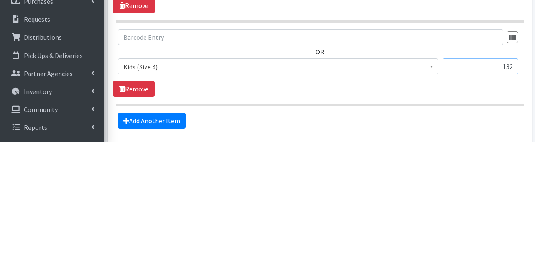
type input "132"
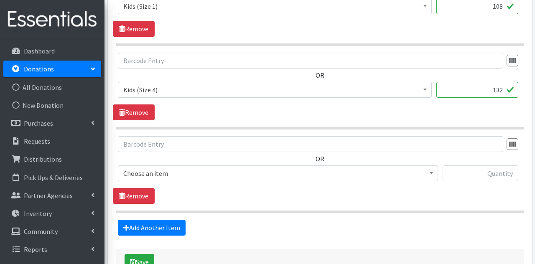
scroll to position [739, 0]
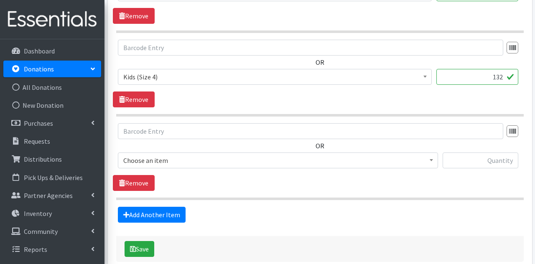
click at [184, 158] on span "Choose an item" at bounding box center [278, 161] width 310 height 12
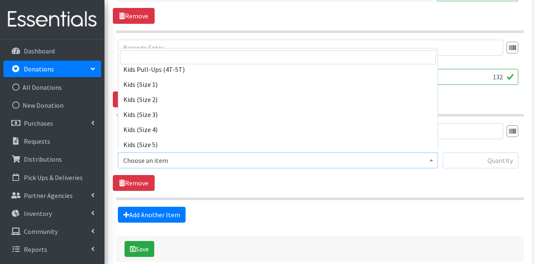
scroll to position [84, 0]
select select "11349"
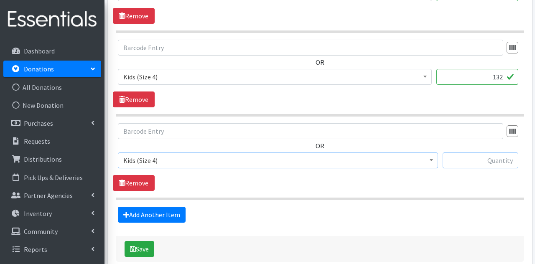
click at [468, 154] on input "text" at bounding box center [481, 161] width 76 height 16
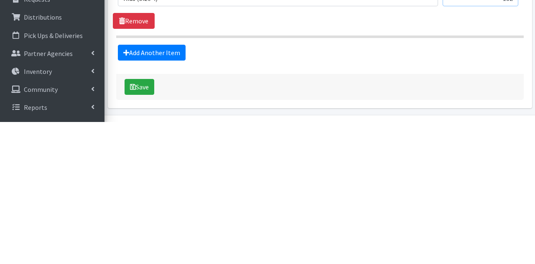
scroll to position [759, 0]
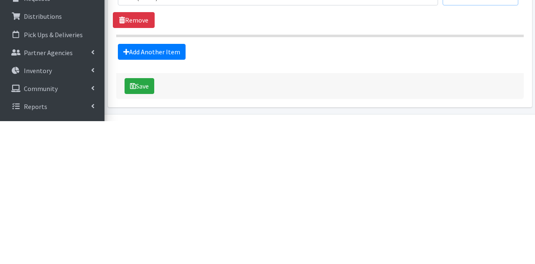
type input "132"
click at [161, 199] on link "Add Another Item" at bounding box center [152, 195] width 68 height 16
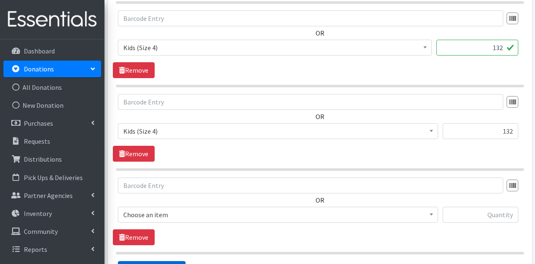
scroll to position [786, 0]
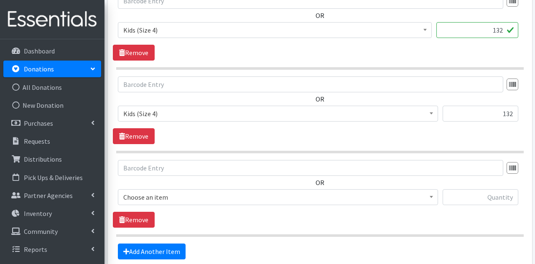
click at [165, 196] on span "Choose an item" at bounding box center [278, 198] width 310 height 12
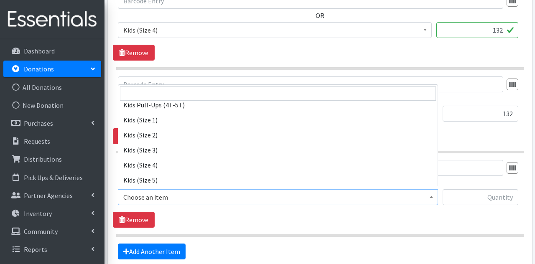
scroll to position [86, 0]
select select "11349"
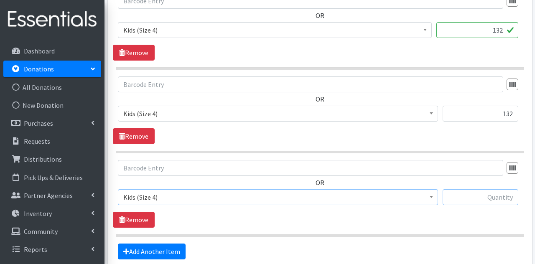
click at [467, 191] on input "text" at bounding box center [481, 197] width 76 height 16
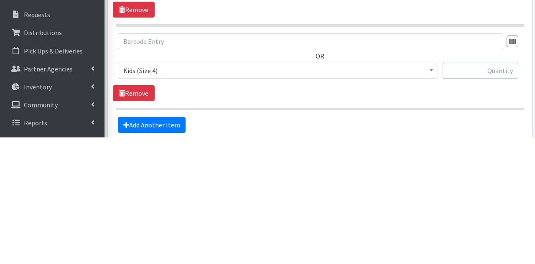
scroll to position [786, 0]
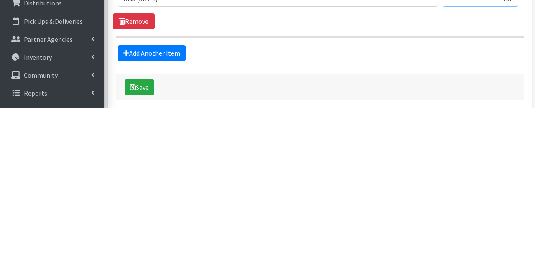
type input "132"
click at [166, 202] on link "Add Another Item" at bounding box center [152, 210] width 68 height 16
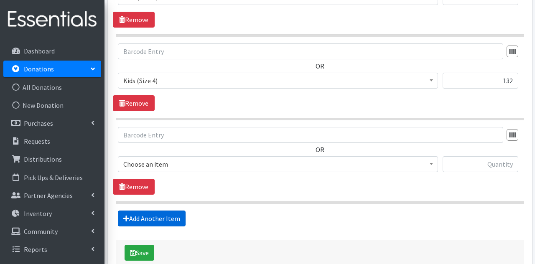
scroll to position [900, 0]
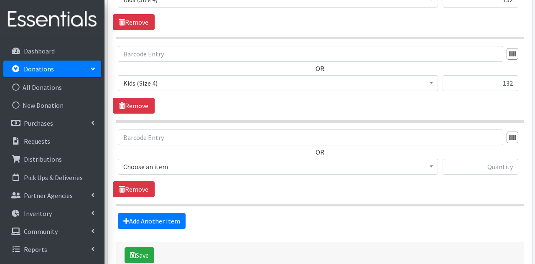
click at [256, 163] on span "Choose an item" at bounding box center [278, 167] width 310 height 12
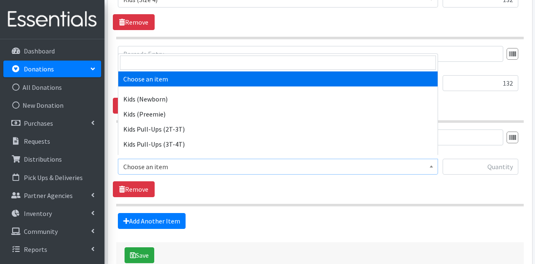
select select "11351"
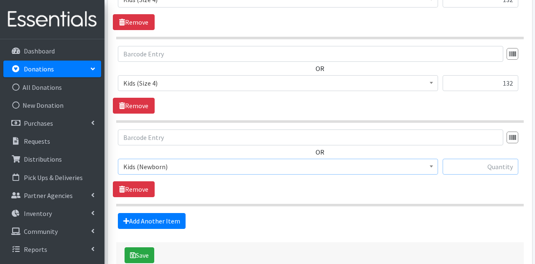
click at [465, 166] on input "text" at bounding box center [481, 167] width 76 height 16
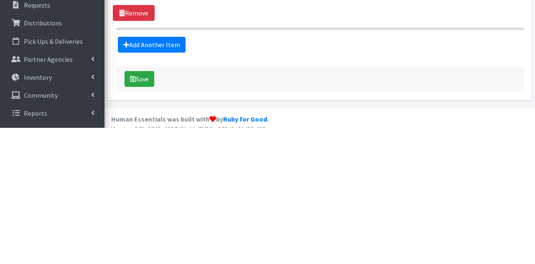
scroll to position [940, 0]
type input "136"
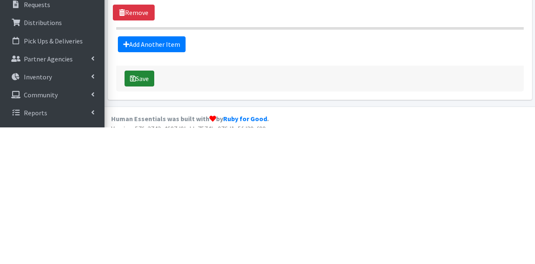
click at [144, 216] on button "Save" at bounding box center [140, 215] width 30 height 16
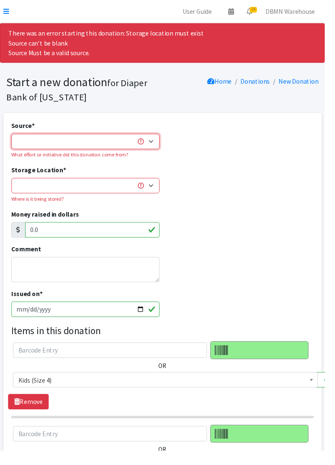
click at [100, 147] on select "Product Drive Manufacturer Donation Site Misc. Donation" at bounding box center [88, 146] width 153 height 16
select select "Misc. Donation"
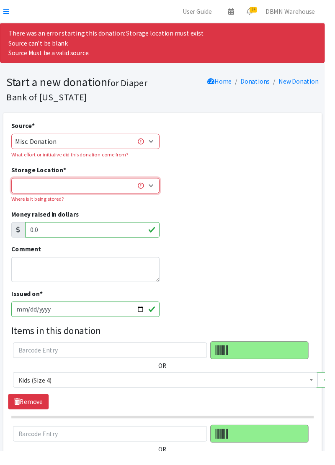
click at [111, 191] on select "Diaper Co-op Direct Shipment Wycliff" at bounding box center [88, 192] width 153 height 16
select select "434"
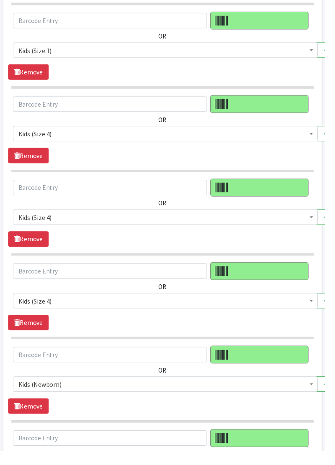
scroll to position [786, 0]
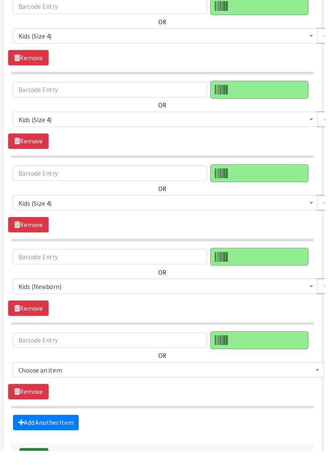
click at [36, 264] on button "Save" at bounding box center [35, 470] width 30 height 16
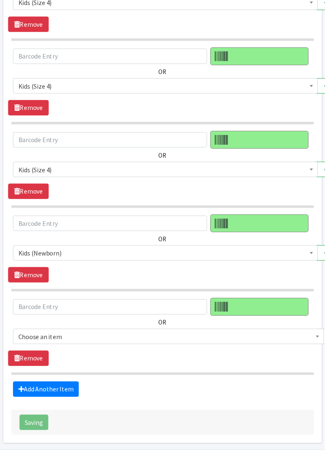
scroll to position [825, 0]
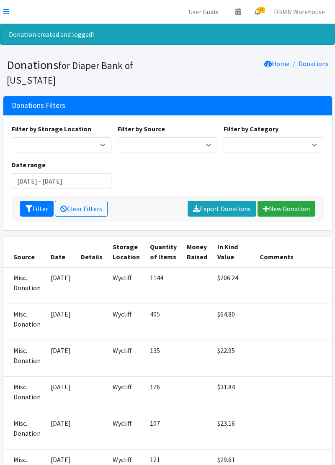
click at [9, 11] on icon at bounding box center [6, 11] width 6 height 7
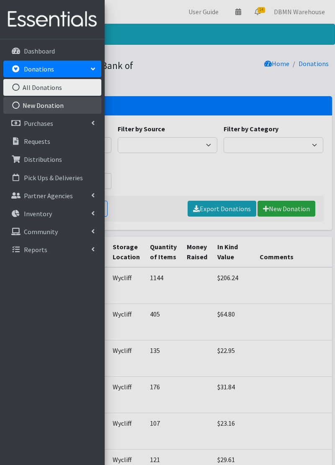
click at [27, 109] on link "New Donation" at bounding box center [52, 105] width 98 height 17
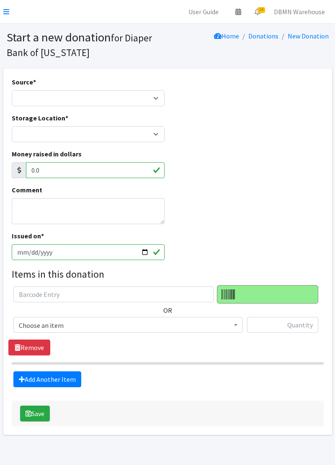
click at [8, 13] on icon at bounding box center [6, 11] width 6 height 7
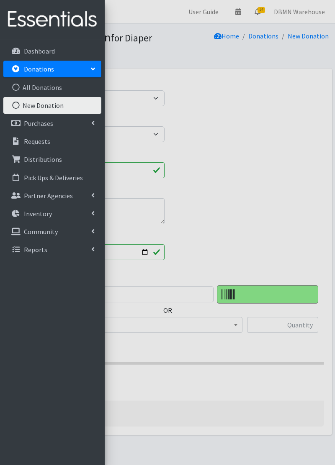
click at [258, 164] on div at bounding box center [167, 232] width 335 height 465
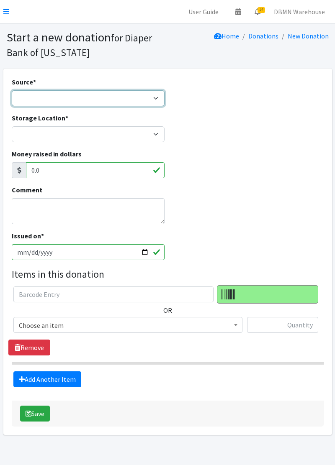
click at [69, 93] on select "Product Drive Manufacturer Donation Site Misc. Donation" at bounding box center [88, 98] width 153 height 16
select select "Misc. Donation"
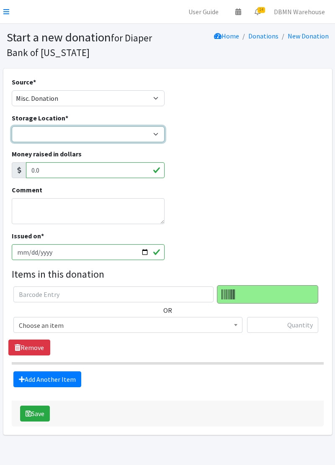
click at [58, 138] on select "Diaper Co-op Direct Shipment Wycliff" at bounding box center [88, 134] width 153 height 16
select select "434"
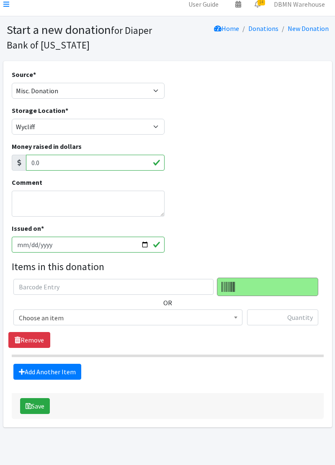
click at [88, 323] on span "Choose an item" at bounding box center [127, 318] width 229 height 16
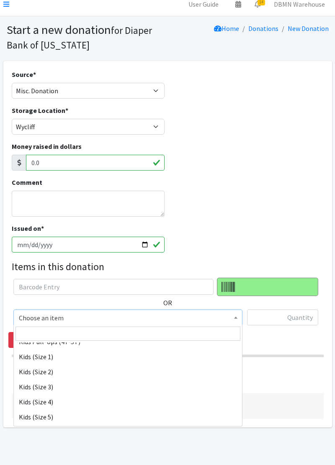
scroll to position [82, 0]
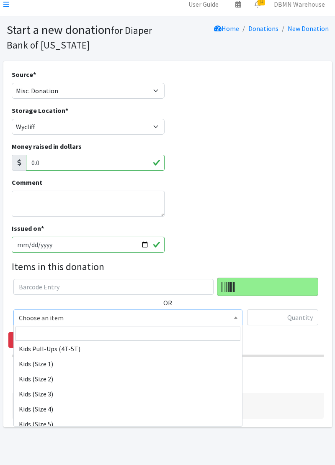
select select "11350"
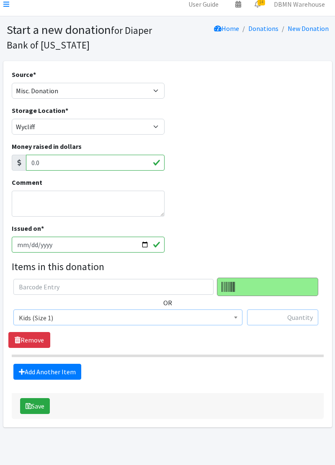
click at [287, 320] on input "text" at bounding box center [282, 318] width 71 height 16
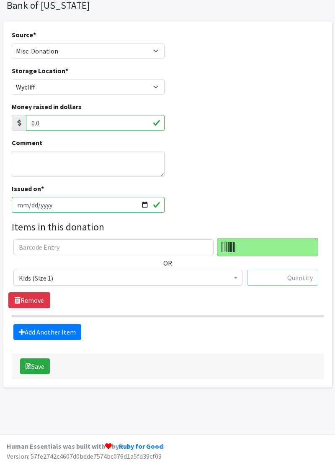
scroll to position [46, 0]
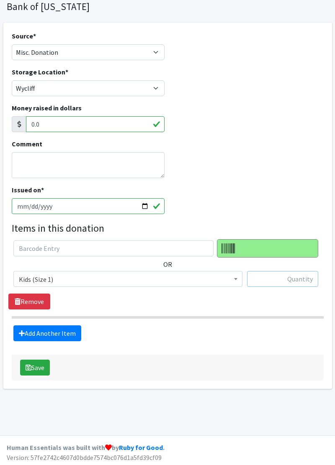
click at [297, 277] on input "text" at bounding box center [282, 279] width 71 height 16
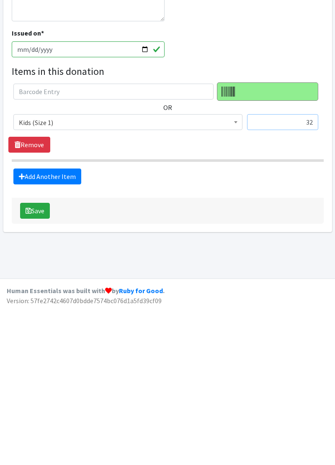
type input "32"
click at [68, 338] on link "Add Another Item" at bounding box center [47, 333] width 68 height 16
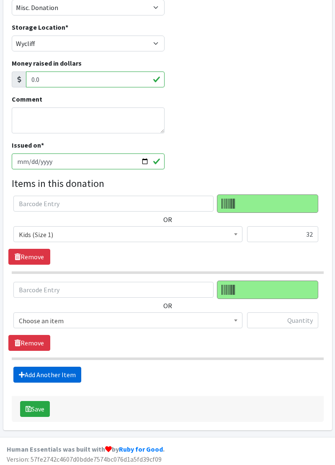
scroll to position [92, 0]
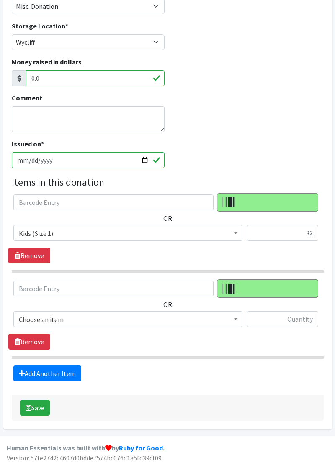
click at [229, 323] on span "Choose an item" at bounding box center [128, 320] width 218 height 12
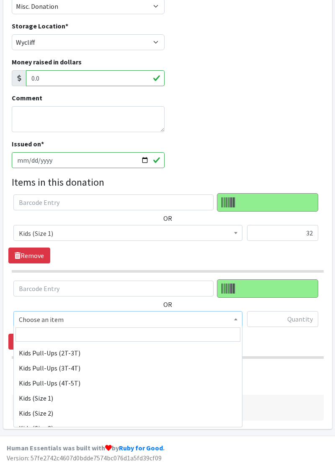
scroll to position [48, 0]
select select "11350"
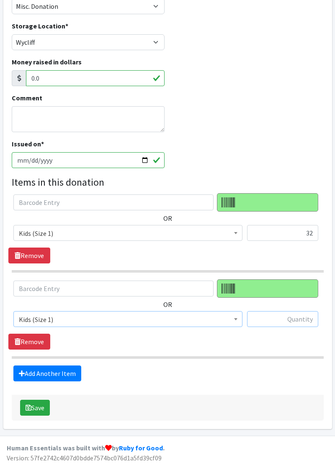
click at [281, 321] on input "text" at bounding box center [282, 319] width 71 height 16
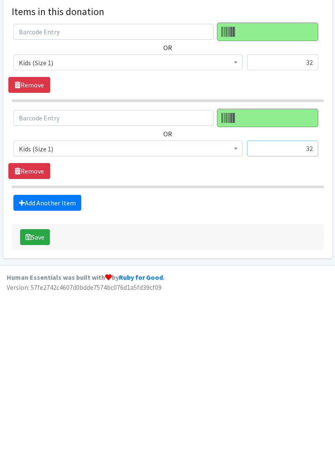
scroll to position [92, 0]
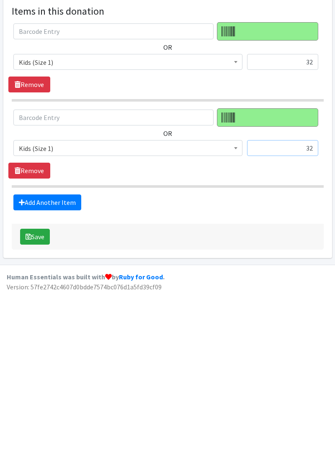
type input "3"
type input "64"
click at [57, 376] on link "Add Another Item" at bounding box center [47, 374] width 68 height 16
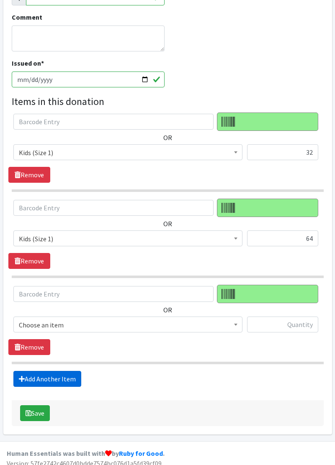
scroll to position [177, 0]
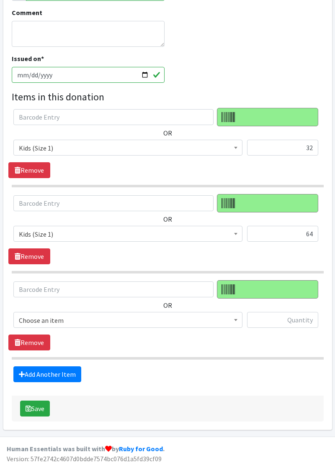
click at [228, 321] on span "Choose an item" at bounding box center [128, 321] width 218 height 12
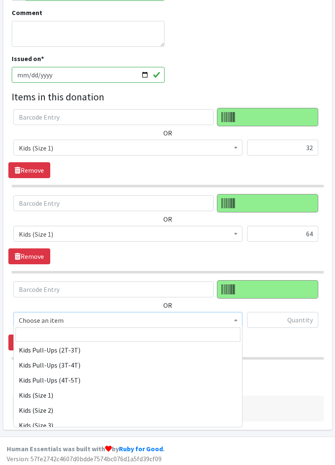
scroll to position [55, 0]
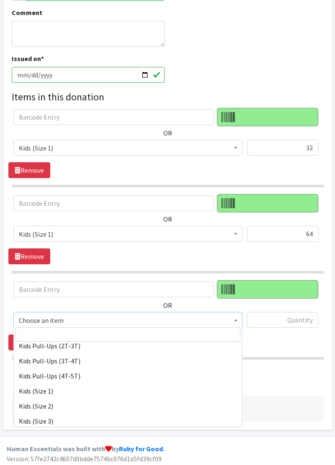
select select "11350"
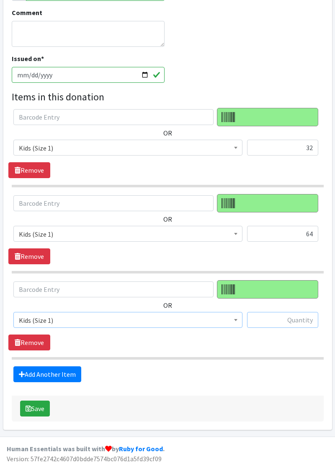
click at [300, 319] on input "text" at bounding box center [282, 320] width 71 height 16
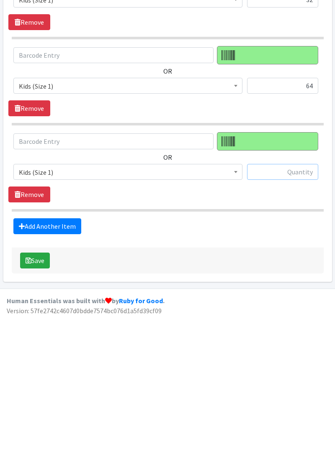
scroll to position [177, 0]
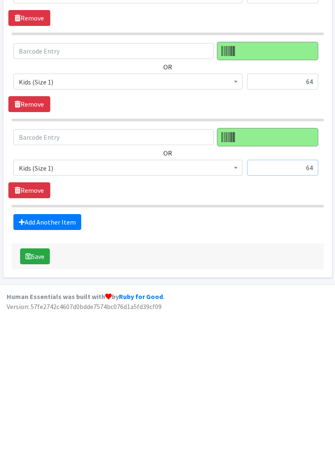
type input "6"
type input "44"
click at [59, 375] on link "Add Another Item" at bounding box center [47, 374] width 68 height 16
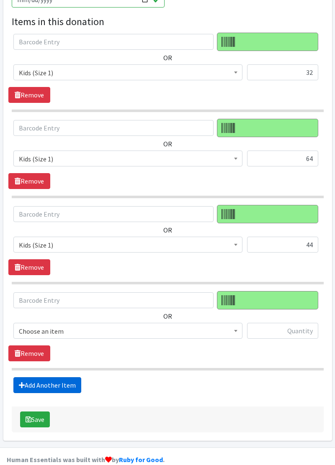
scroll to position [263, 0]
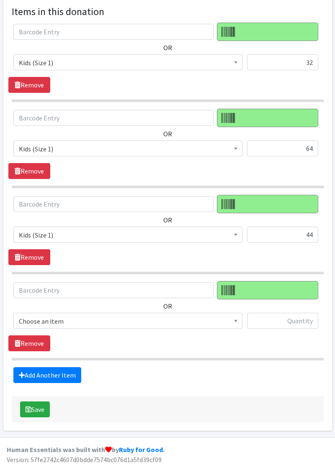
click at [49, 321] on span "Choose an item" at bounding box center [128, 321] width 218 height 12
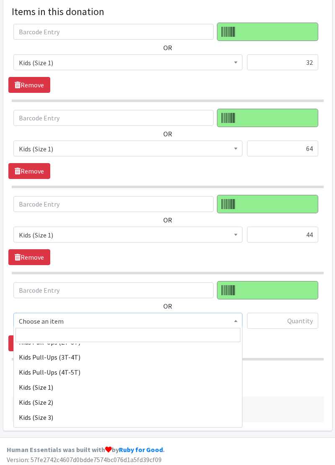
scroll to position [60, 0]
select select "11348"
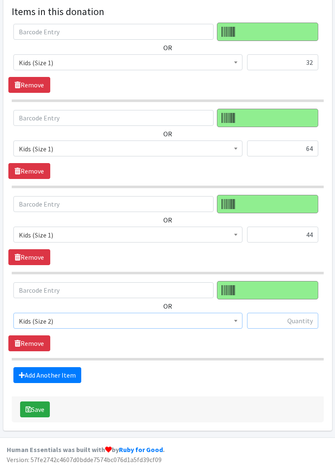
click at [289, 322] on input "text" at bounding box center [282, 321] width 71 height 16
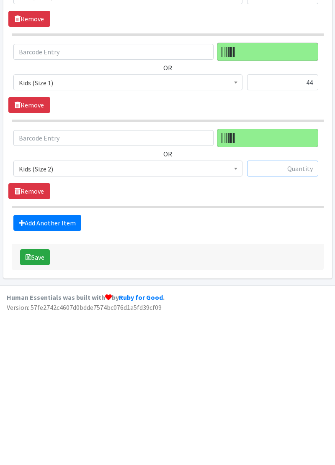
scroll to position [263, 0]
type input "35"
click at [41, 410] on button "Save" at bounding box center [35, 410] width 30 height 16
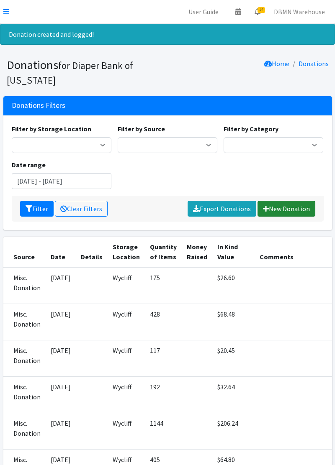
click at [290, 213] on link "New Donation" at bounding box center [286, 209] width 58 height 16
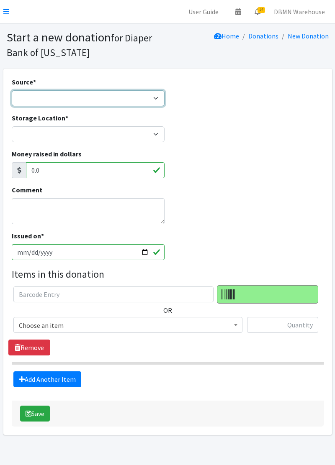
click at [151, 94] on select "Product Drive Manufacturer Donation Site Misc. Donation" at bounding box center [88, 98] width 153 height 16
select select "Misc. Donation"
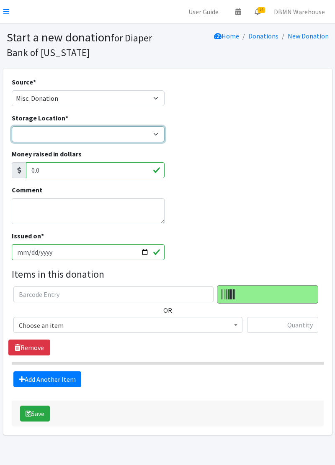
click at [160, 137] on select "Diaper Co-op Direct Shipment Wycliff" at bounding box center [88, 134] width 153 height 16
select select "434"
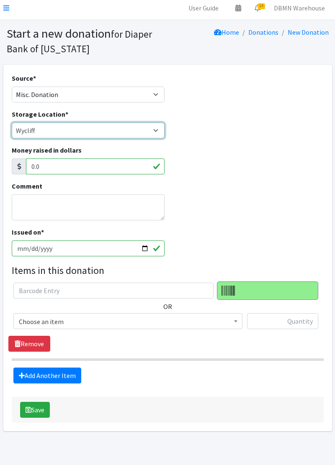
scroll to position [8, 0]
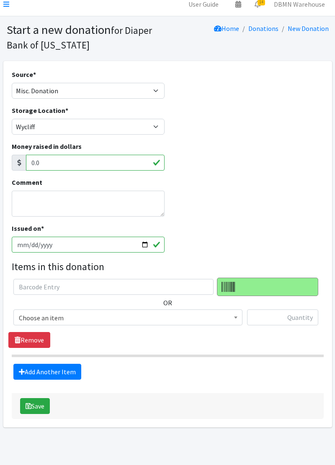
click at [221, 323] on span "Choose an item" at bounding box center [127, 318] width 229 height 16
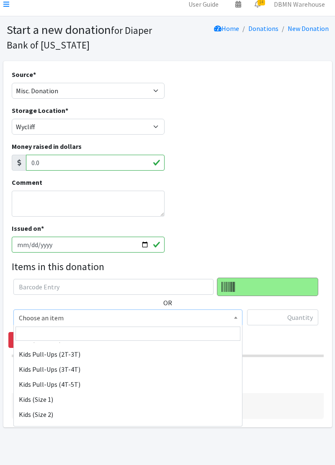
scroll to position [51, 0]
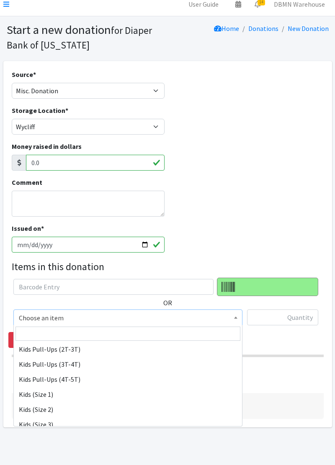
select select "11350"
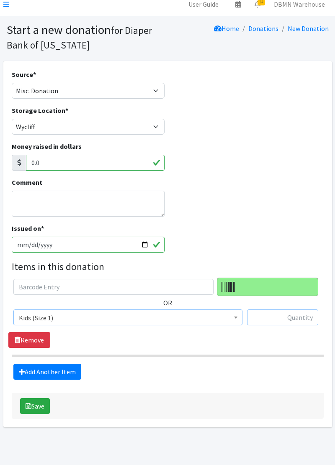
click at [292, 323] on input "text" at bounding box center [282, 318] width 71 height 16
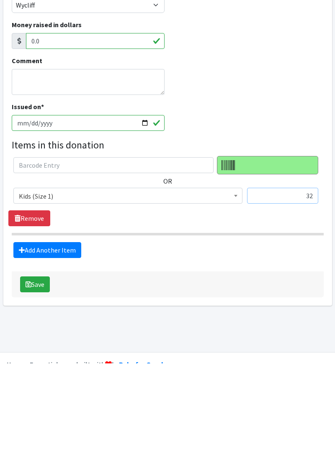
scroll to position [27, 0]
type input "32"
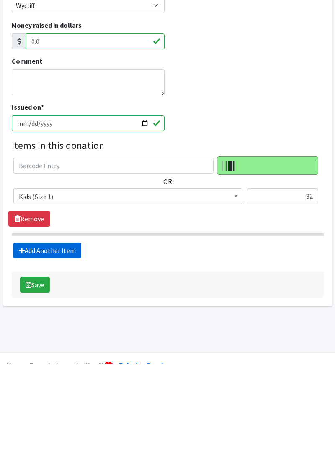
click at [61, 352] on link "Add Another Item" at bounding box center [47, 352] width 68 height 16
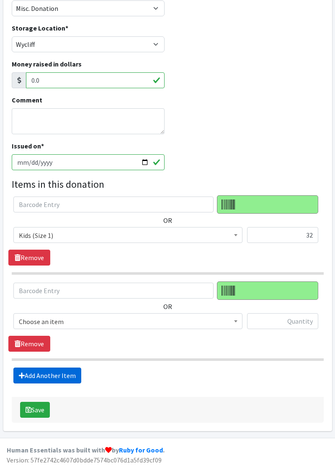
scroll to position [92, 0]
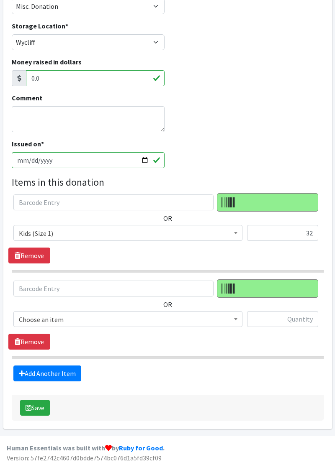
click at [210, 324] on span "Choose an item" at bounding box center [127, 319] width 229 height 16
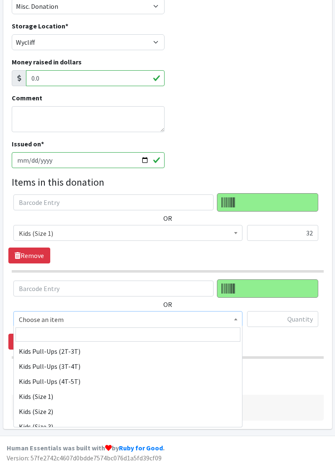
scroll to position [49, 0]
select select "11350"
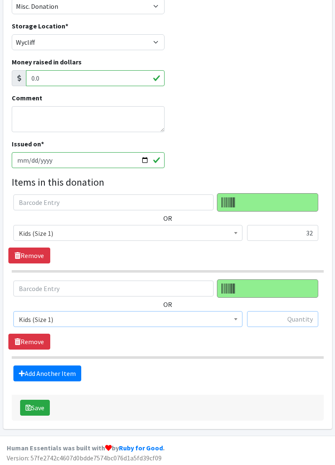
click at [310, 320] on input "text" at bounding box center [282, 319] width 71 height 16
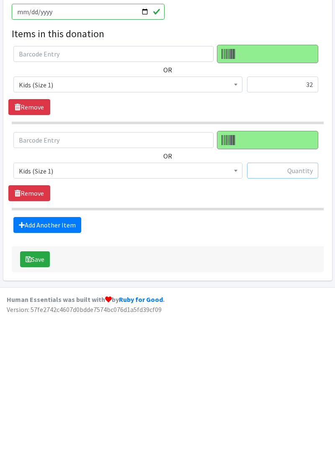
scroll to position [92, 0]
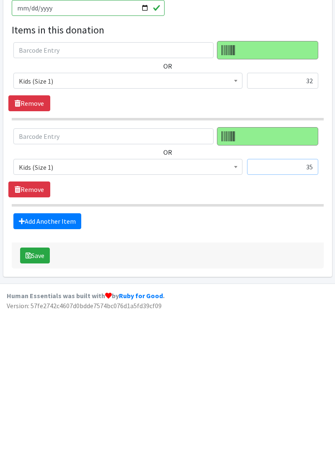
type input "35"
click at [68, 376] on link "Add Another Item" at bounding box center [47, 374] width 68 height 16
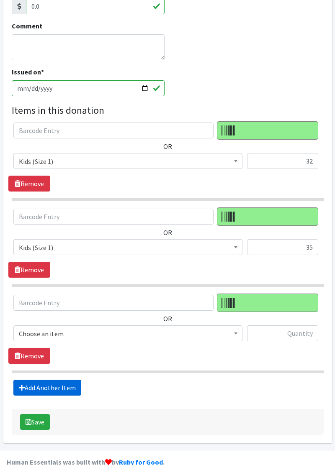
scroll to position [177, 0]
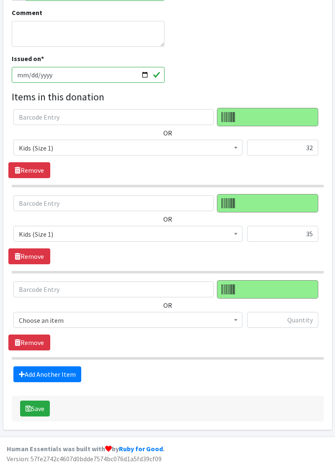
click at [194, 323] on span "Choose an item" at bounding box center [128, 321] width 218 height 12
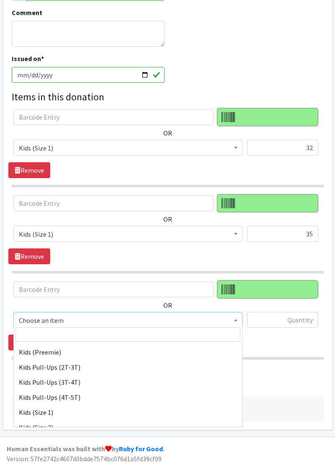
scroll to position [36, 0]
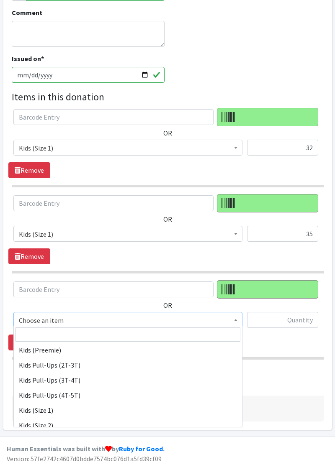
select select "11350"
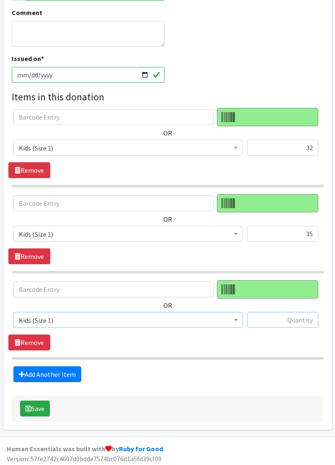
click at [299, 322] on input "text" at bounding box center [282, 320] width 71 height 16
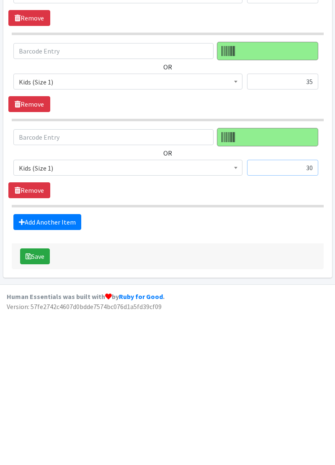
scroll to position [177, 0]
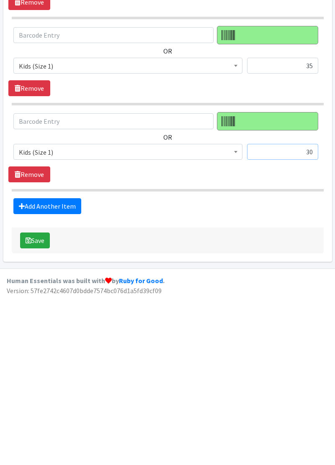
type input "30"
click at [51, 369] on link "Add Another Item" at bounding box center [47, 374] width 68 height 16
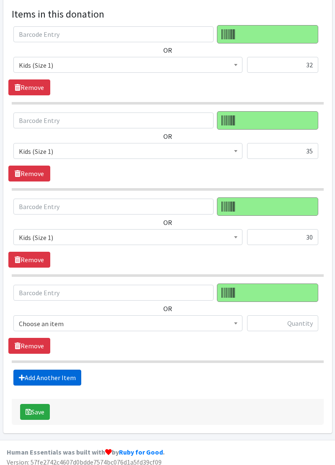
scroll to position [263, 0]
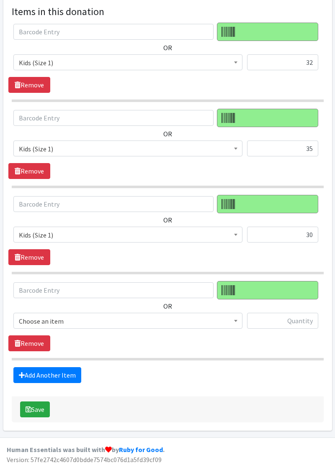
click at [196, 320] on span "Choose an item" at bounding box center [128, 321] width 218 height 12
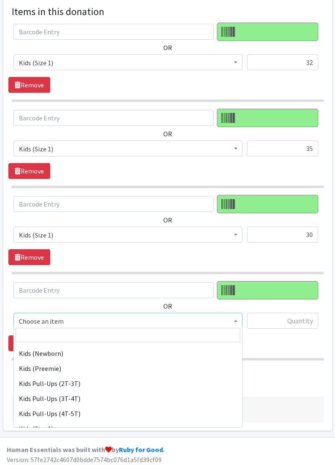
scroll to position [42, 0]
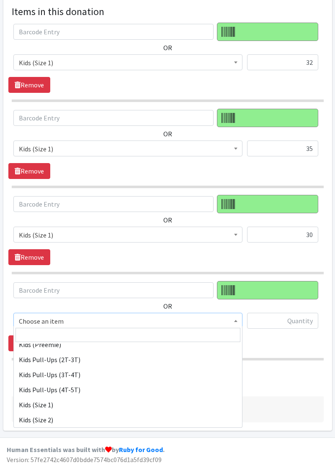
select select "11350"
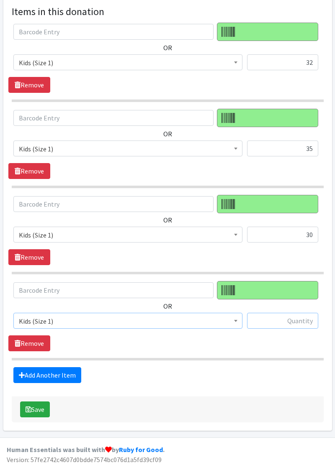
click at [300, 315] on input "text" at bounding box center [282, 321] width 71 height 16
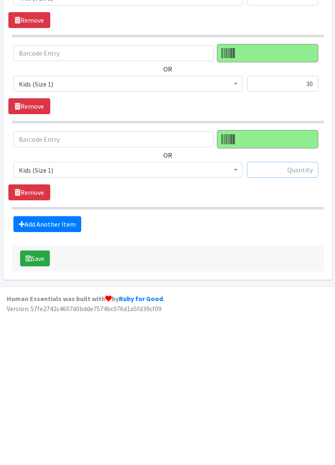
scroll to position [263, 0]
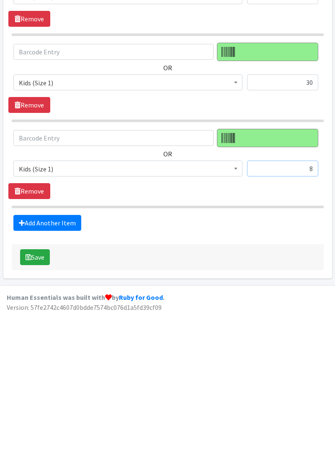
type input "8"
click at [61, 370] on link "Add Another Item" at bounding box center [47, 375] width 68 height 16
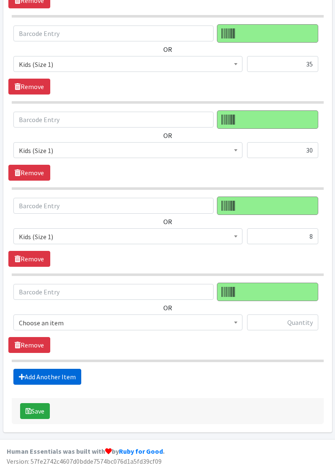
scroll to position [348, 0]
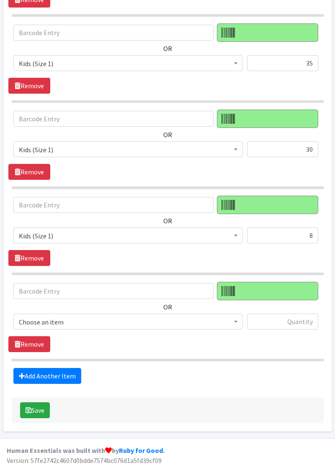
click at [131, 320] on span "Choose an item" at bounding box center [128, 322] width 218 height 12
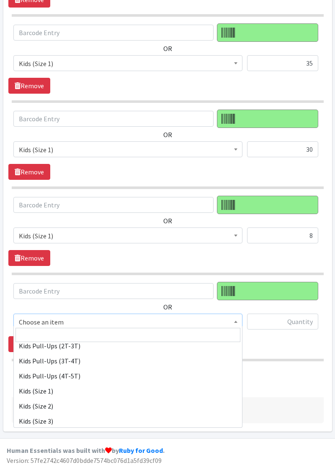
scroll to position [55, 0]
select select "11350"
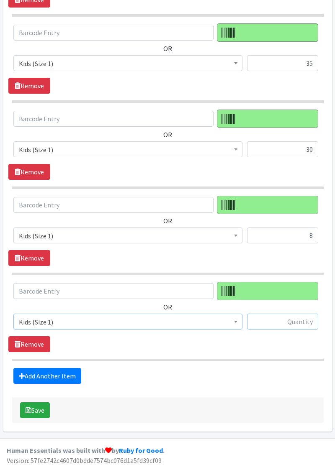
click at [284, 325] on input "text" at bounding box center [282, 322] width 71 height 16
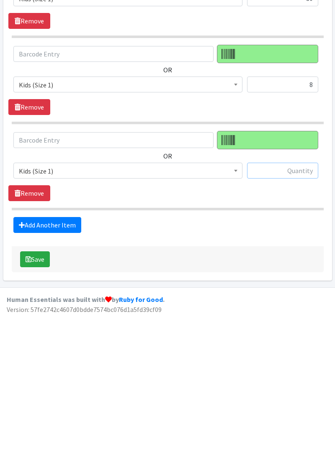
scroll to position [348, 0]
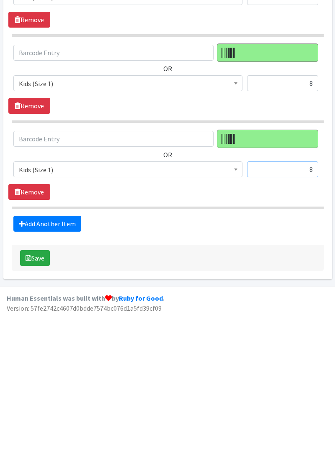
type input "8"
click at [40, 375] on link "Add Another Item" at bounding box center [47, 376] width 68 height 16
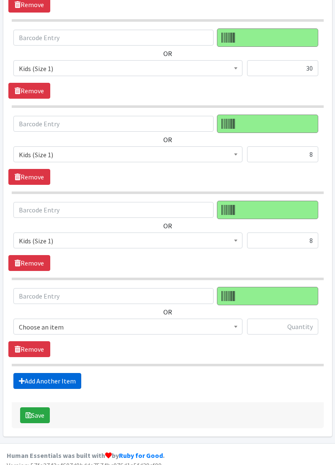
scroll to position [434, 0]
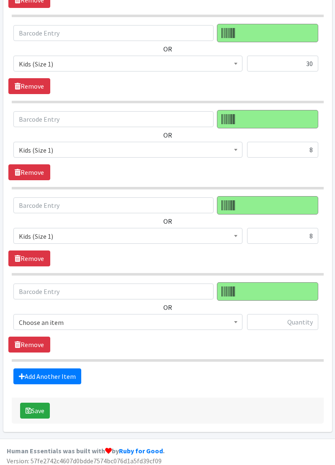
click at [217, 232] on span "Kids (Size 1)" at bounding box center [128, 236] width 218 height 12
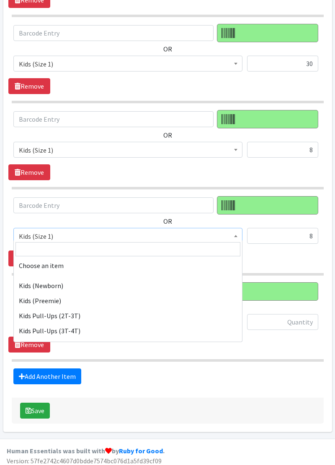
scroll to position [80, 0]
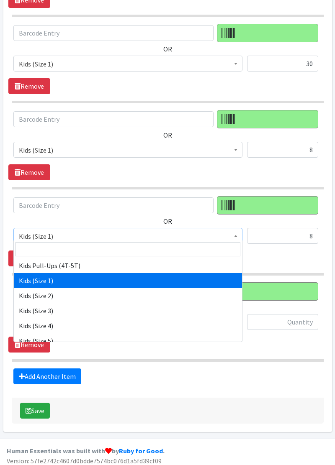
select select "11348"
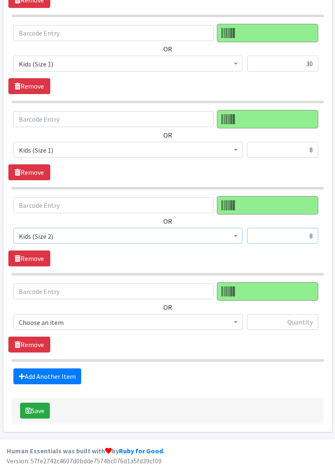
click at [287, 236] on input "8" at bounding box center [282, 236] width 71 height 16
type input "1"
type input "2"
type input "3"
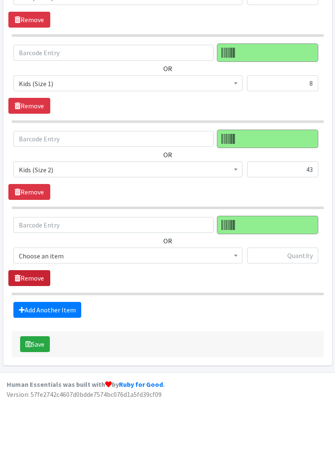
click at [32, 340] on link "Remove" at bounding box center [29, 345] width 42 height 16
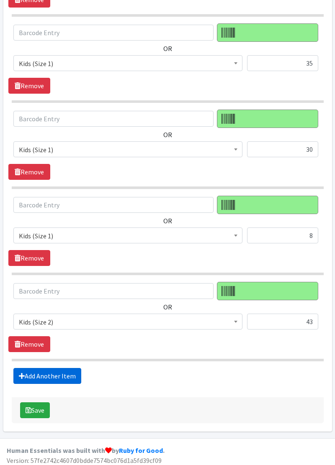
click at [53, 373] on link "Add Another Item" at bounding box center [47, 376] width 68 height 16
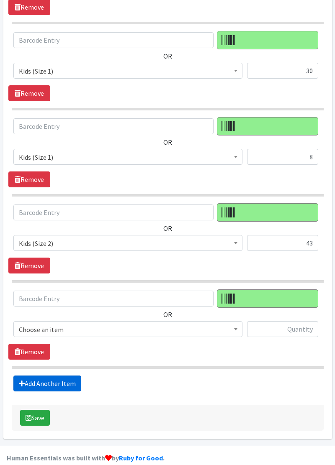
scroll to position [434, 0]
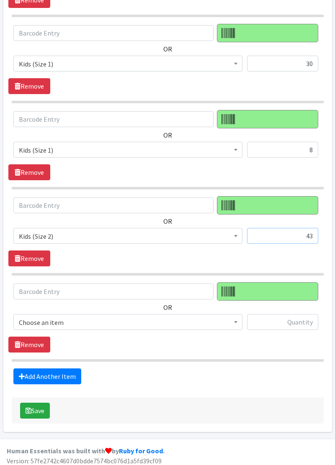
click at [312, 236] on input "43" at bounding box center [282, 236] width 71 height 16
type input "4"
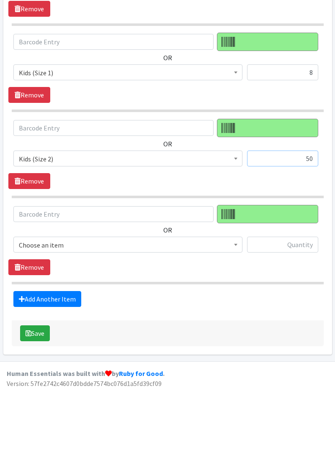
type input "50"
click at [58, 317] on span "Choose an item" at bounding box center [128, 323] width 218 height 12
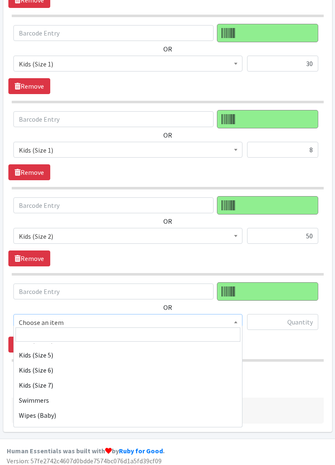
scroll to position [162, 0]
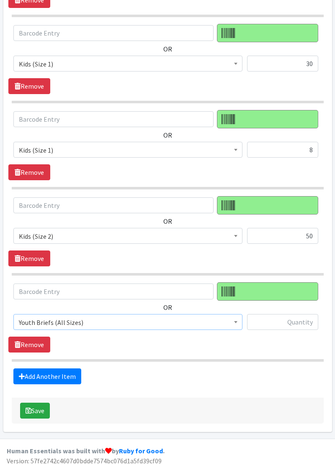
click at [93, 325] on span "Youth Briefs (All Sizes)" at bounding box center [127, 322] width 229 height 16
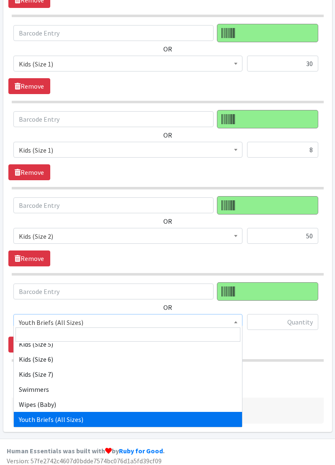
select select "11343"
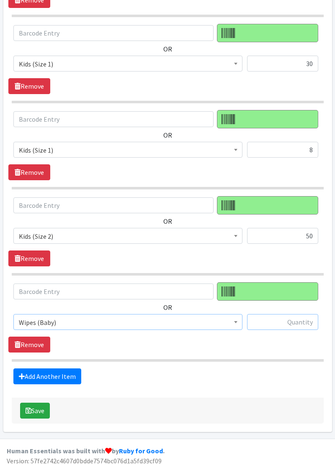
click at [284, 320] on input "text" at bounding box center [282, 322] width 71 height 16
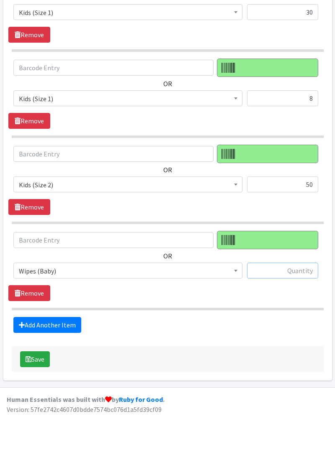
scroll to position [434, 0]
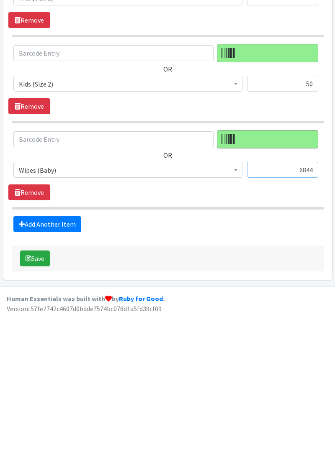
type input "6844"
click at [51, 374] on link "Add Another Item" at bounding box center [47, 377] width 68 height 16
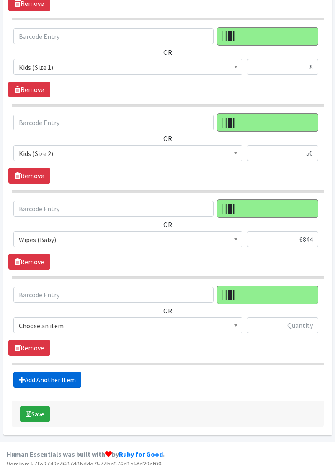
scroll to position [519, 0]
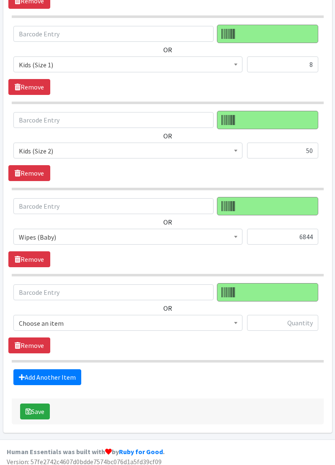
click at [226, 234] on span "Wipes (Baby)" at bounding box center [128, 237] width 218 height 12
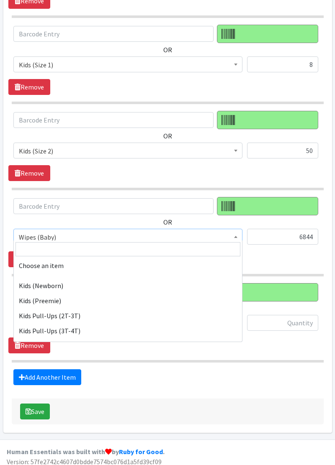
scroll to position [162, 0]
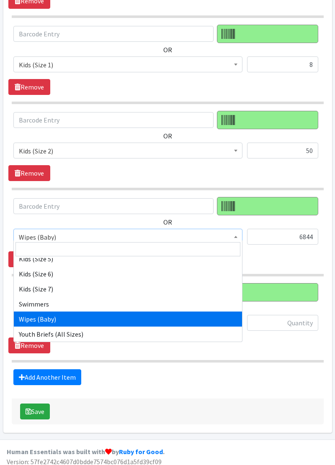
click at [263, 258] on div "OR Choose an item Kids (Newborn) Kids (Preemie) Kids Pull-Ups (2T-3T) Kids Pull…" at bounding box center [167, 232] width 318 height 70
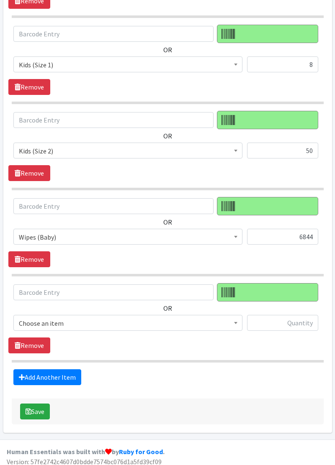
click at [179, 320] on span "Choose an item" at bounding box center [128, 323] width 218 height 12
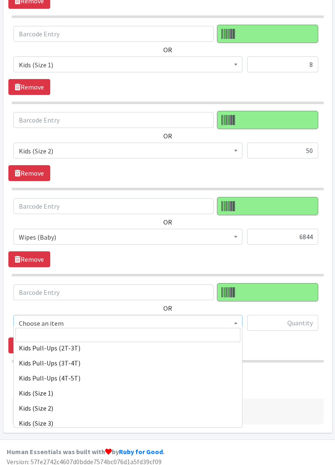
scroll to position [51, 0]
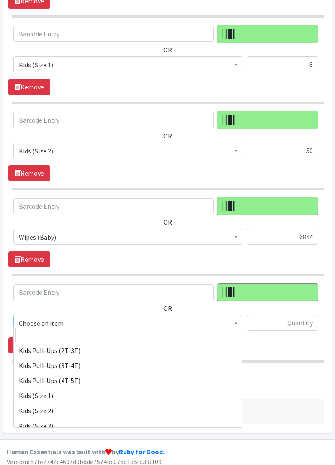
select select "11350"
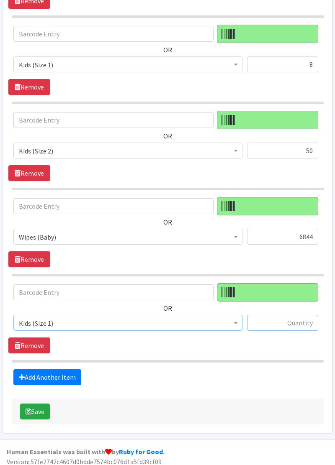
click at [265, 321] on input "text" at bounding box center [282, 323] width 71 height 16
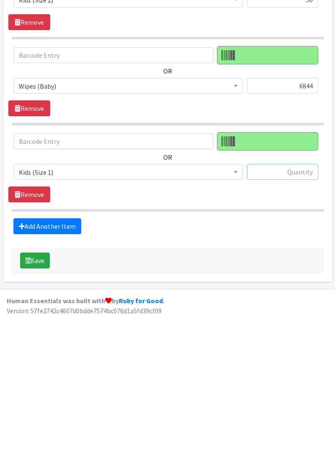
scroll to position [519, 0]
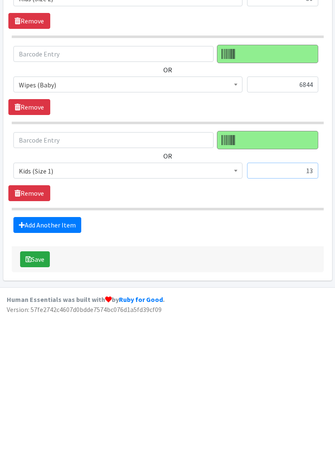
type input "1"
type input "3"
type input "4"
type input "5"
type input "6"
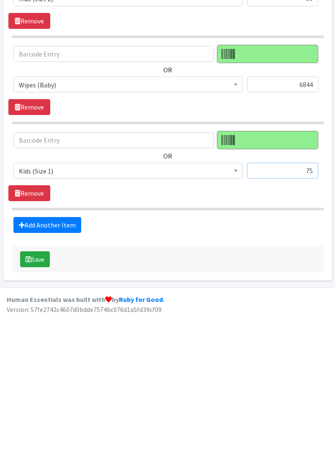
type input "75"
click at [45, 371] on link "Add Another Item" at bounding box center [47, 377] width 68 height 16
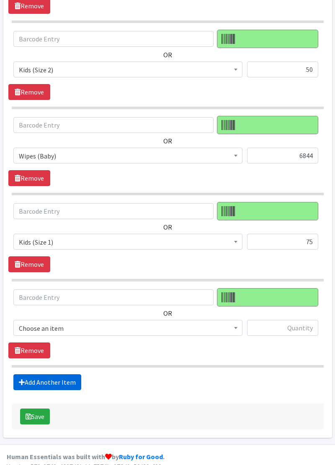
scroll to position [605, 0]
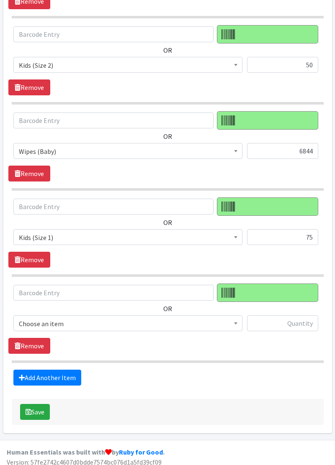
click at [48, 324] on span "Choose an item" at bounding box center [128, 324] width 218 height 12
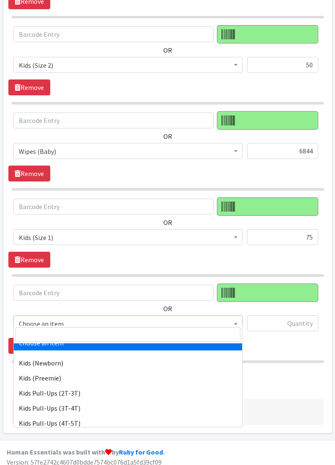
scroll to position [0, 0]
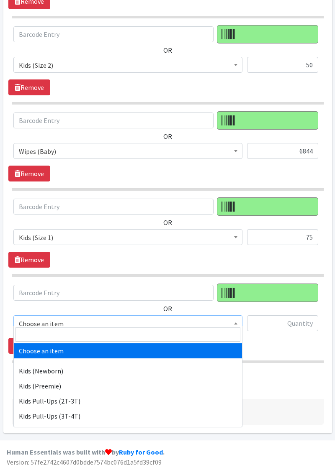
select select "11351"
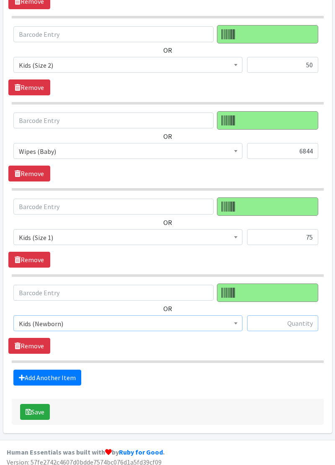
click at [288, 316] on input "text" at bounding box center [282, 323] width 71 height 16
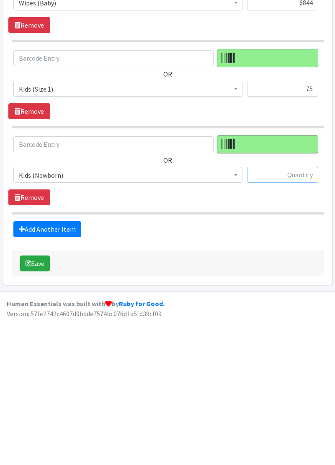
scroll to position [605, 0]
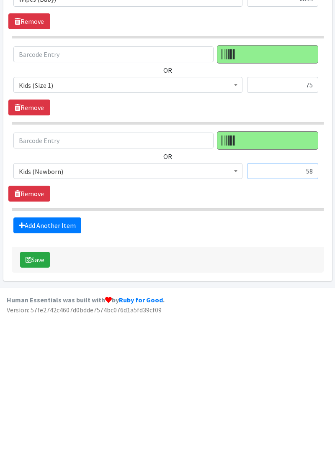
click at [310, 315] on input "58" at bounding box center [282, 323] width 71 height 16
type input "5"
type input "85"
click at [52, 374] on link "Add Another Item" at bounding box center [47, 378] width 68 height 16
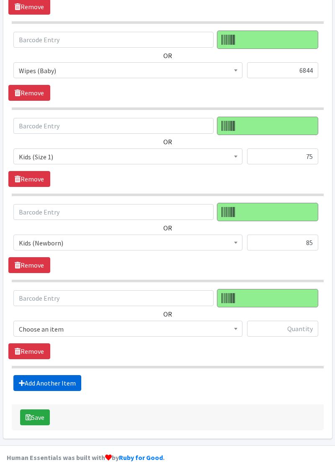
scroll to position [690, 0]
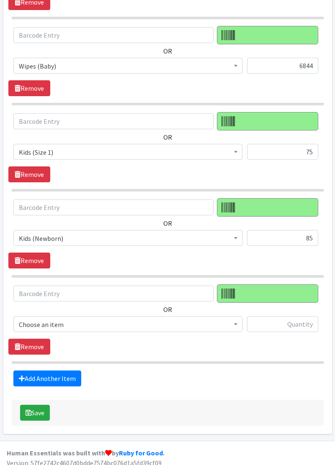
click at [38, 321] on span "Choose an item" at bounding box center [128, 325] width 218 height 12
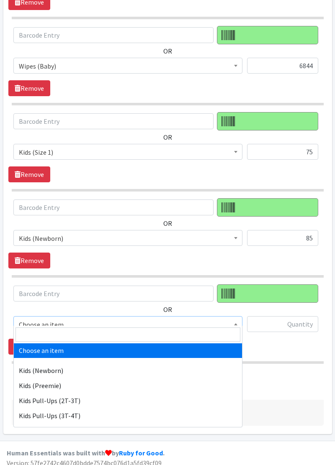
scroll to position [0, 0]
select select "11351"
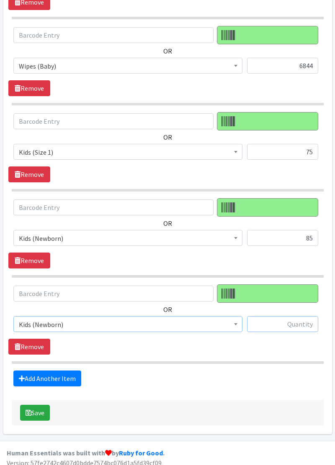
click at [294, 322] on input "text" at bounding box center [282, 324] width 71 height 16
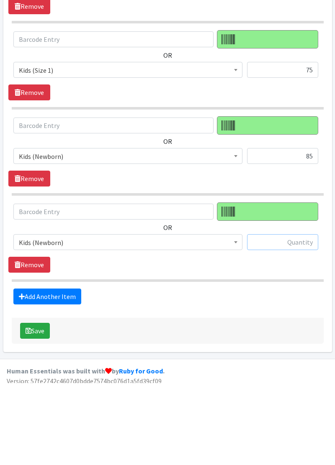
scroll to position [690, 0]
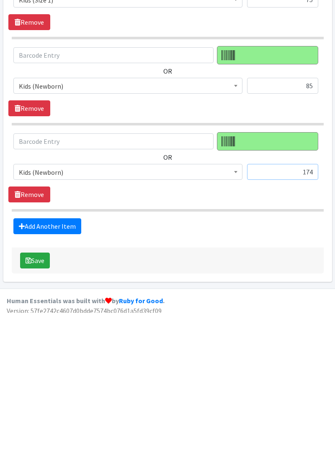
type input "174"
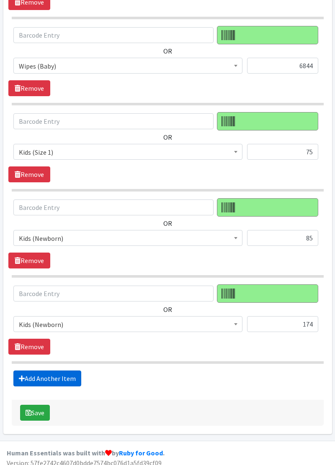
click at [34, 377] on link "Add Another Item" at bounding box center [47, 379] width 68 height 16
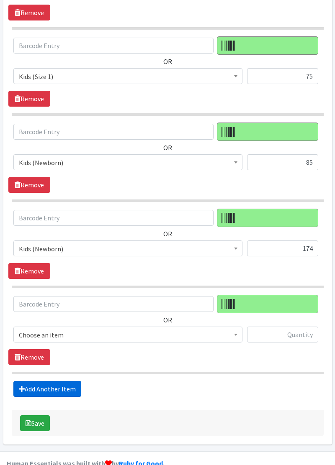
scroll to position [776, 0]
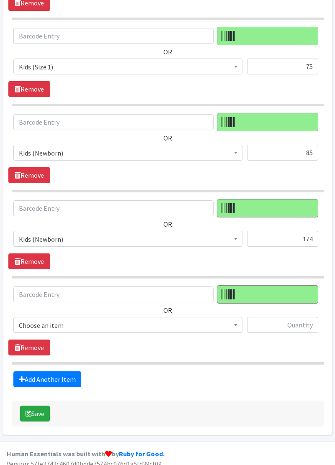
click at [28, 320] on span "Choose an item" at bounding box center [128, 326] width 218 height 12
click at [45, 324] on span "Kids (Newborn)" at bounding box center [127, 325] width 229 height 16
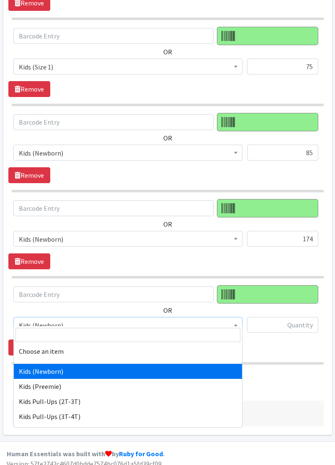
select select "11335"
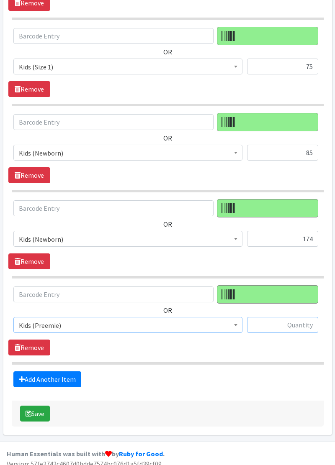
click at [275, 320] on input "text" at bounding box center [282, 325] width 71 height 16
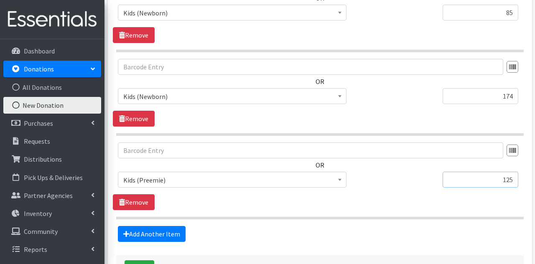
scroll to position [954, 0]
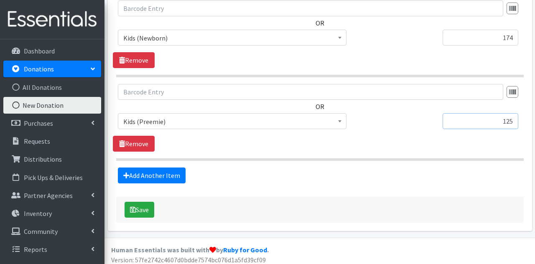
type input "125"
click at [142, 205] on button "Save" at bounding box center [140, 210] width 30 height 16
